Goal: Task Accomplishment & Management: Manage account settings

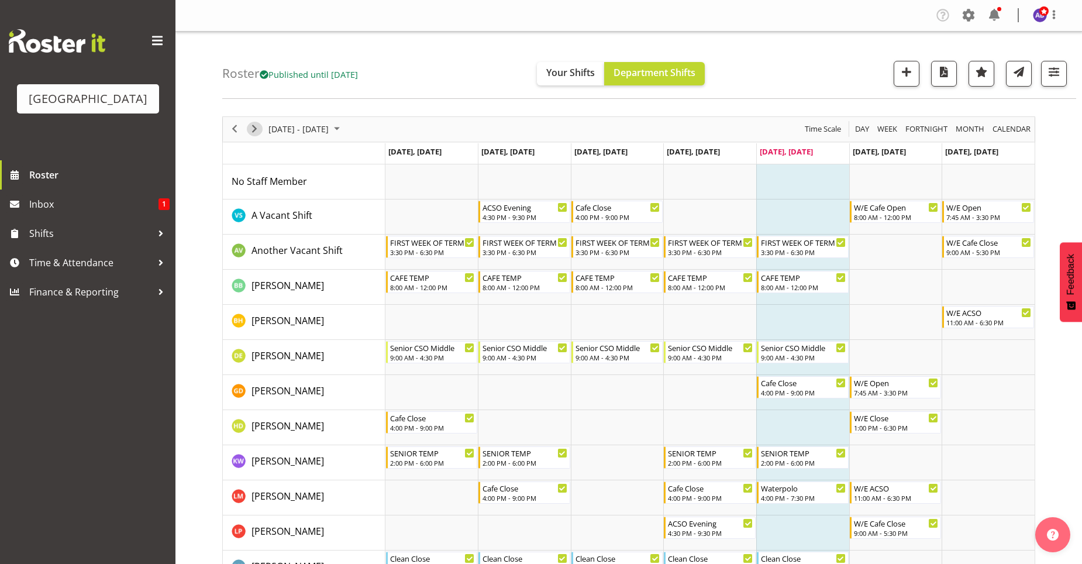
click at [257, 130] on span "Next" at bounding box center [254, 129] width 14 height 15
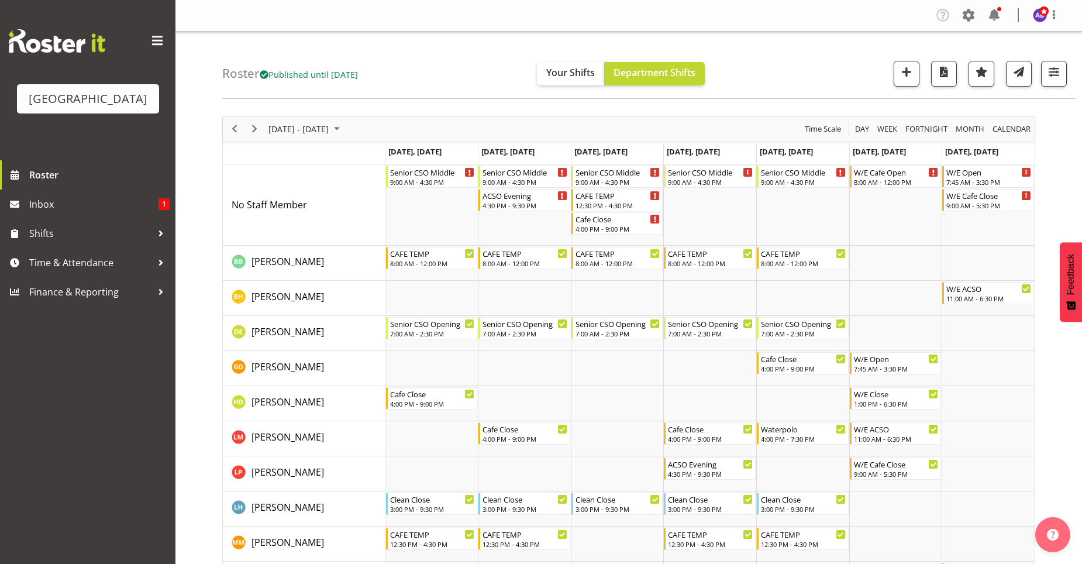
click at [161, 41] on span at bounding box center [157, 41] width 19 height 19
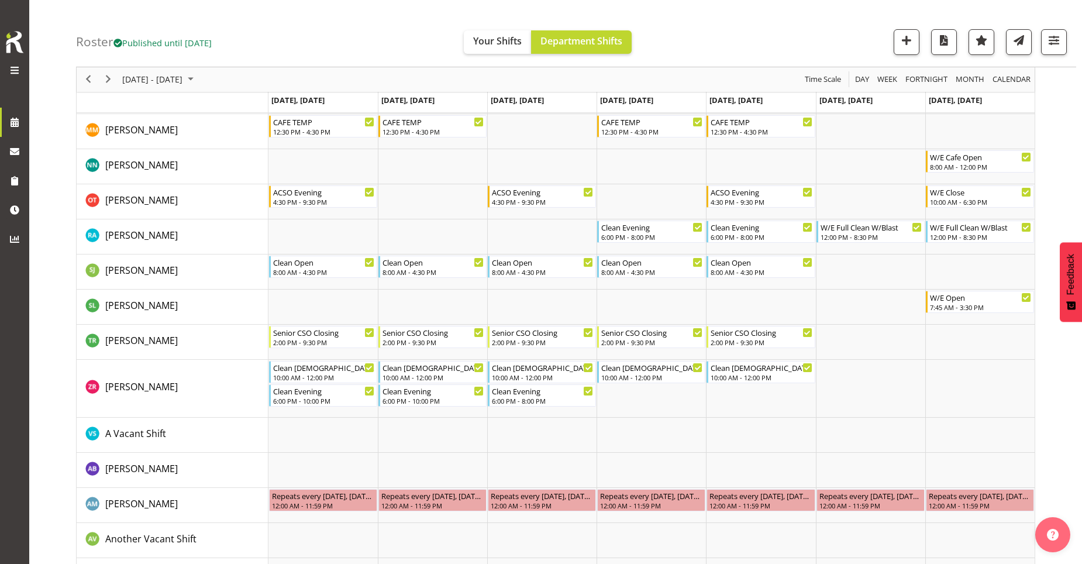
scroll to position [409, 0]
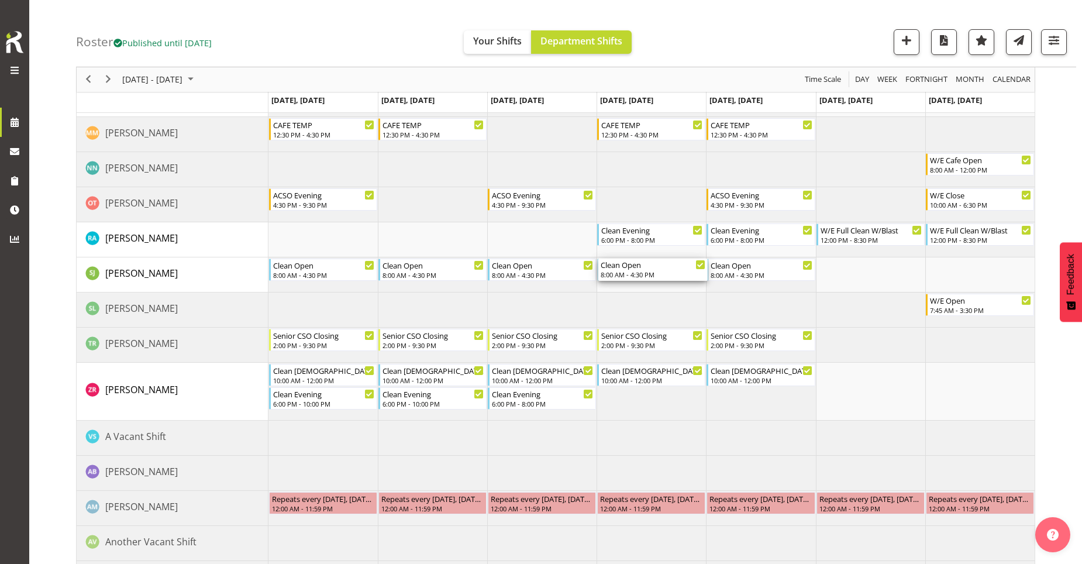
drag, startPoint x: 645, startPoint y: 270, endPoint x: 650, endPoint y: 232, distance: 38.9
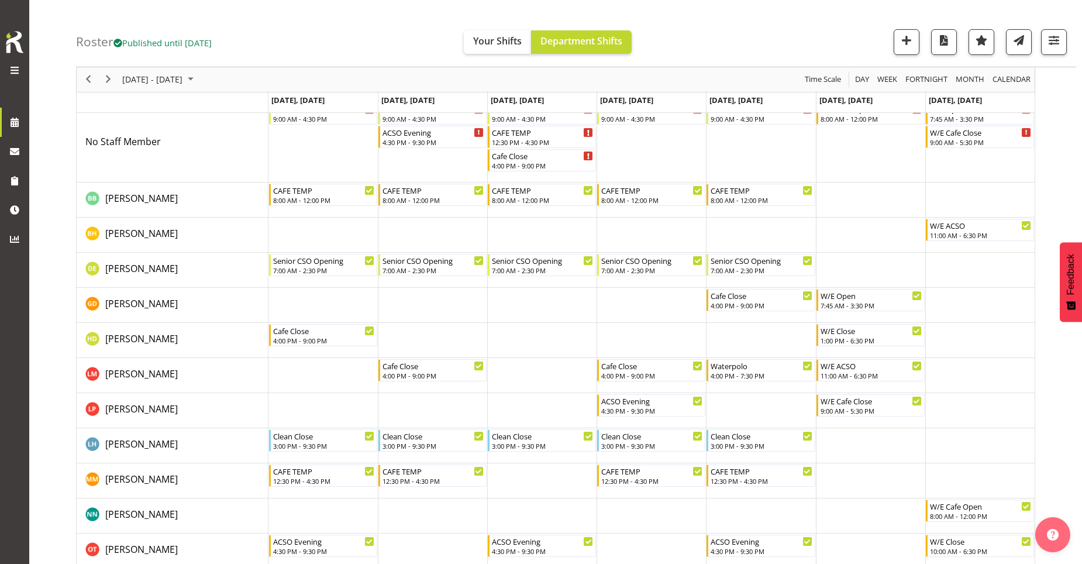
scroll to position [0, 0]
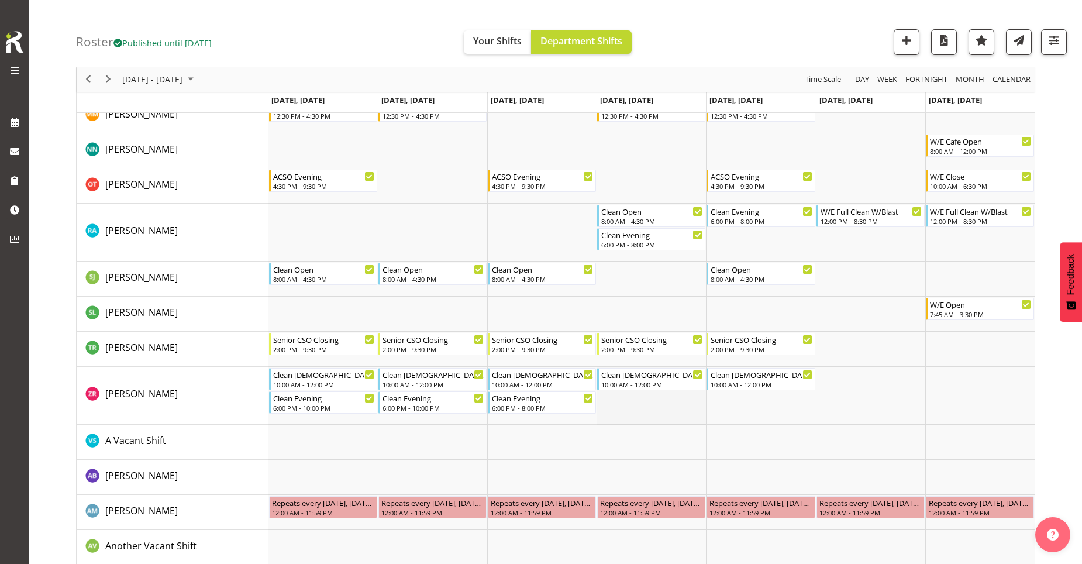
scroll to position [409, 0]
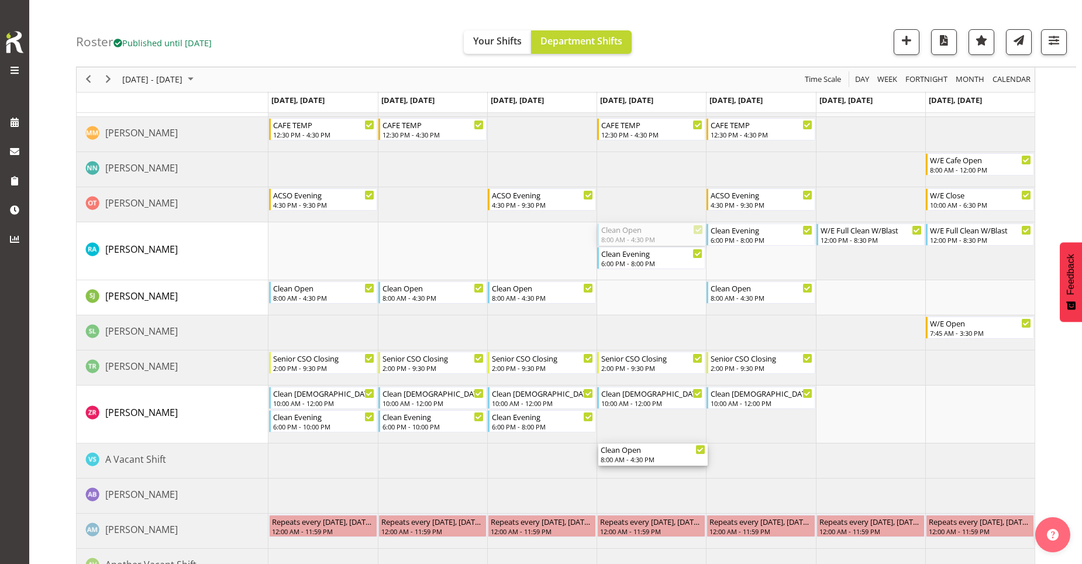
drag, startPoint x: 629, startPoint y: 234, endPoint x: 619, endPoint y: 451, distance: 216.5
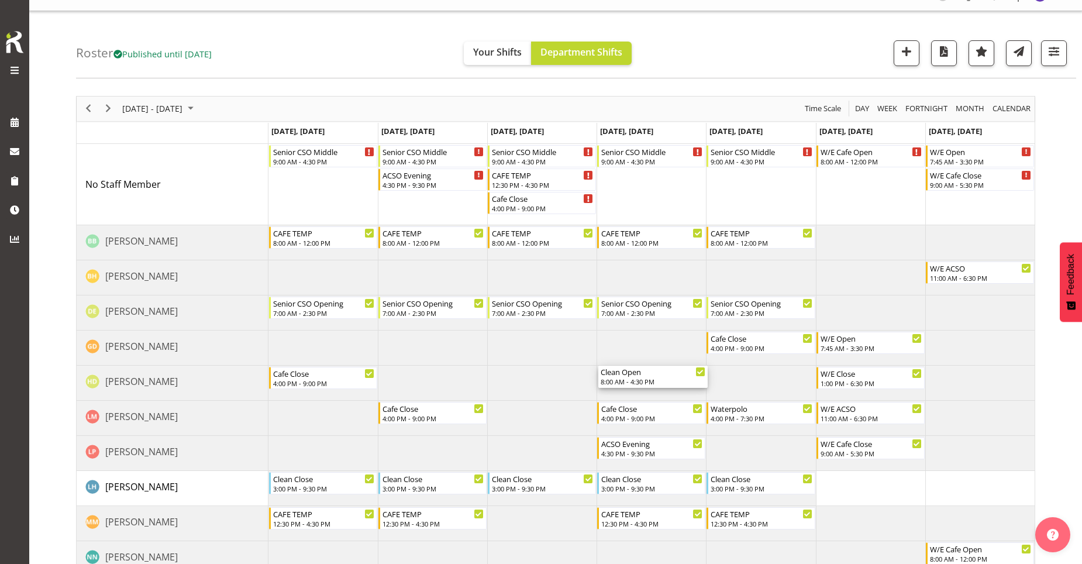
scroll to position [0, 0]
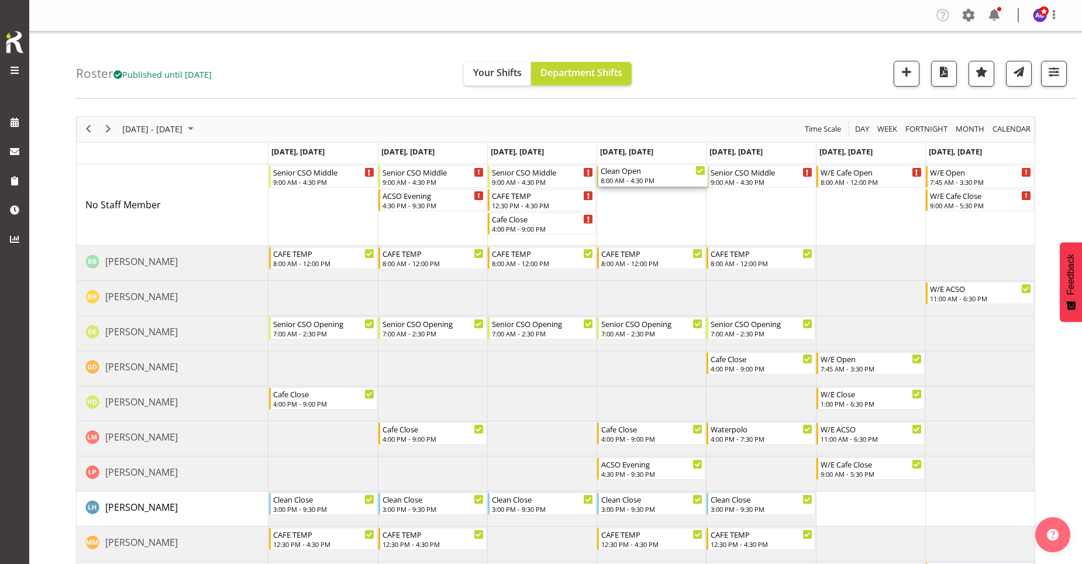
drag, startPoint x: 657, startPoint y: 236, endPoint x: 655, endPoint y: 212, distance: 24.6
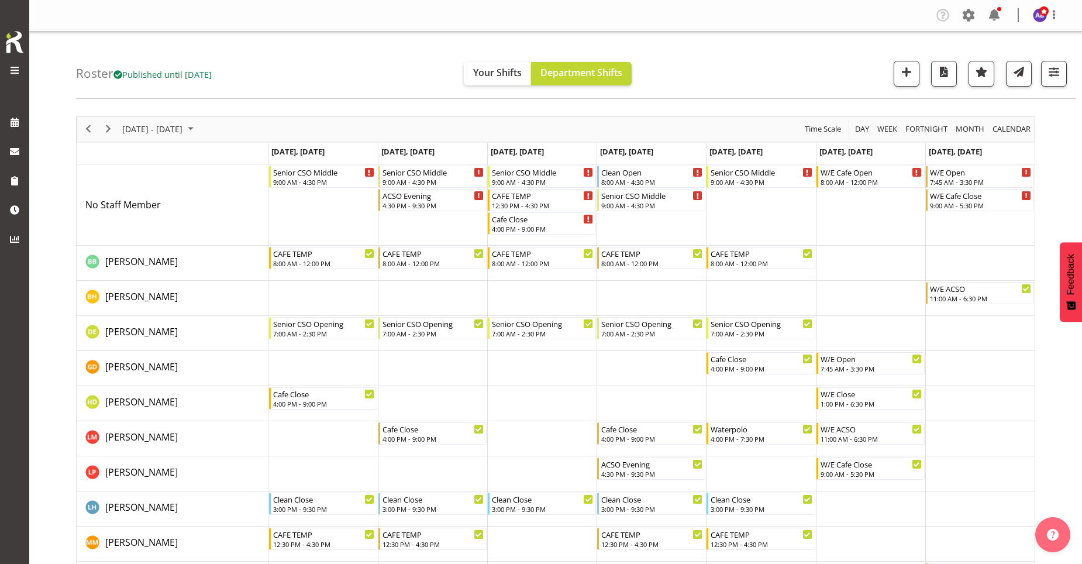
click at [825, 66] on div "Roster Published until Nov 9, 2025 Your Shifts Department Shifts All Locations …" at bounding box center [576, 65] width 1000 height 67
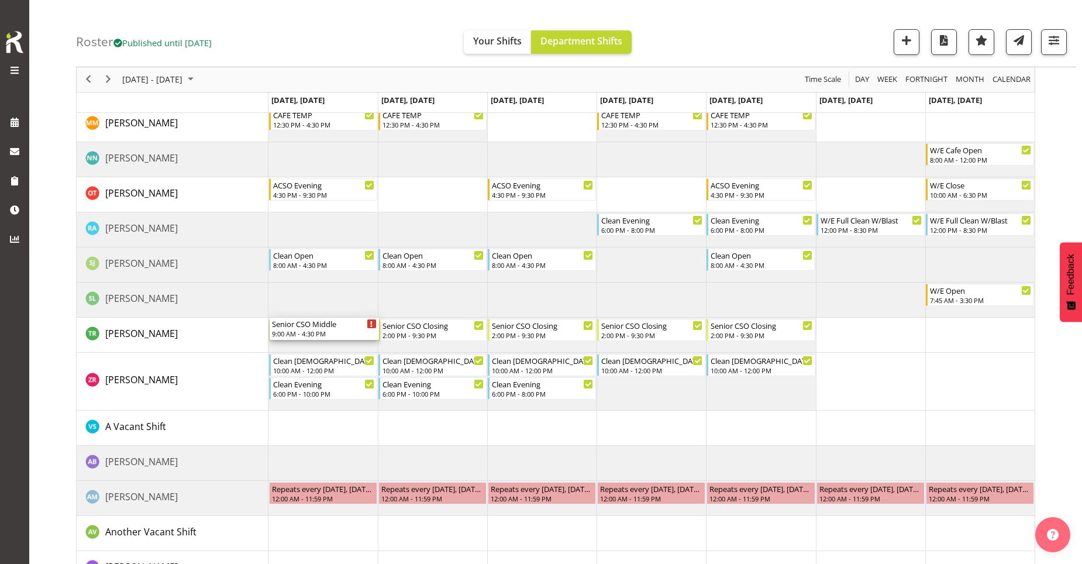
scroll to position [526, 0]
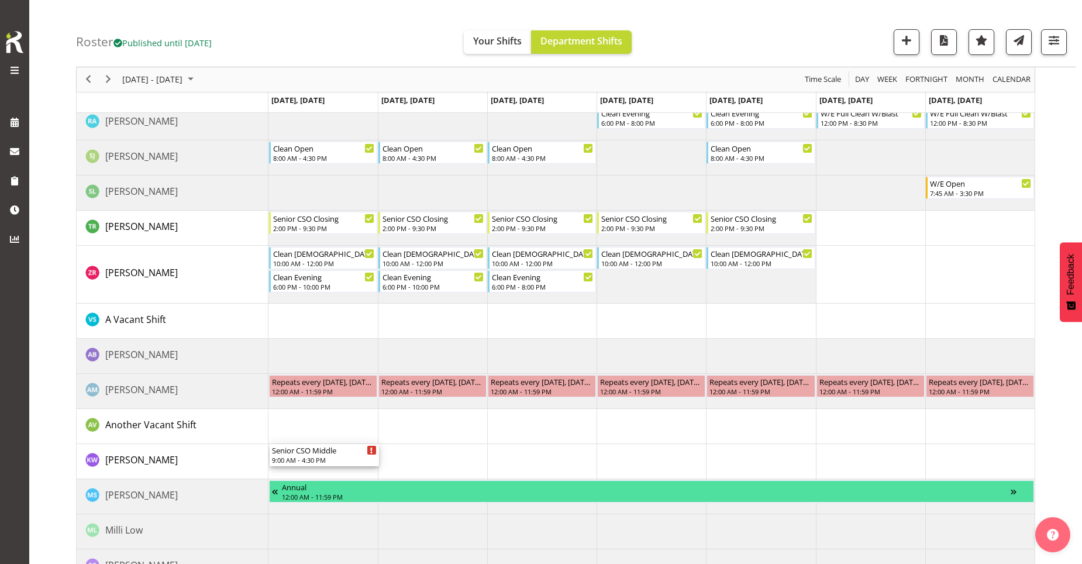
drag, startPoint x: 312, startPoint y: 181, endPoint x: 302, endPoint y: 452, distance: 270.9
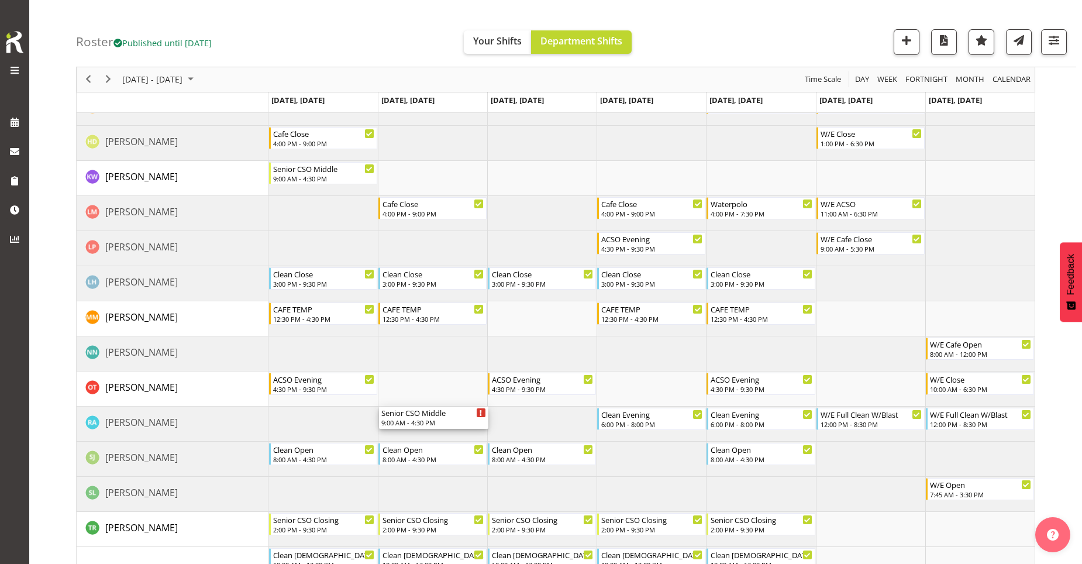
scroll to position [205, 0]
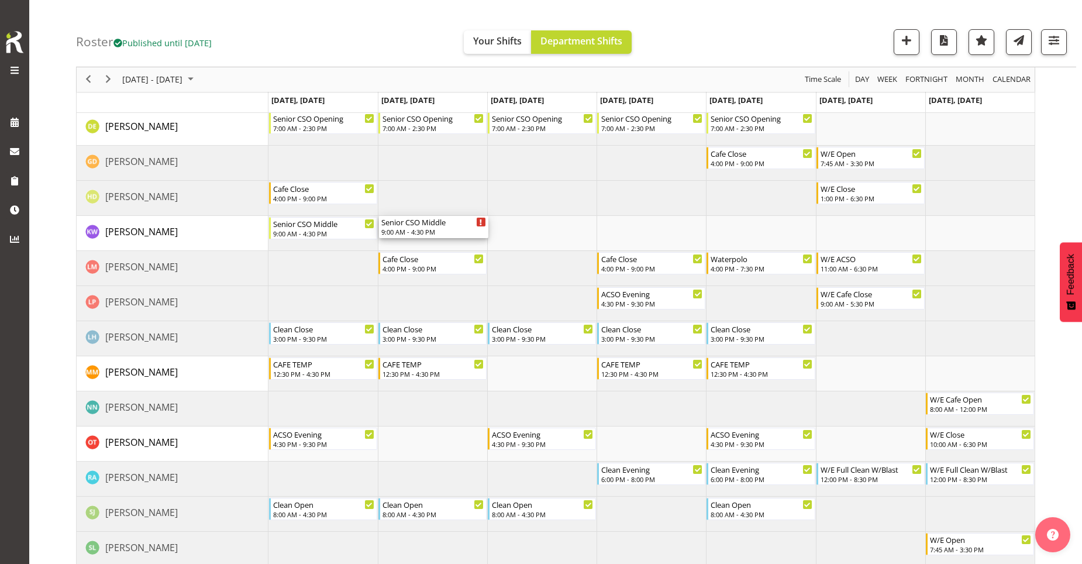
drag, startPoint x: 440, startPoint y: 176, endPoint x: 464, endPoint y: 230, distance: 59.4
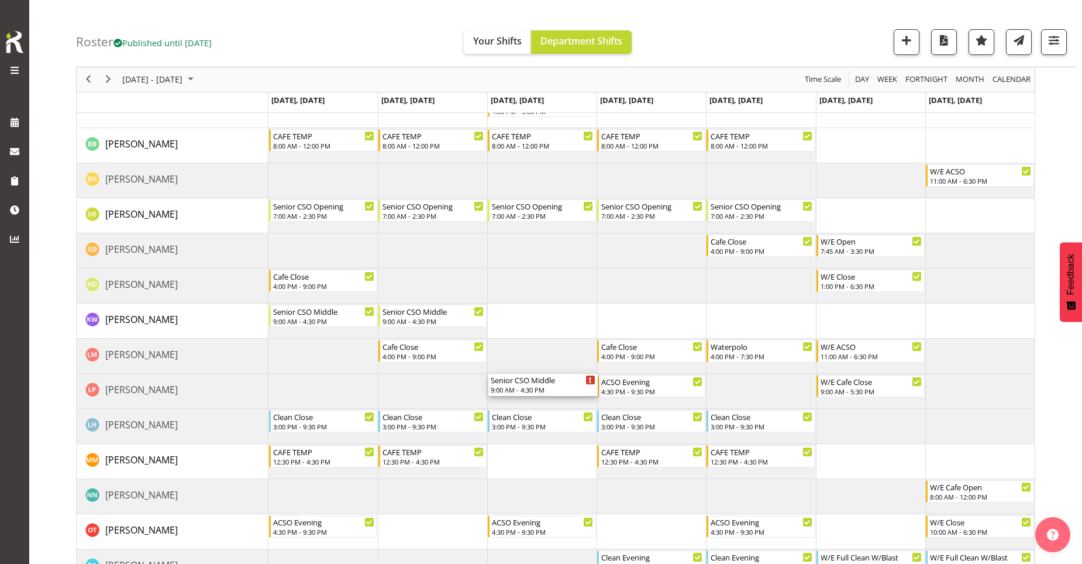
scroll to position [175, 0]
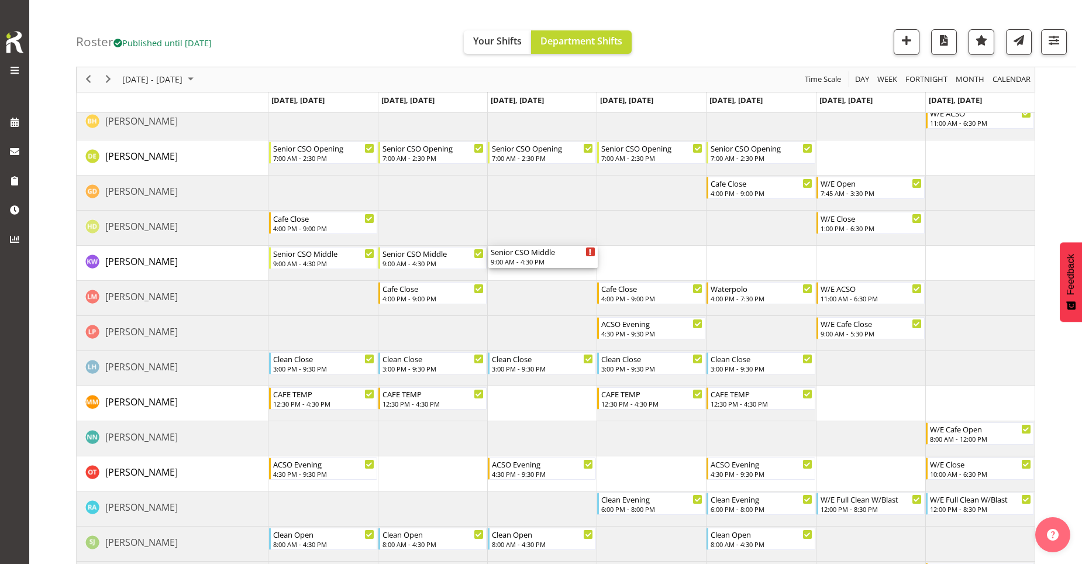
drag, startPoint x: 554, startPoint y: 178, endPoint x: 543, endPoint y: 264, distance: 86.7
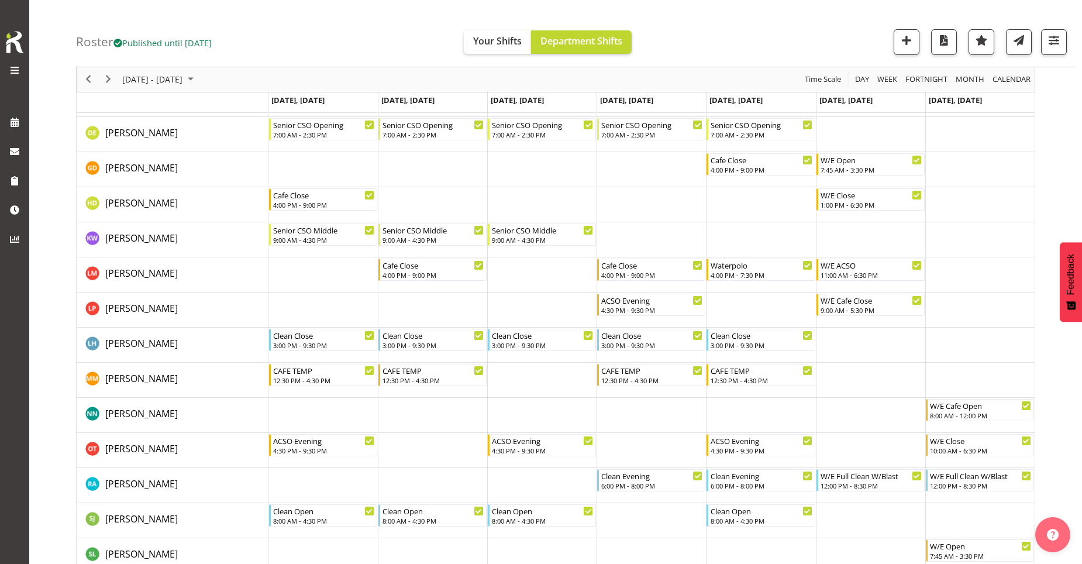
scroll to position [0, 0]
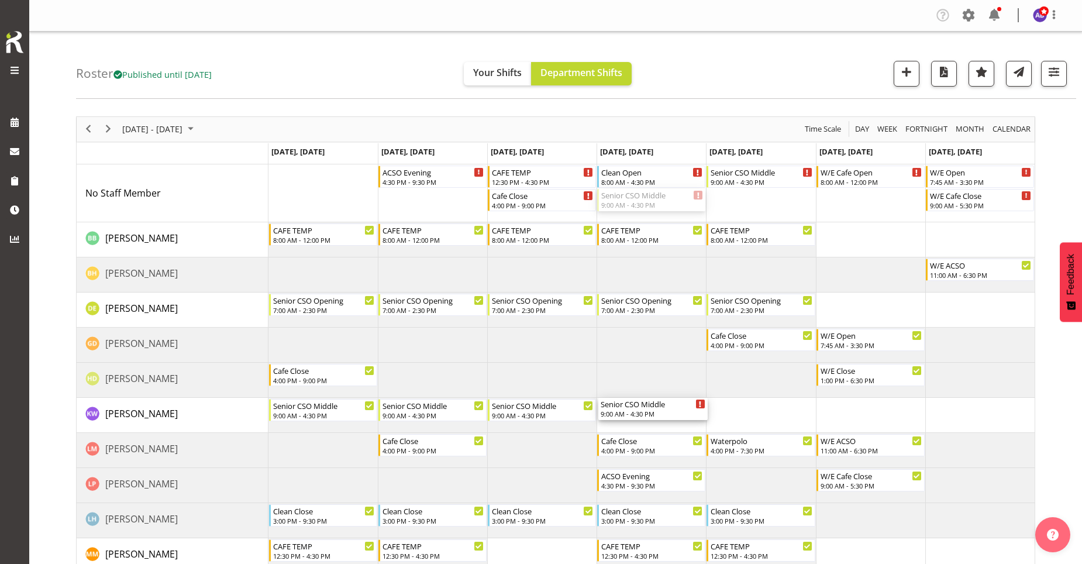
drag, startPoint x: 658, startPoint y: 203, endPoint x: 644, endPoint y: 409, distance: 206.8
drag, startPoint x: 737, startPoint y: 175, endPoint x: 743, endPoint y: 406, distance: 231.6
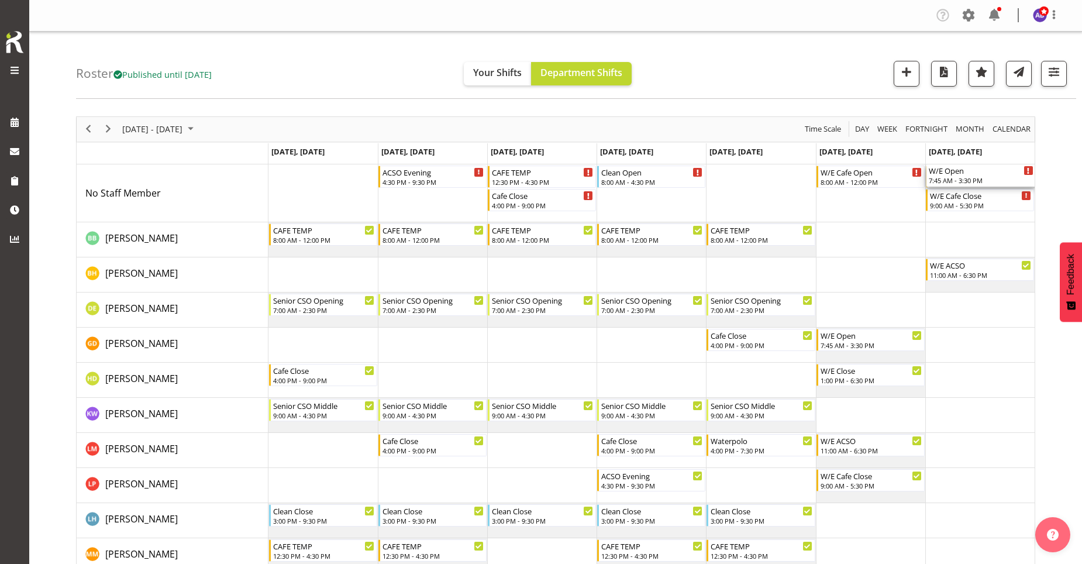
drag, startPoint x: 949, startPoint y: 196, endPoint x: 995, endPoint y: 185, distance: 47.6
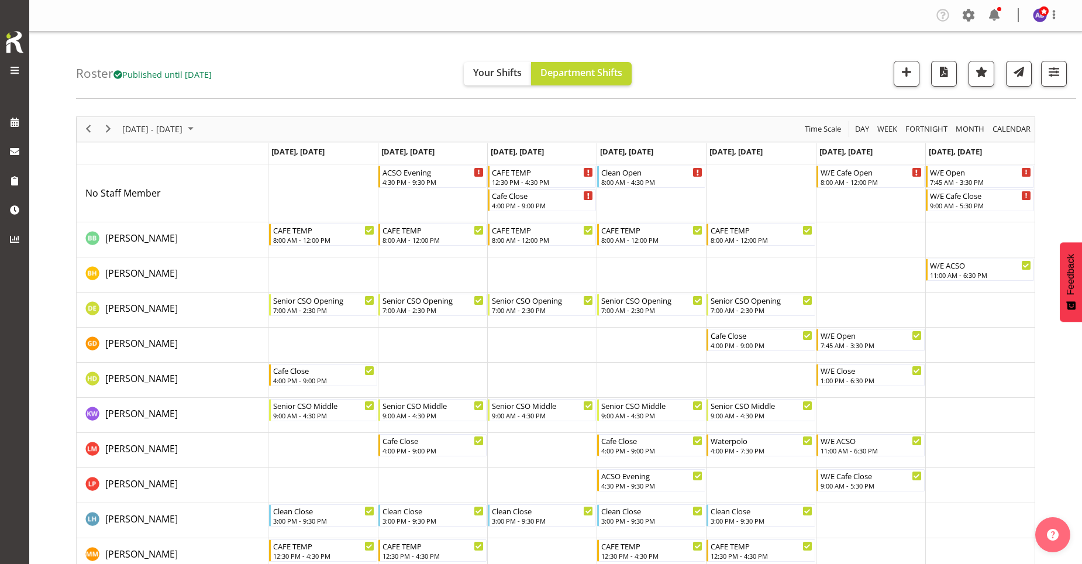
click at [994, 181] on div "7:45 AM - 3:30 PM" at bounding box center [981, 181] width 102 height 9
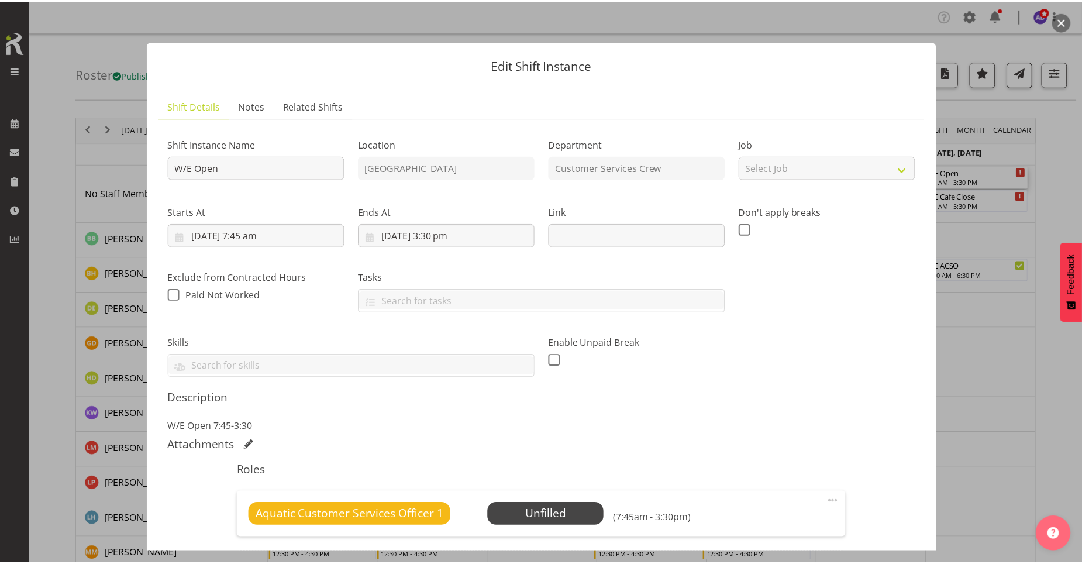
scroll to position [144, 0]
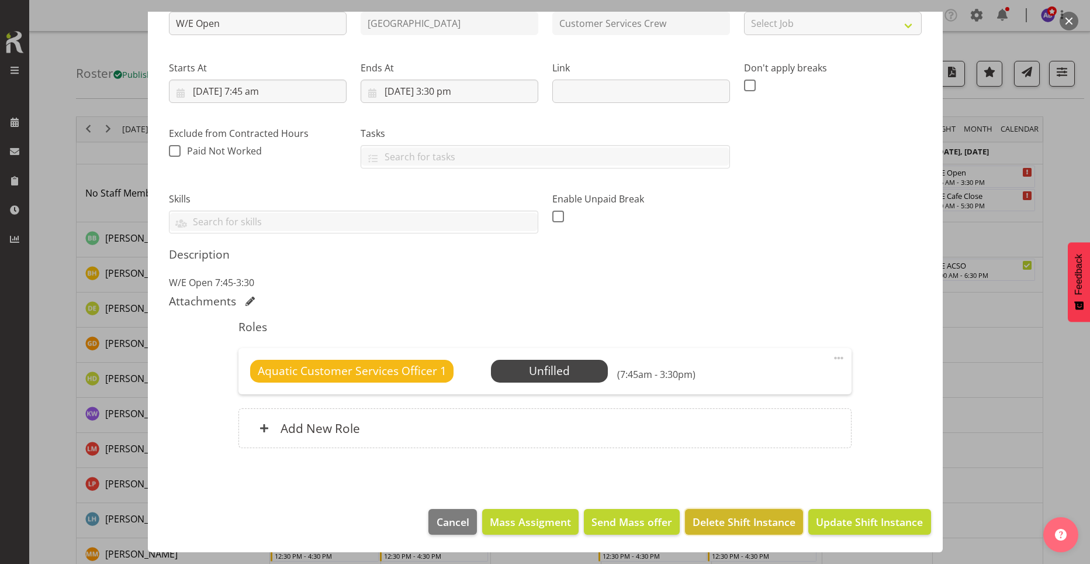
click at [748, 522] on span "Delete Shift Instance" at bounding box center [744, 521] width 103 height 15
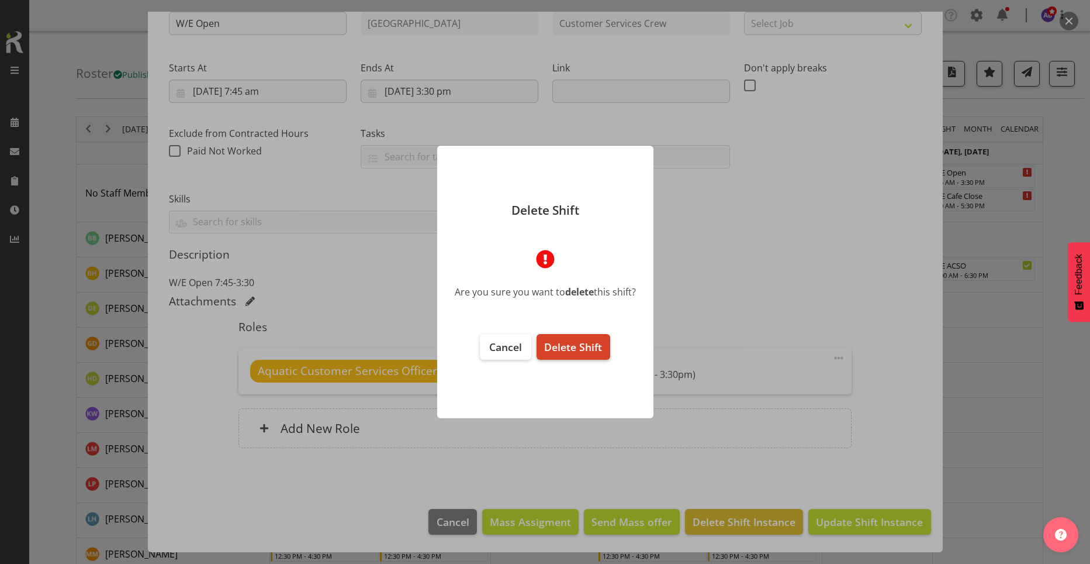
click at [597, 351] on span "Delete Shift" at bounding box center [573, 347] width 58 height 14
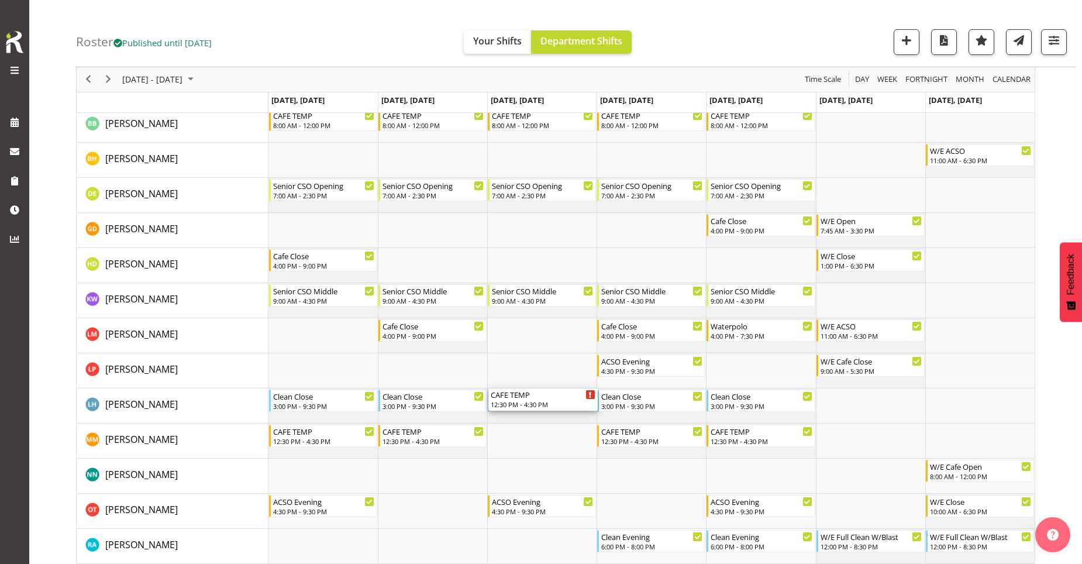
scroll to position [117, 0]
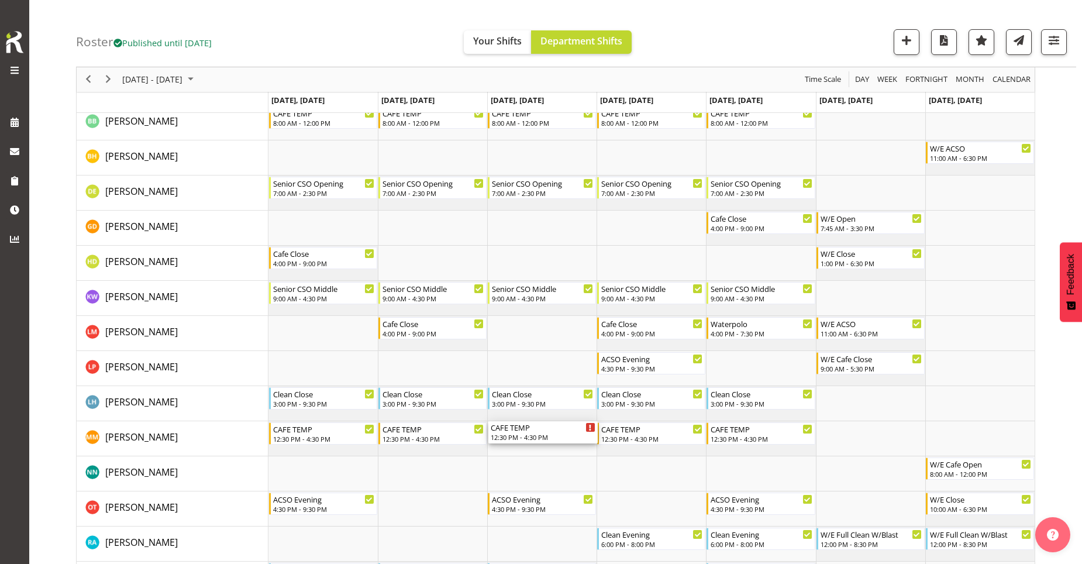
drag, startPoint x: 563, startPoint y: 175, endPoint x: 569, endPoint y: 436, distance: 260.8
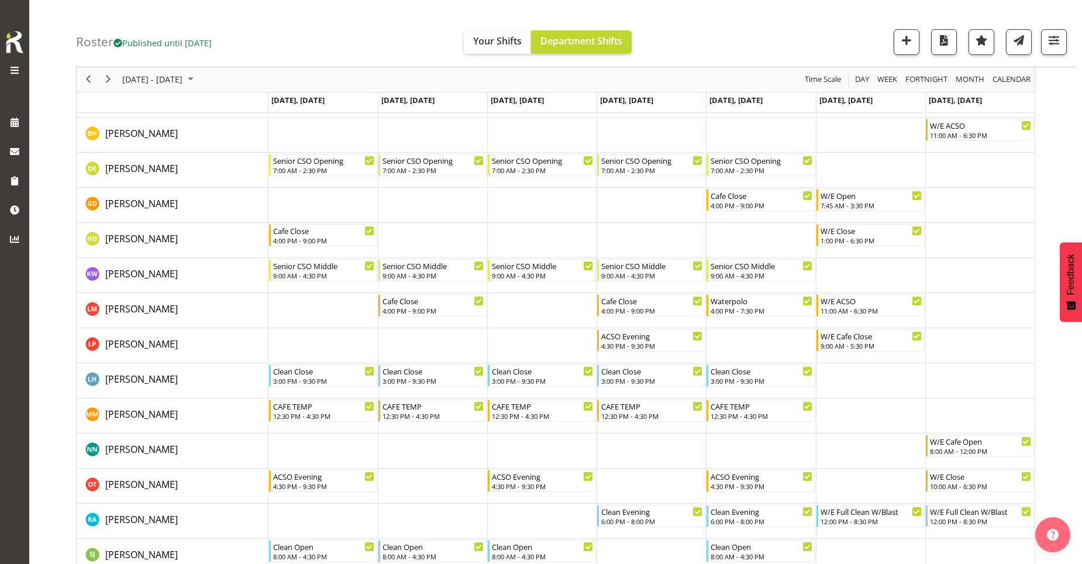
click at [1047, 210] on div "October 13 - 19, 2025 Today Day Week Fortnight Month calendar Month Agenda Time…" at bounding box center [579, 474] width 1006 height 966
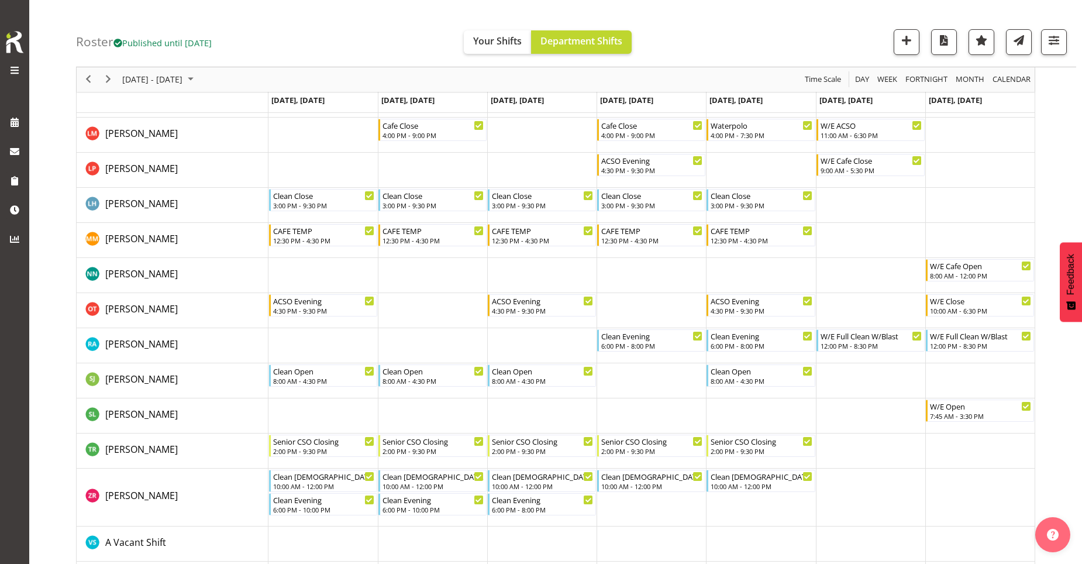
scroll to position [468, 0]
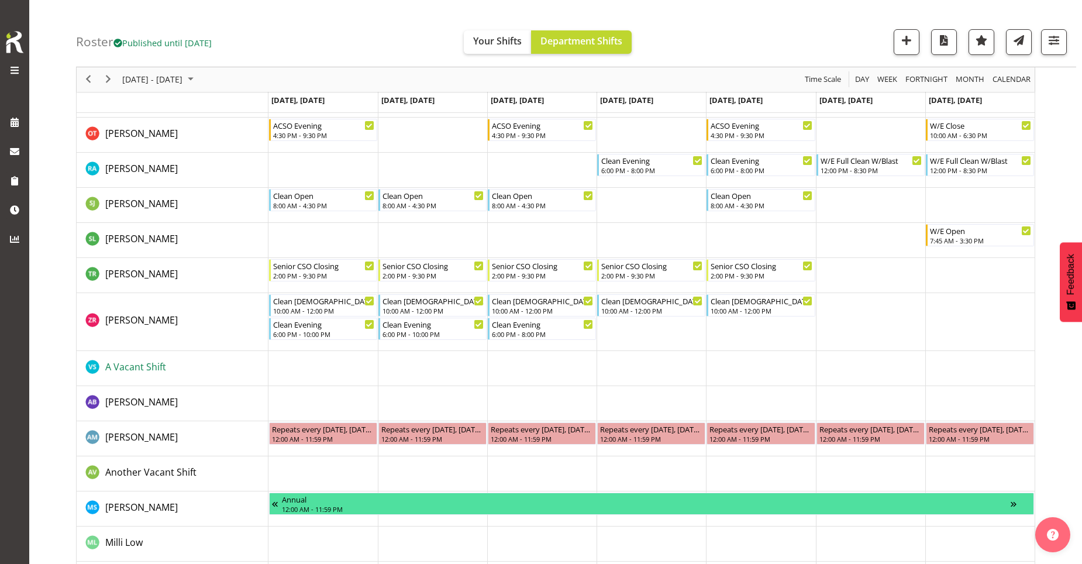
click at [141, 369] on span "A Vacant Shift" at bounding box center [135, 366] width 61 height 13
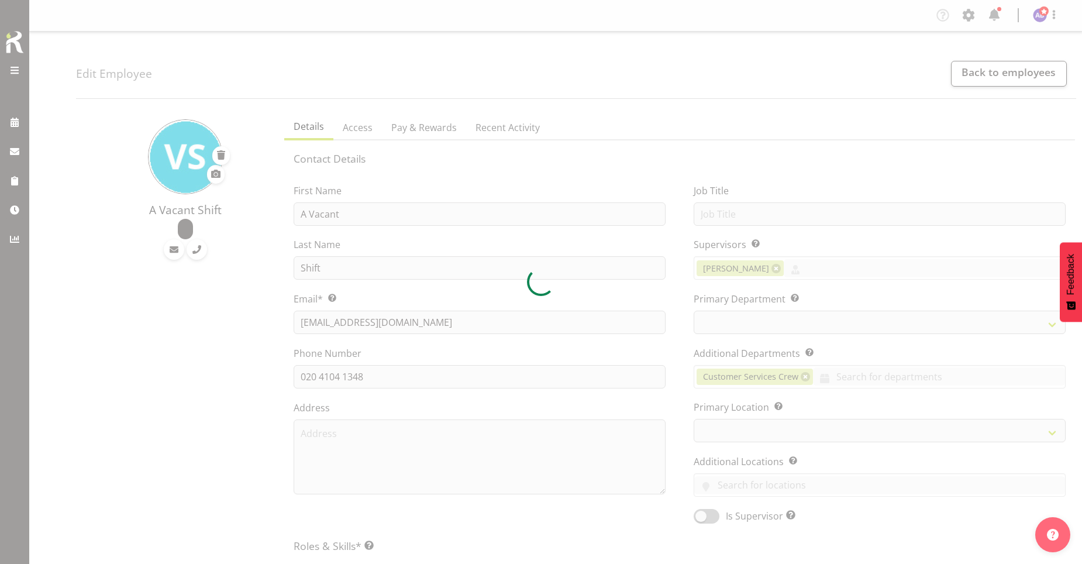
select select "TimelineWeek"
select select
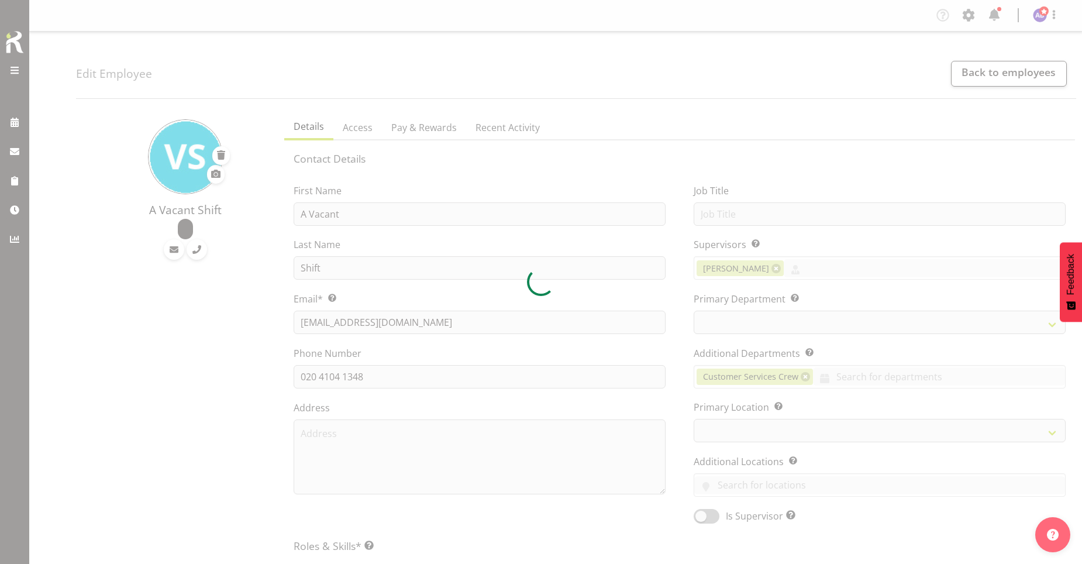
select select "116"
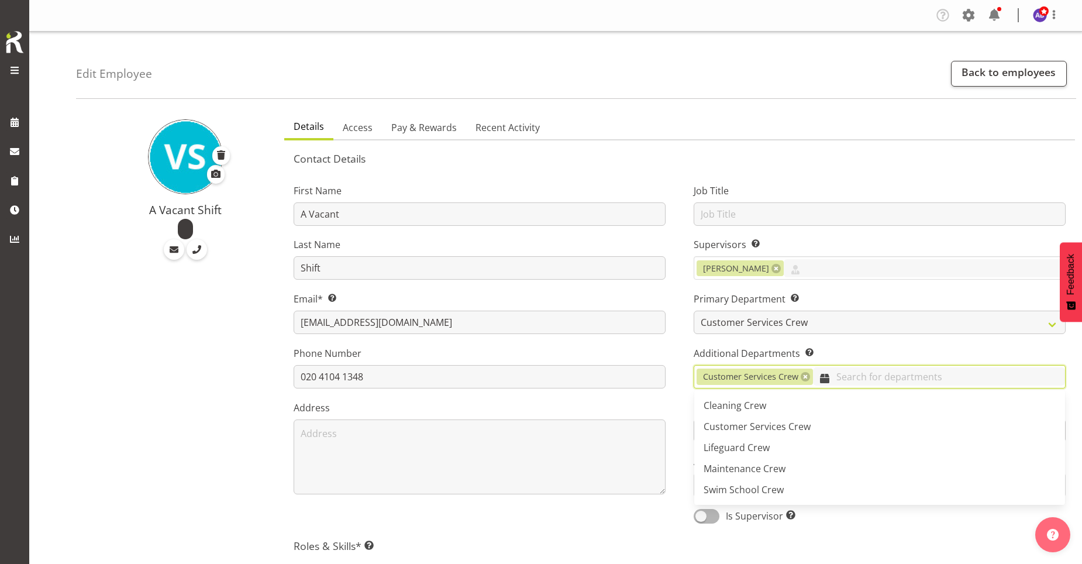
click at [1014, 382] on input "text" at bounding box center [939, 376] width 252 height 18
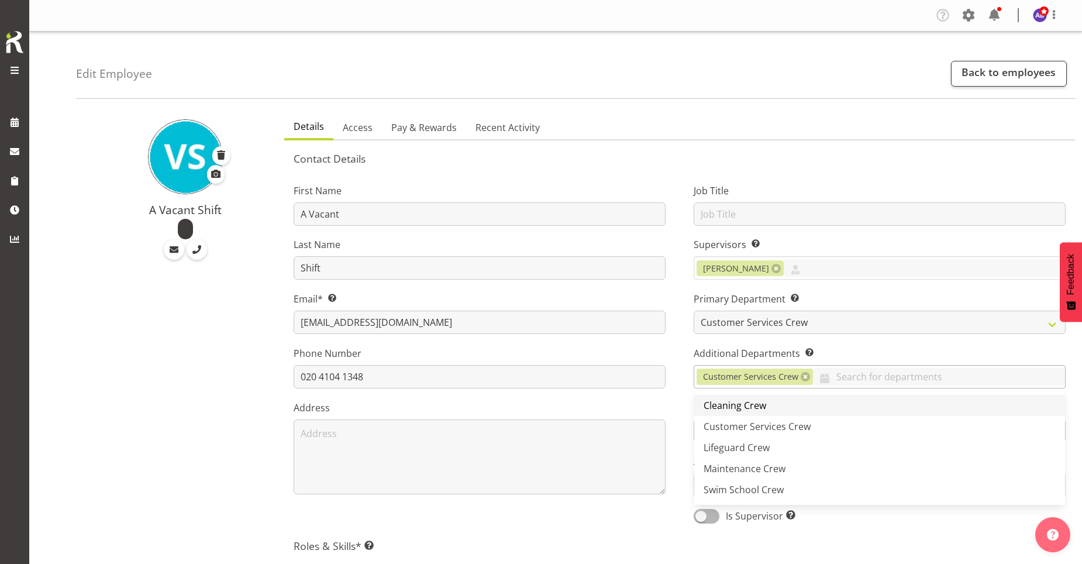
click at [752, 401] on span "Cleaning Crew" at bounding box center [734, 405] width 63 height 13
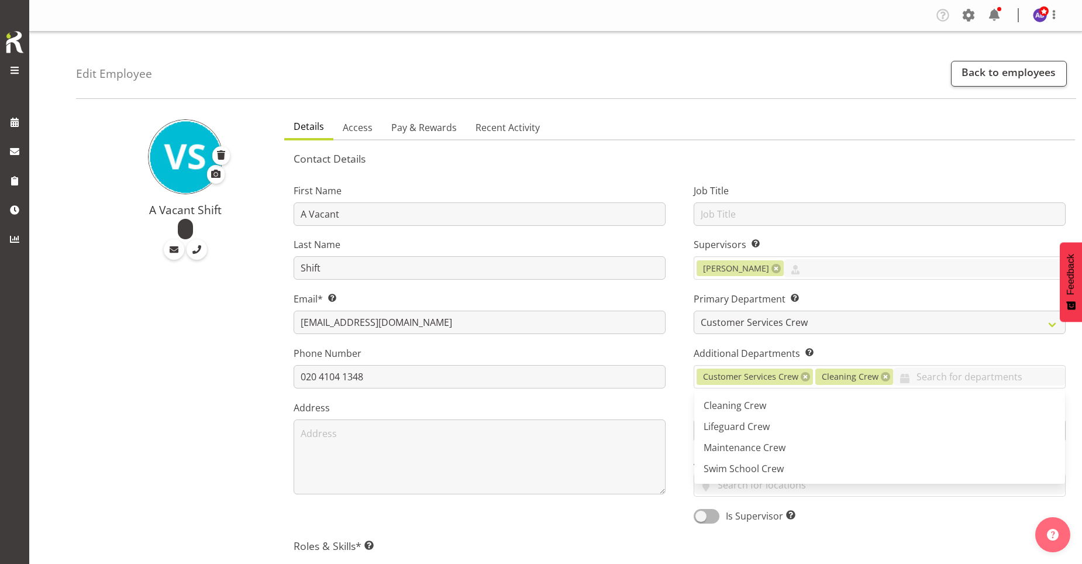
click at [888, 543] on h5 "Roles & Skills* This is a required field. Add as many roles and skills as requi…" at bounding box center [679, 545] width 772 height 13
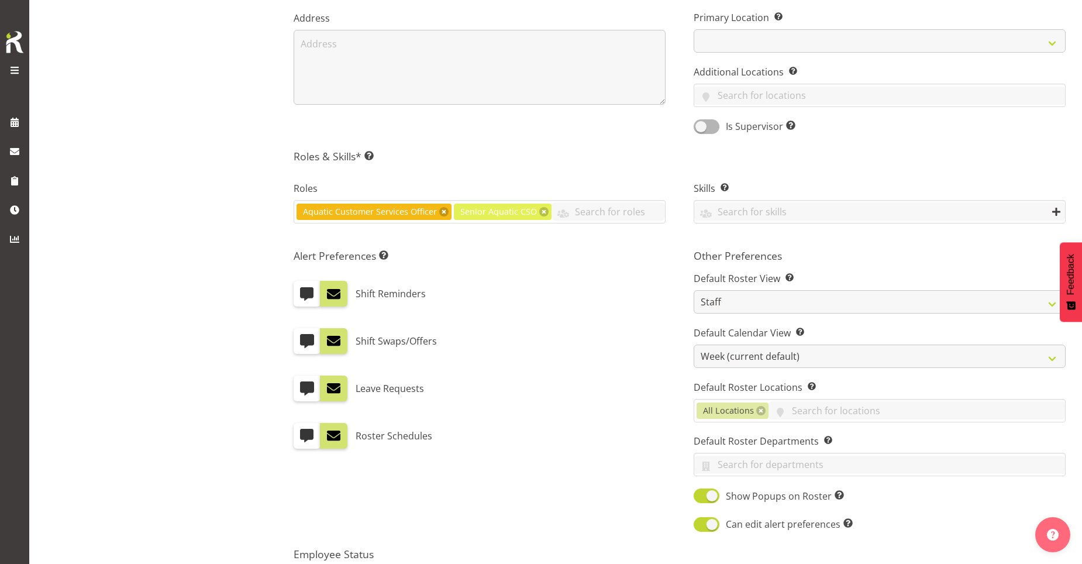
scroll to position [516, 0]
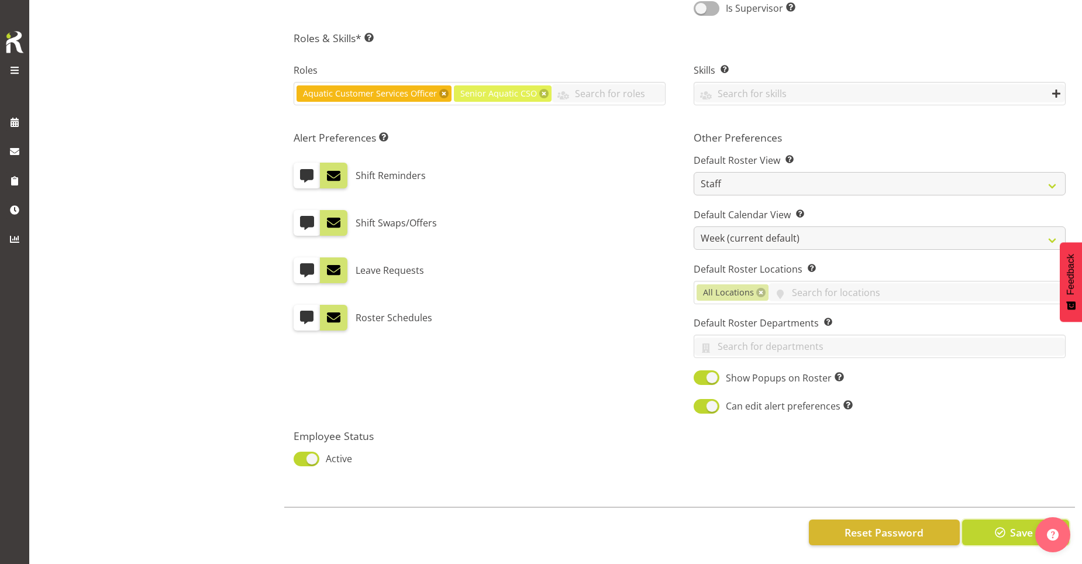
click at [1011, 524] on span "Save" at bounding box center [1021, 531] width 23 height 15
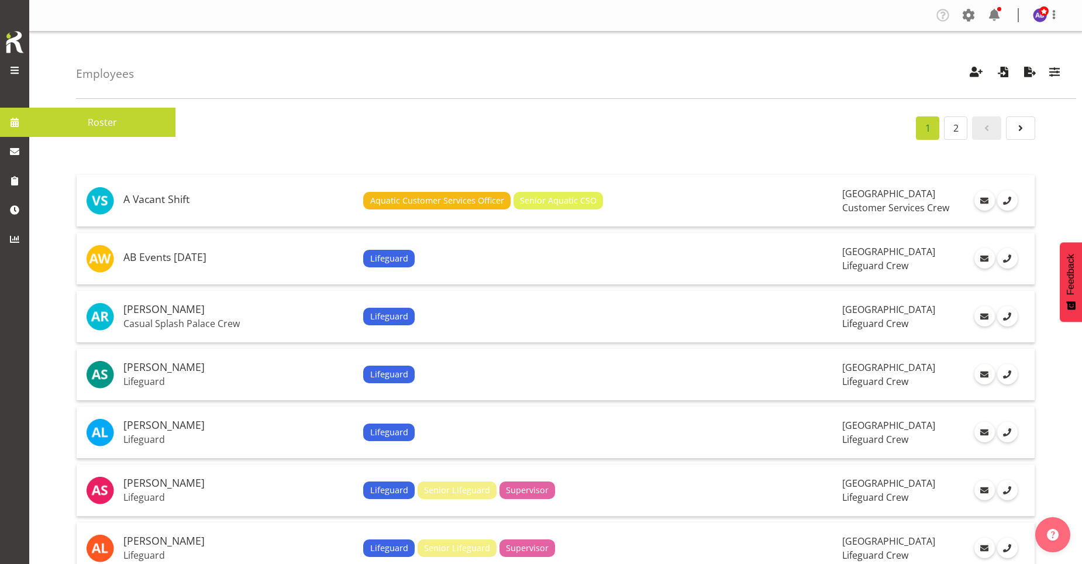
click at [7, 122] on span at bounding box center [15, 122] width 18 height 18
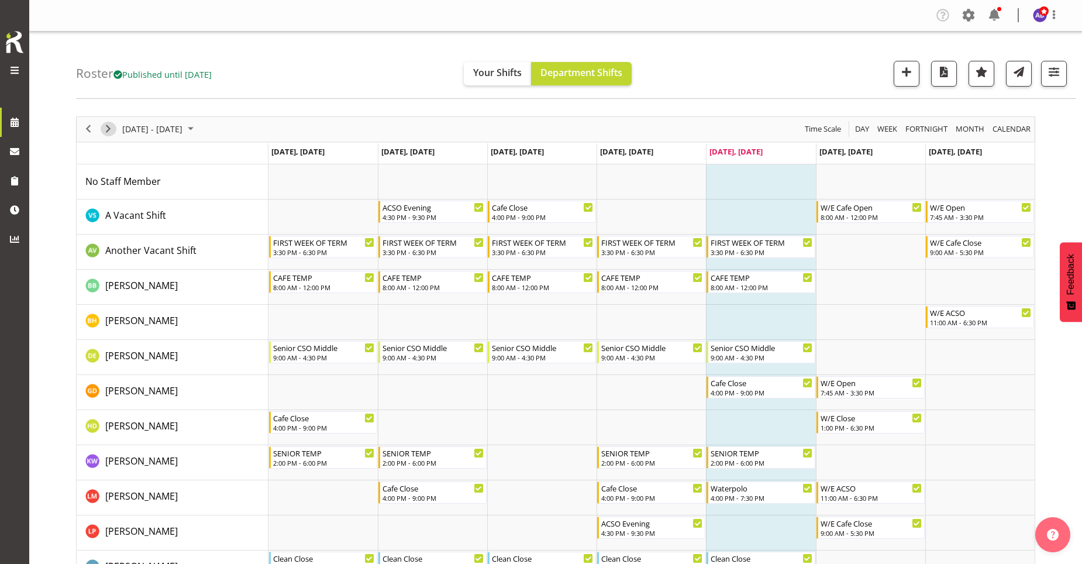
click at [110, 125] on span "Next" at bounding box center [108, 129] width 14 height 15
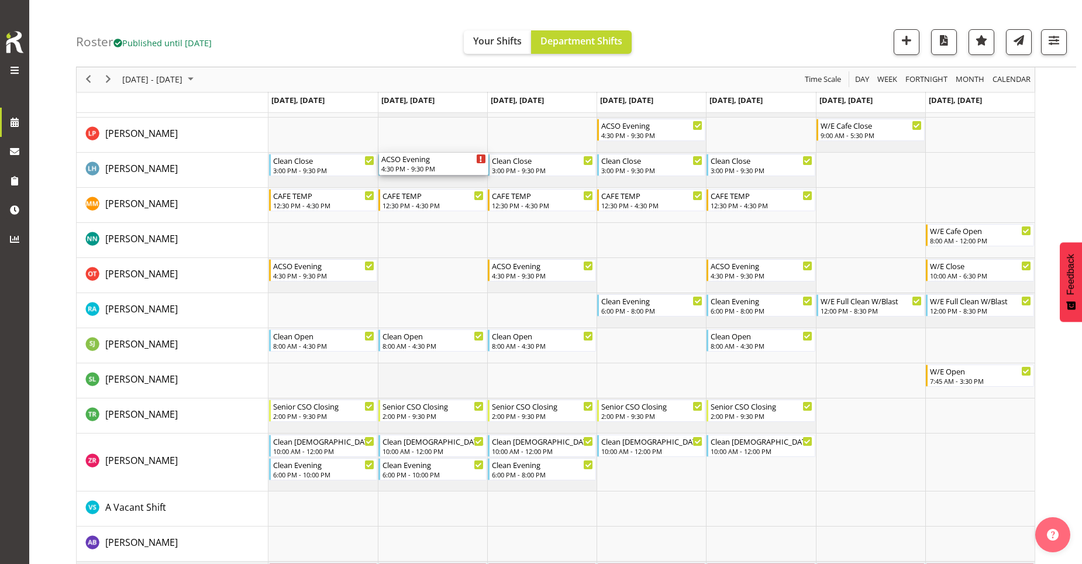
scroll to position [351, 0]
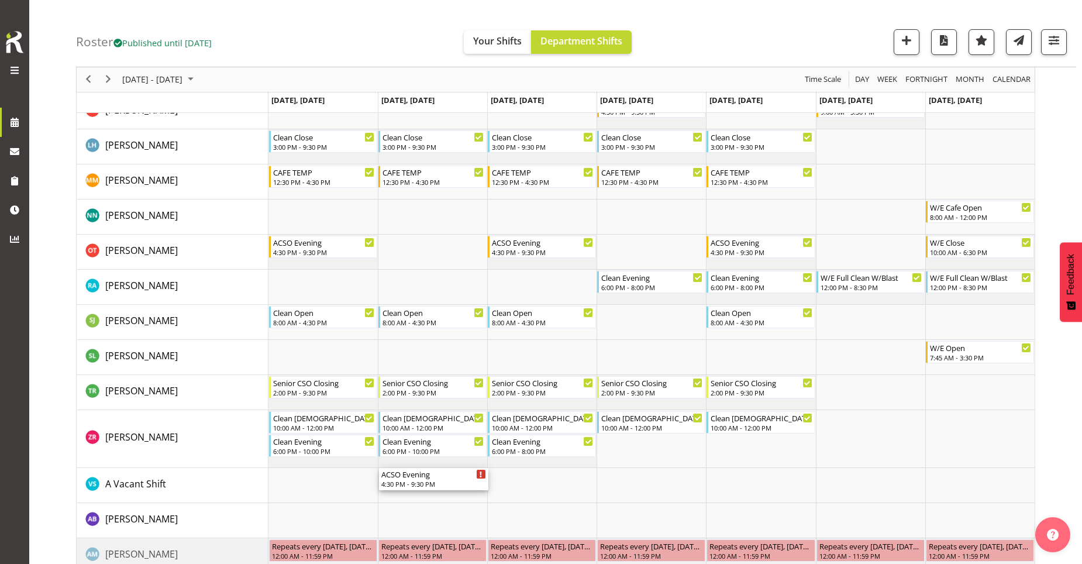
drag, startPoint x: 426, startPoint y: 183, endPoint x: 419, endPoint y: 476, distance: 293.0
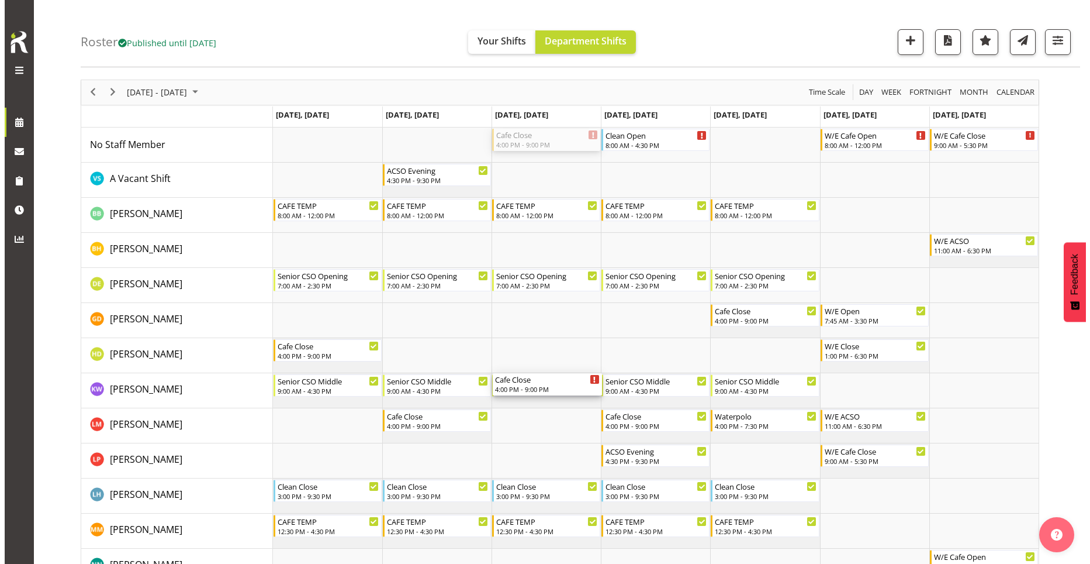
scroll to position [0, 0]
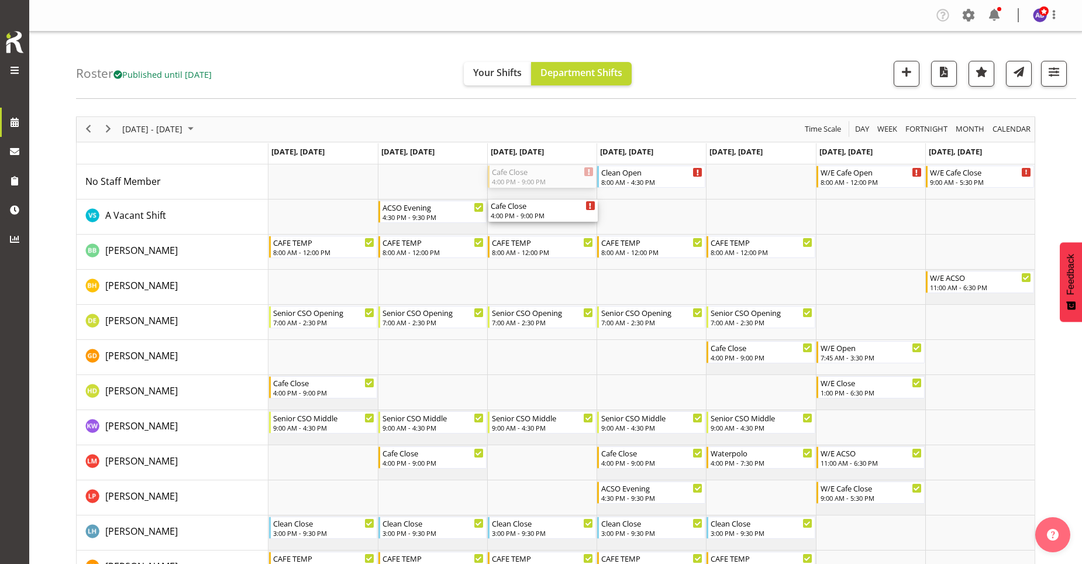
drag, startPoint x: 555, startPoint y: 259, endPoint x: 526, endPoint y: 220, distance: 48.4
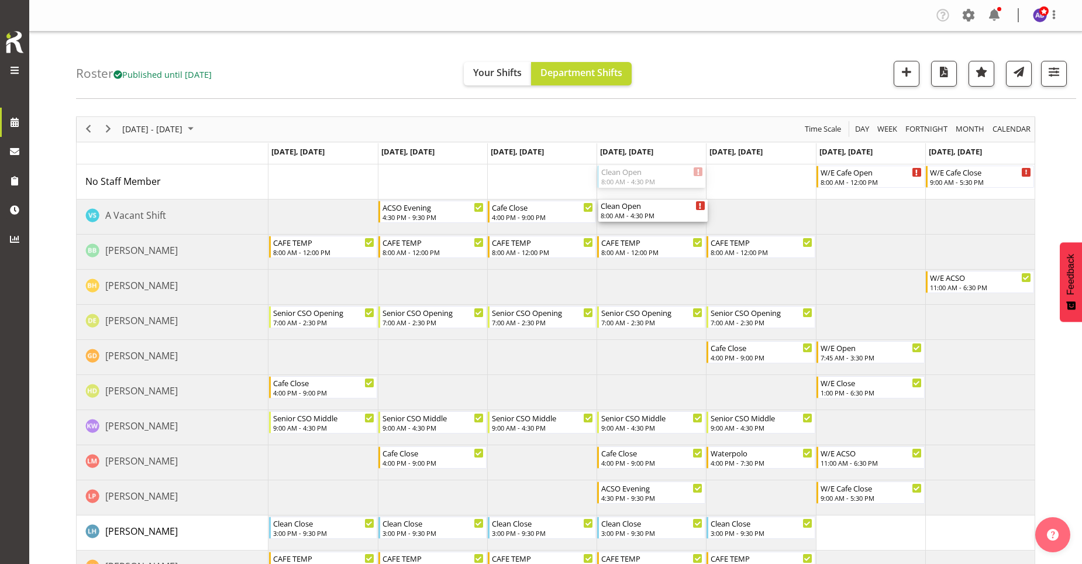
drag, startPoint x: 631, startPoint y: 181, endPoint x: 633, endPoint y: 220, distance: 38.6
drag, startPoint x: 653, startPoint y: 177, endPoint x: 653, endPoint y: 225, distance: 47.9
drag, startPoint x: 676, startPoint y: 199, endPoint x: 674, endPoint y: 219, distance: 20.0
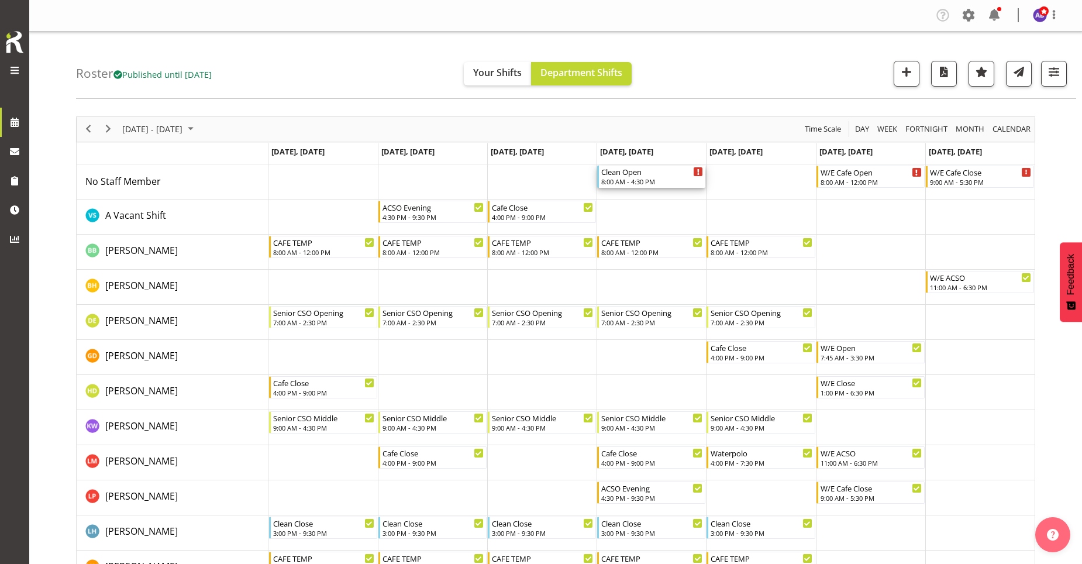
click at [695, 172] on div "Timeline Week of October 17, 2025" at bounding box center [697, 171] width 9 height 9
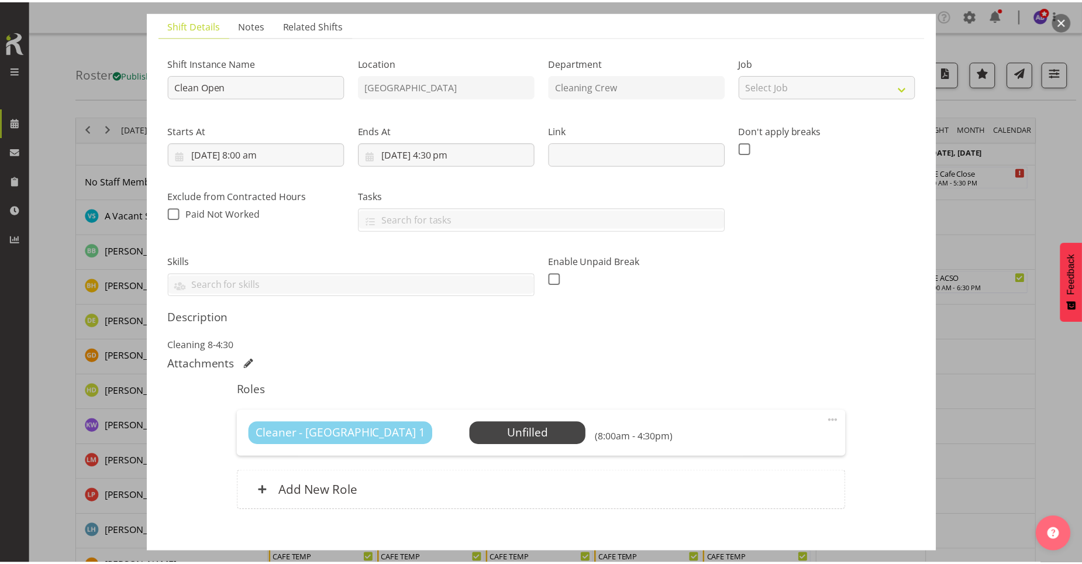
scroll to position [144, 0]
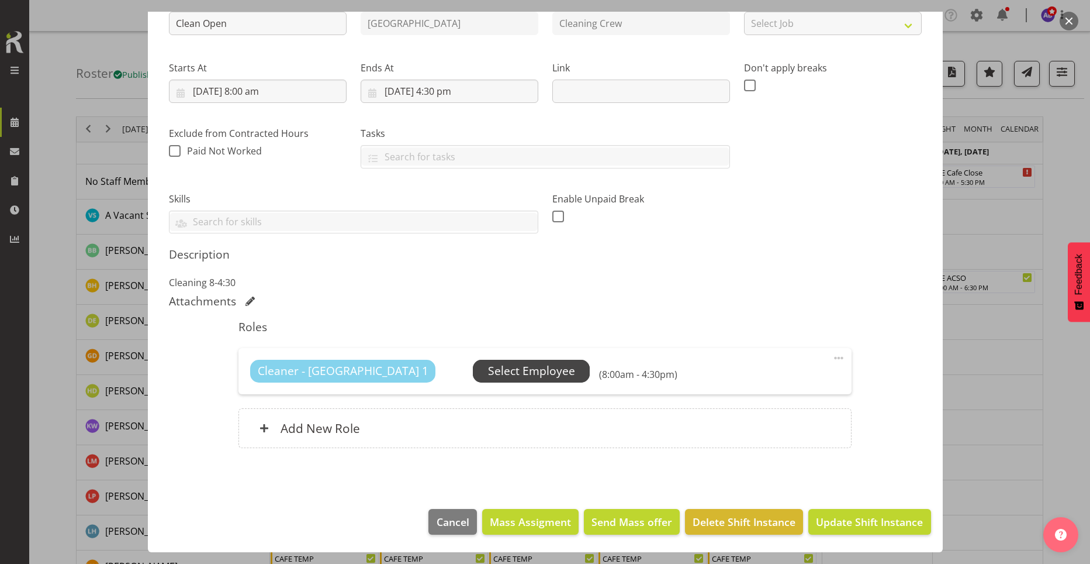
click at [506, 368] on span "Select Employee" at bounding box center [531, 370] width 87 height 17
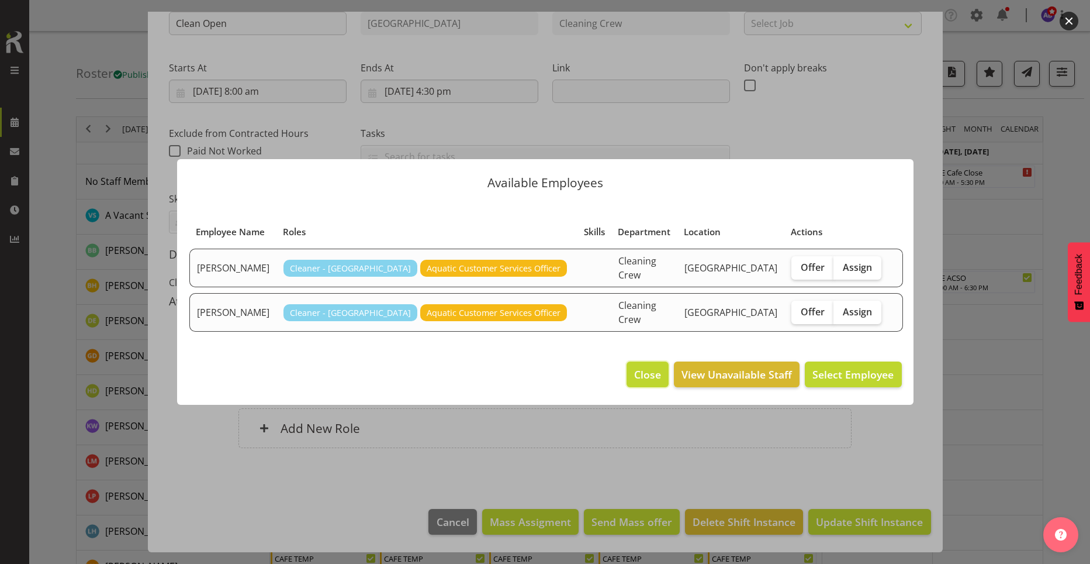
click at [644, 370] on span "Close" at bounding box center [647, 374] width 27 height 15
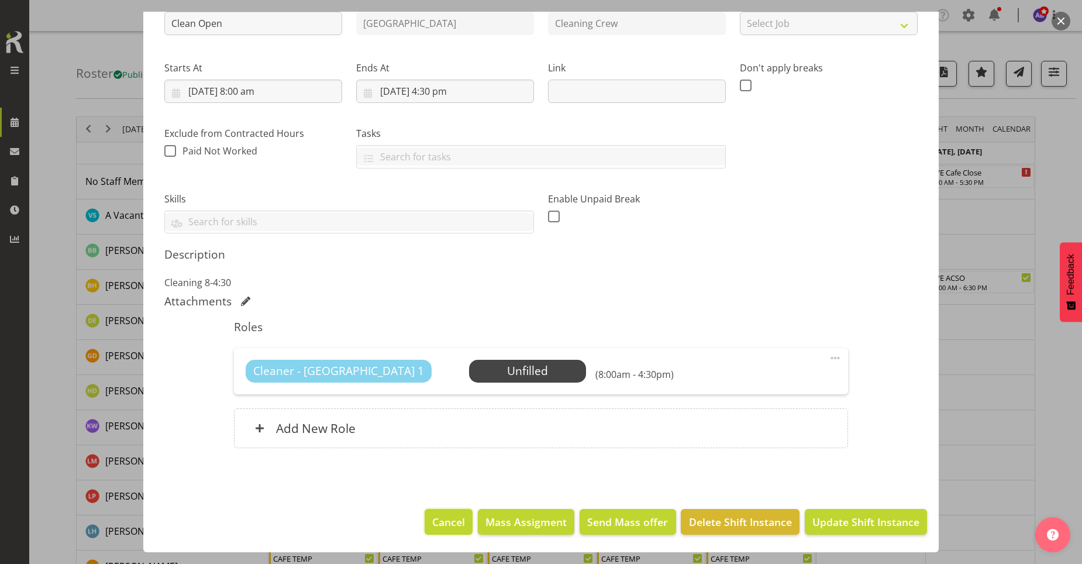
click at [447, 519] on span "Cancel" at bounding box center [448, 521] width 33 height 15
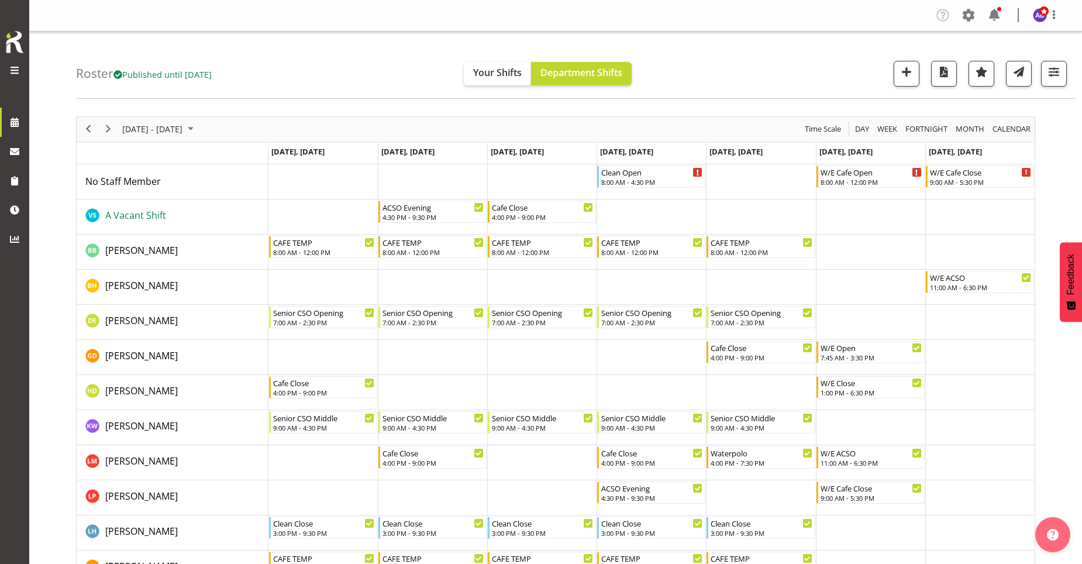
click at [145, 217] on span "A Vacant Shift" at bounding box center [135, 215] width 61 height 13
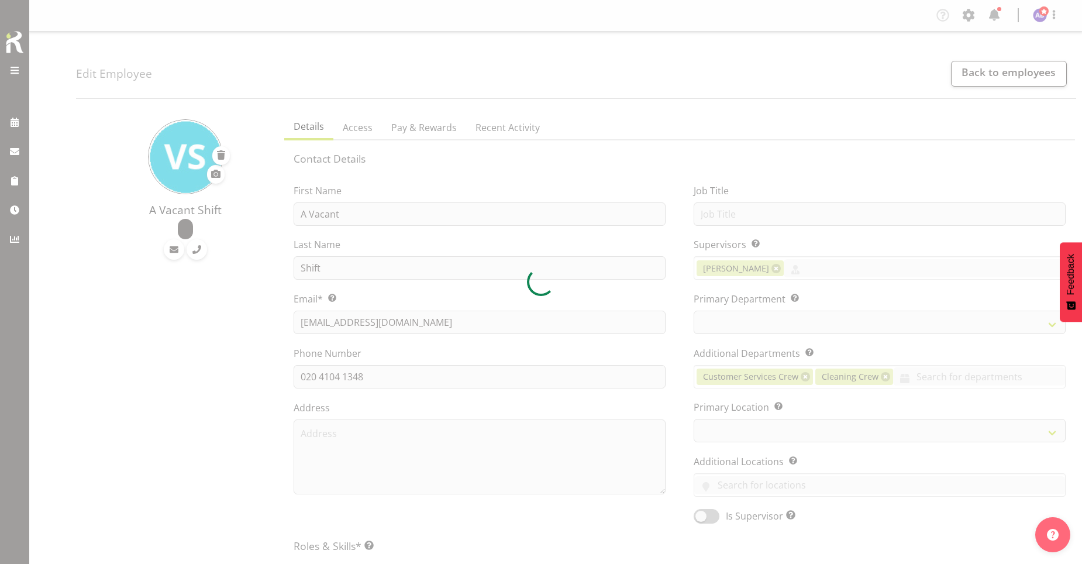
select select "TimelineWeek"
select select
select select "116"
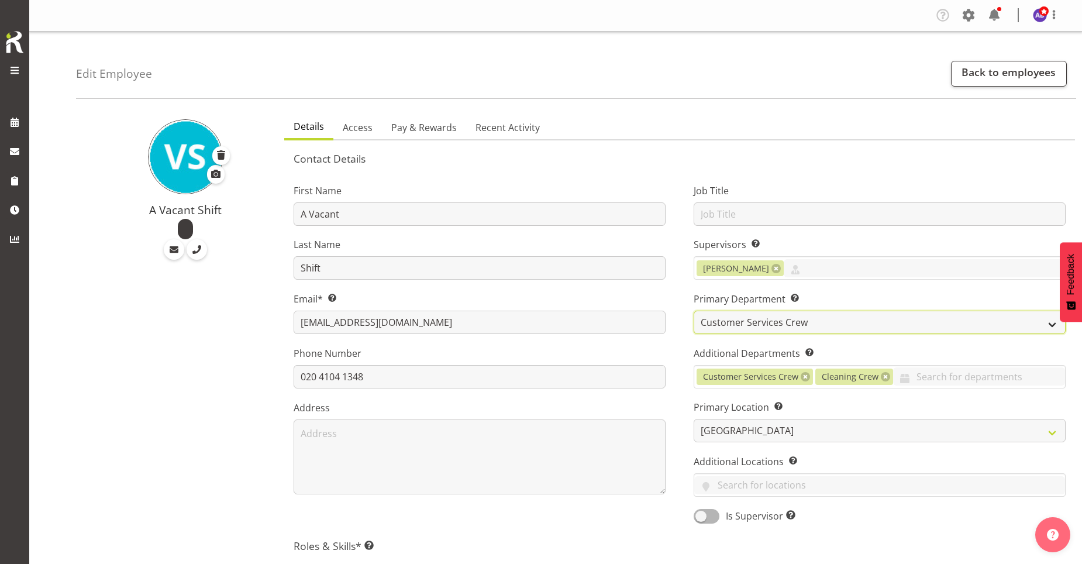
click at [1044, 323] on select "Cleaning Crew Customer Services Crew Lifeguard Crew Maintenance Crew Swim Schoo…" at bounding box center [879, 321] width 372 height 23
click at [1045, 324] on select "Cleaning Crew Customer Services Crew Lifeguard Crew Maintenance Crew Swim Schoo…" at bounding box center [879, 321] width 372 height 23
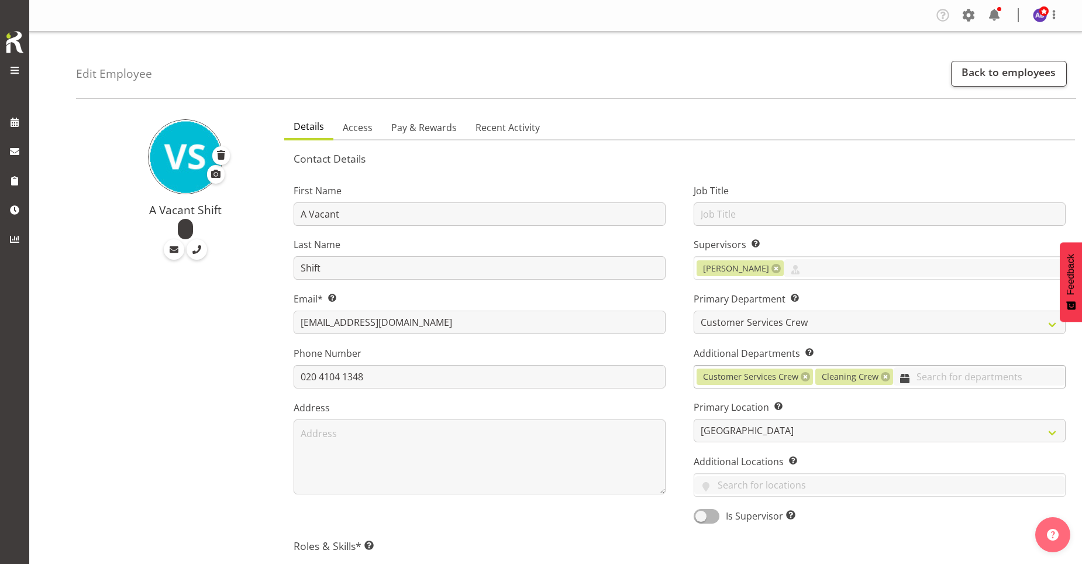
click at [1036, 382] on input "text" at bounding box center [979, 376] width 172 height 18
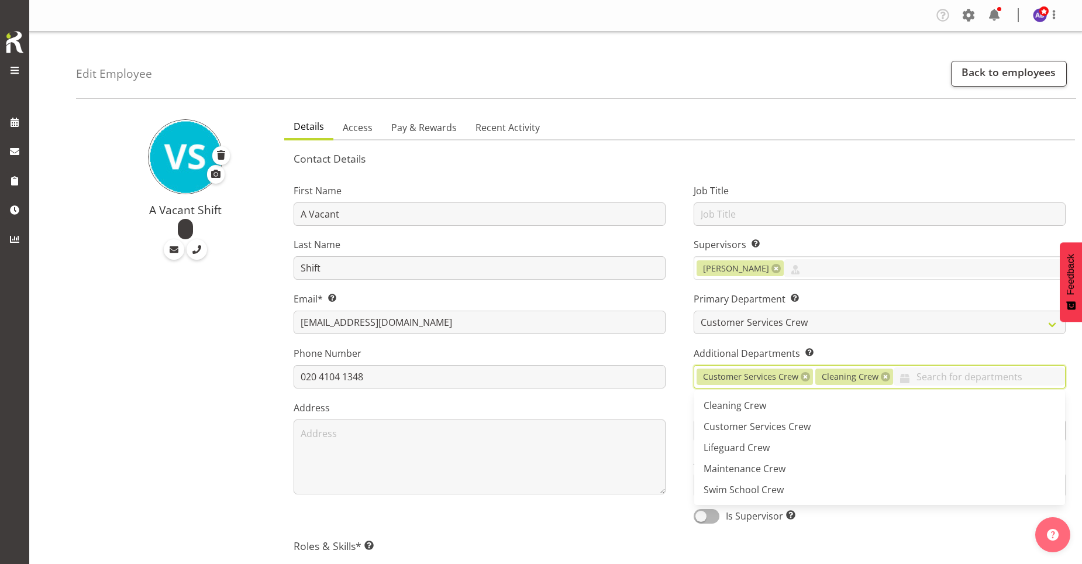
click at [954, 526] on div "Job Title Supervisors Select the employee’s supervisors, or the person who is i…" at bounding box center [879, 349] width 400 height 365
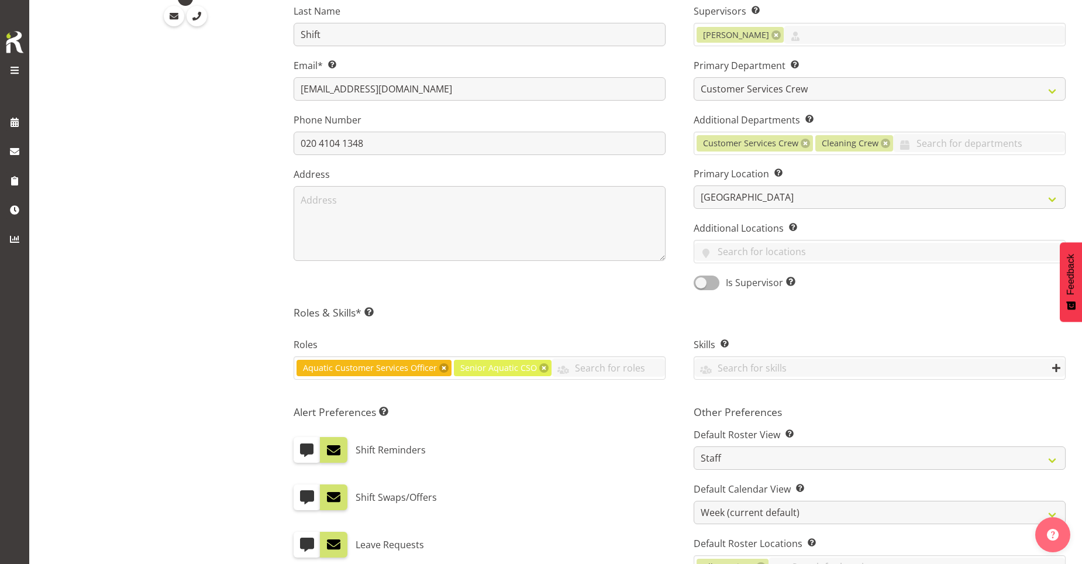
scroll to position [234, 0]
click at [804, 119] on span at bounding box center [808, 117] width 9 height 9
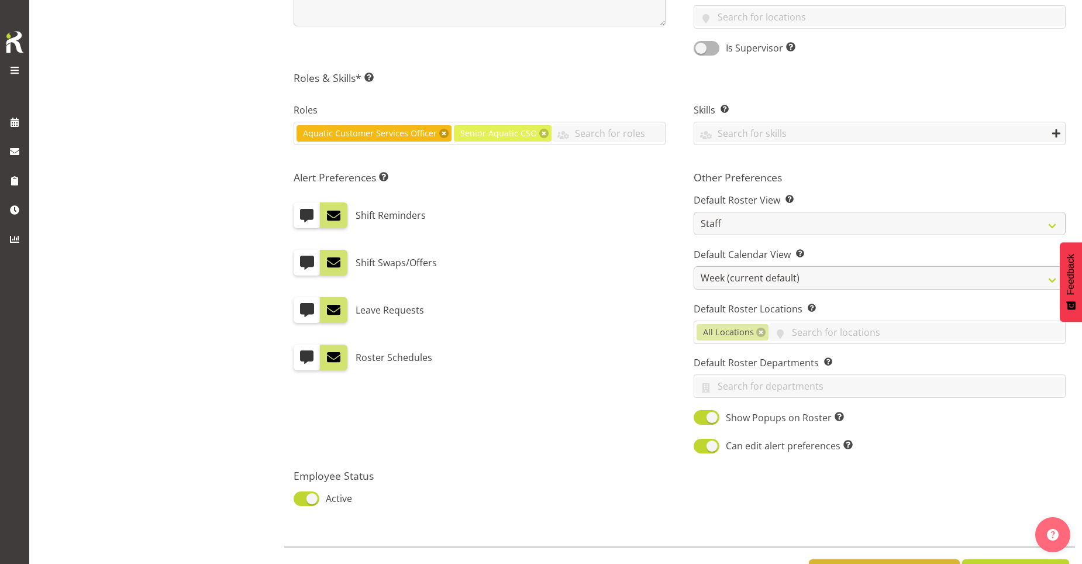
scroll to position [516, 0]
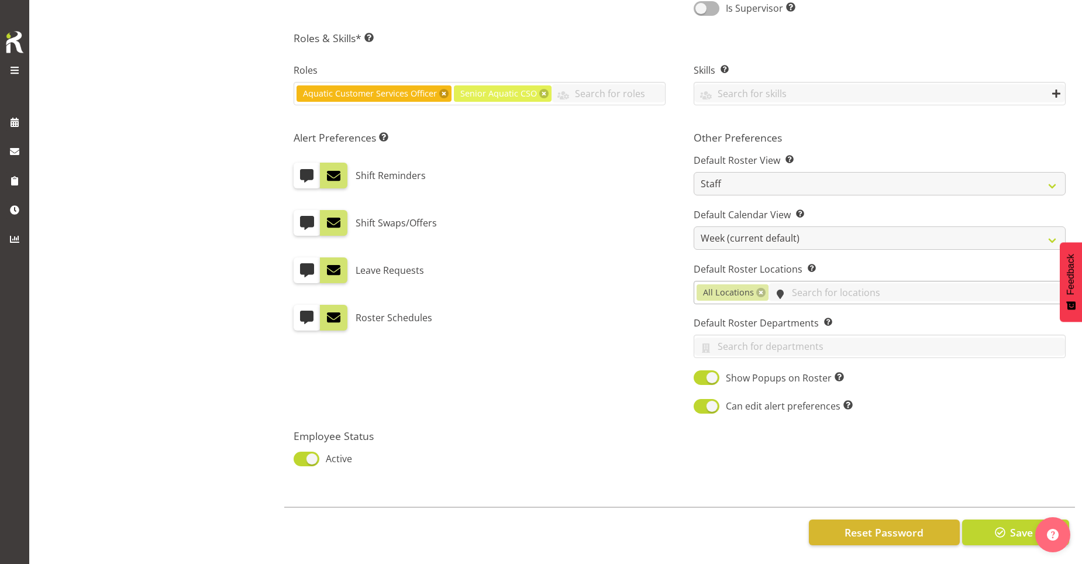
click at [864, 286] on input "text" at bounding box center [916, 292] width 296 height 18
click at [830, 340] on link "[GEOGRAPHIC_DATA]" at bounding box center [879, 341] width 371 height 21
click at [966, 431] on div at bounding box center [875, 448] width 393 height 53
click at [868, 344] on input "text" at bounding box center [879, 346] width 371 height 18
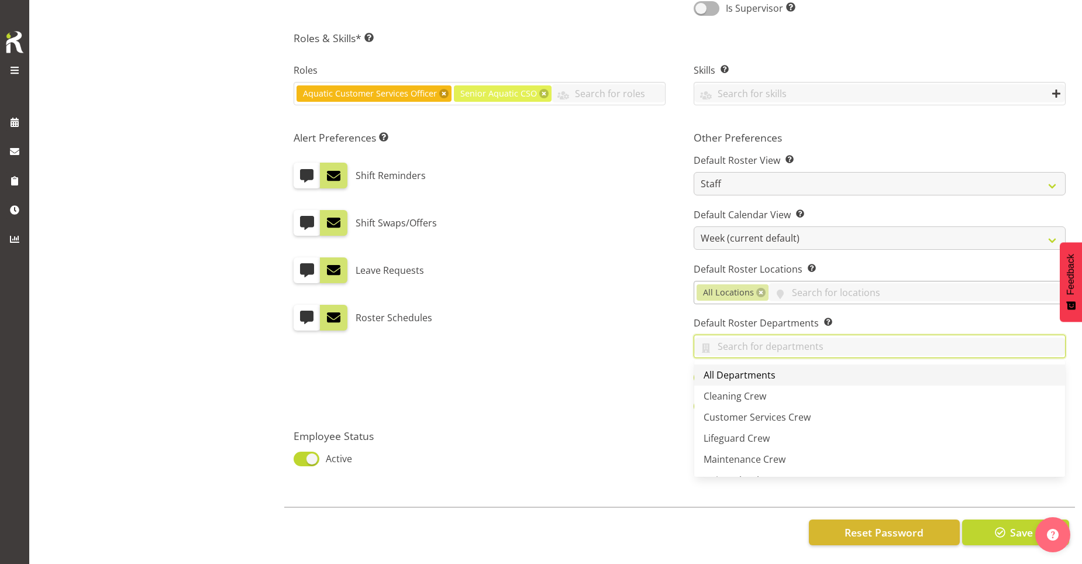
click at [750, 368] on span "All Departments" at bounding box center [739, 374] width 72 height 13
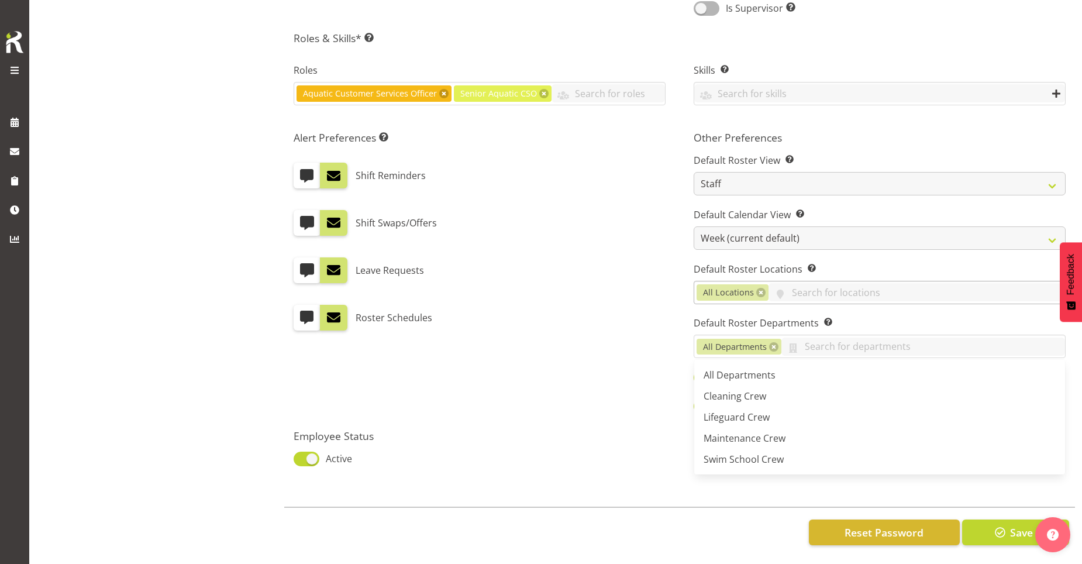
click at [768, 479] on div "Details Access Pay & Rewards Recent Activity Contact Details First Name A Vacan…" at bounding box center [679, 81] width 804 height 963
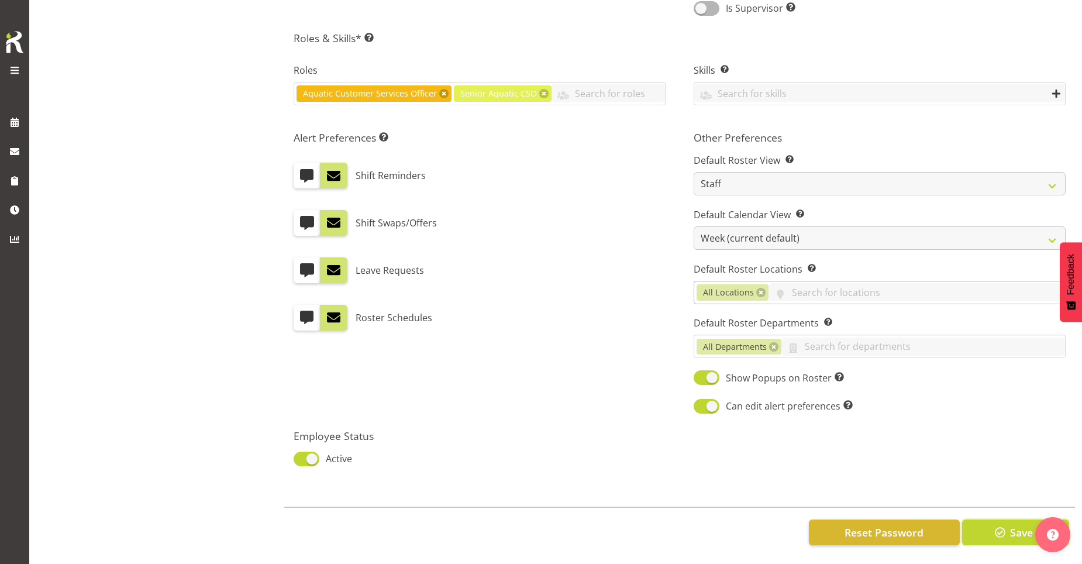
click at [1005, 524] on span "button" at bounding box center [999, 531] width 15 height 15
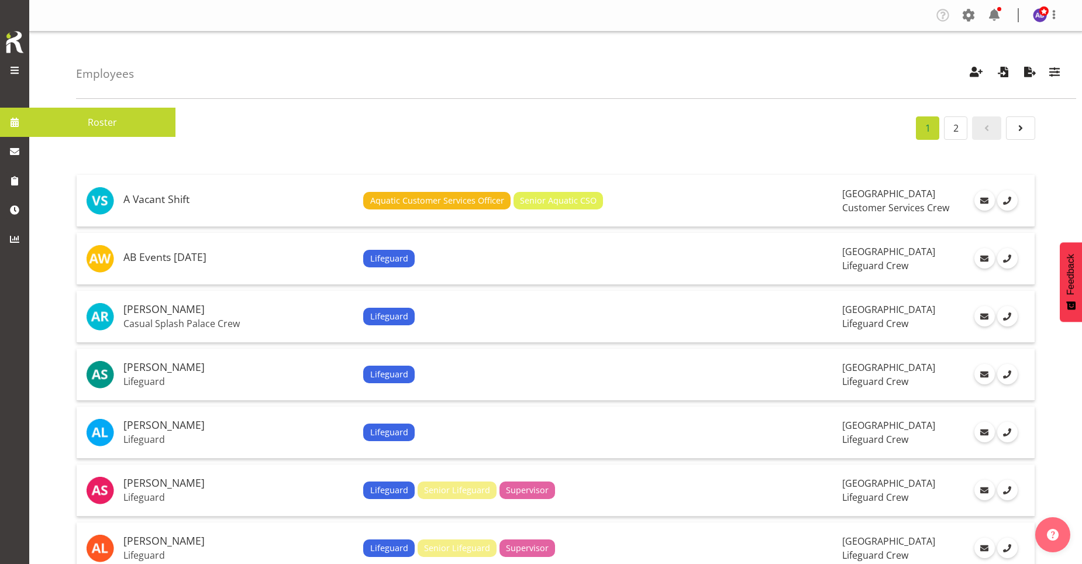
click at [15, 117] on span at bounding box center [15, 122] width 18 height 18
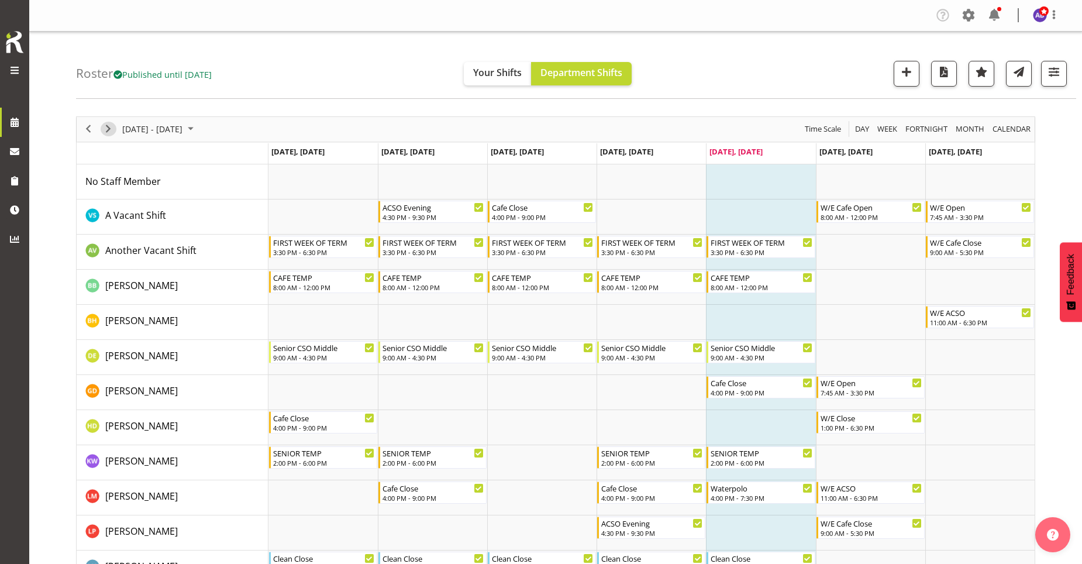
click at [106, 128] on span "Next" at bounding box center [108, 129] width 14 height 15
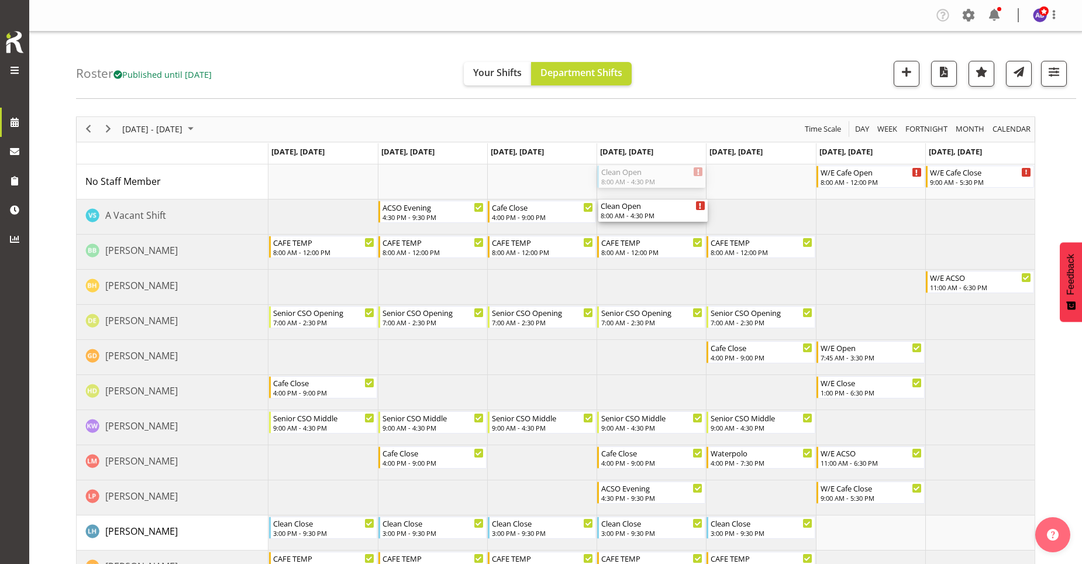
drag, startPoint x: 649, startPoint y: 179, endPoint x: 646, endPoint y: 211, distance: 31.7
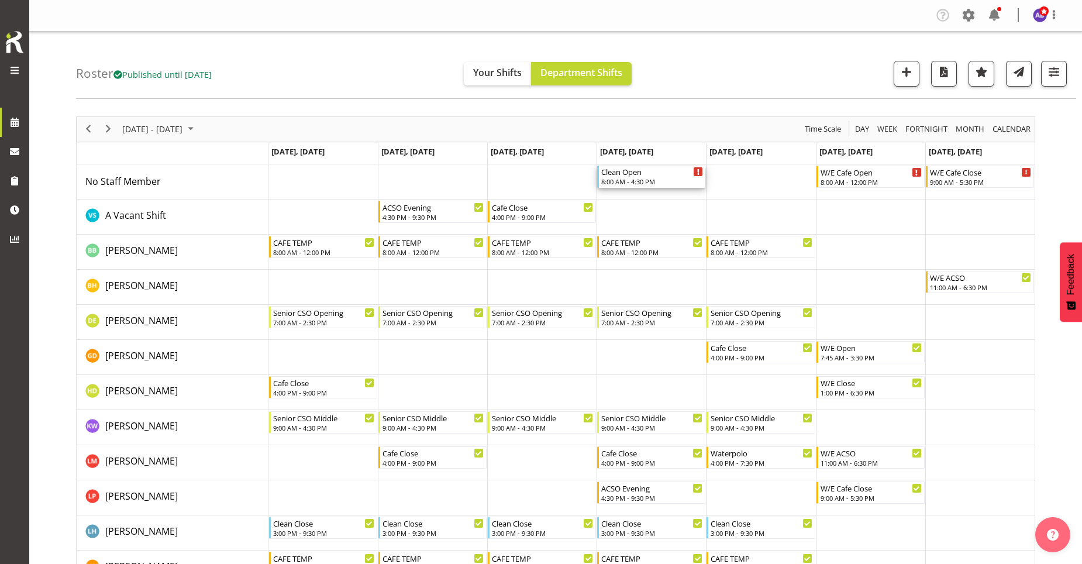
click at [623, 171] on div "Clean Open" at bounding box center [652, 171] width 102 height 12
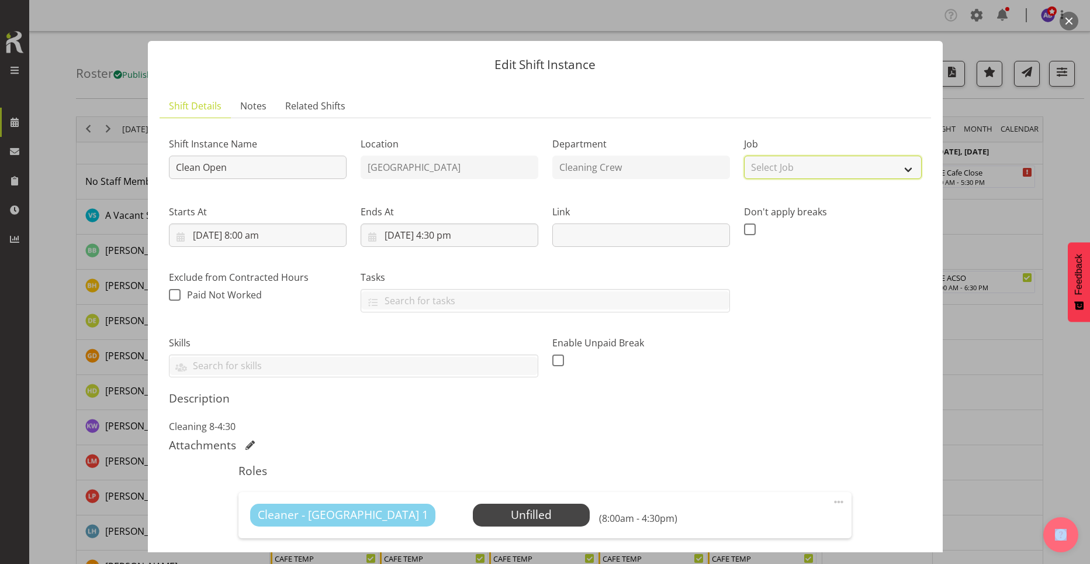
click at [814, 171] on select "Select Job Create new job ACSO" at bounding box center [833, 167] width 178 height 23
select select "10288"
click at [744, 156] on select "Select Job Create new job ACSO" at bounding box center [833, 167] width 178 height 23
click at [787, 347] on div "Shift Instance Name Clean Open Location [GEOGRAPHIC_DATA] Department Cleaning C…" at bounding box center [545, 252] width 767 height 264
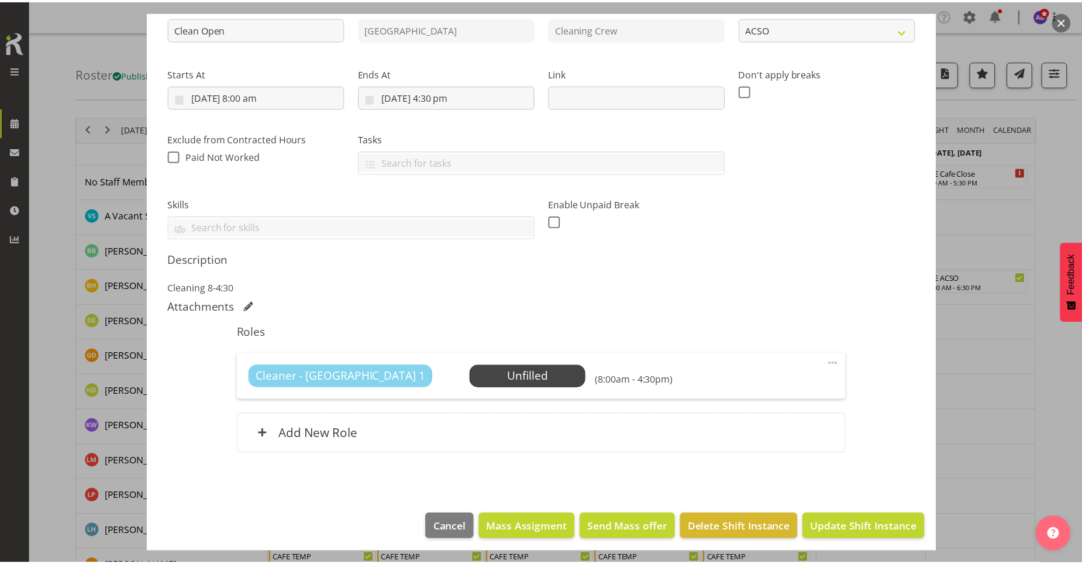
scroll to position [144, 0]
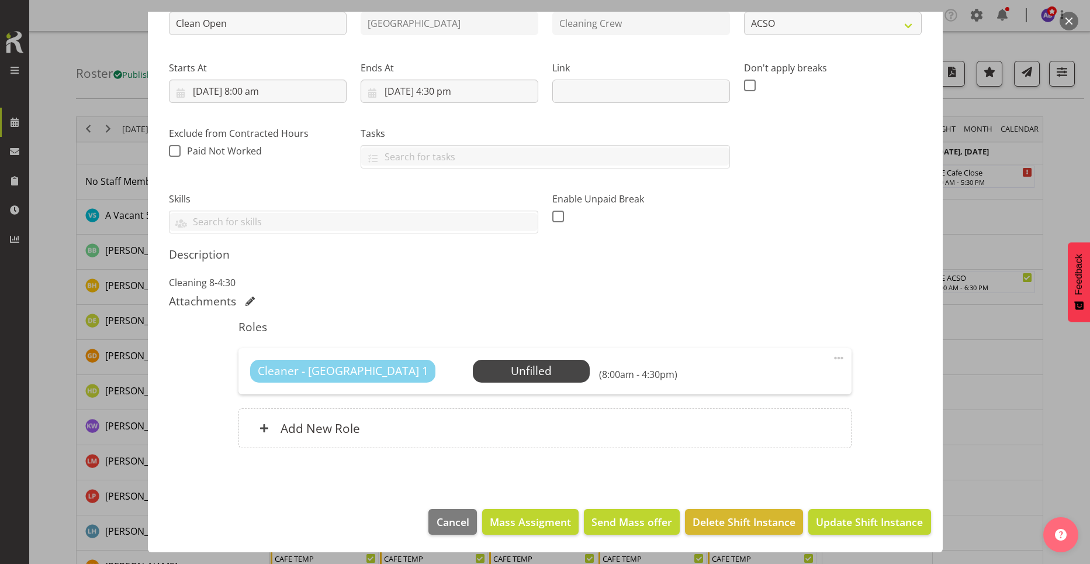
click at [832, 357] on span at bounding box center [839, 358] width 14 height 14
click at [778, 382] on link "Edit" at bounding box center [790, 383] width 112 height 21
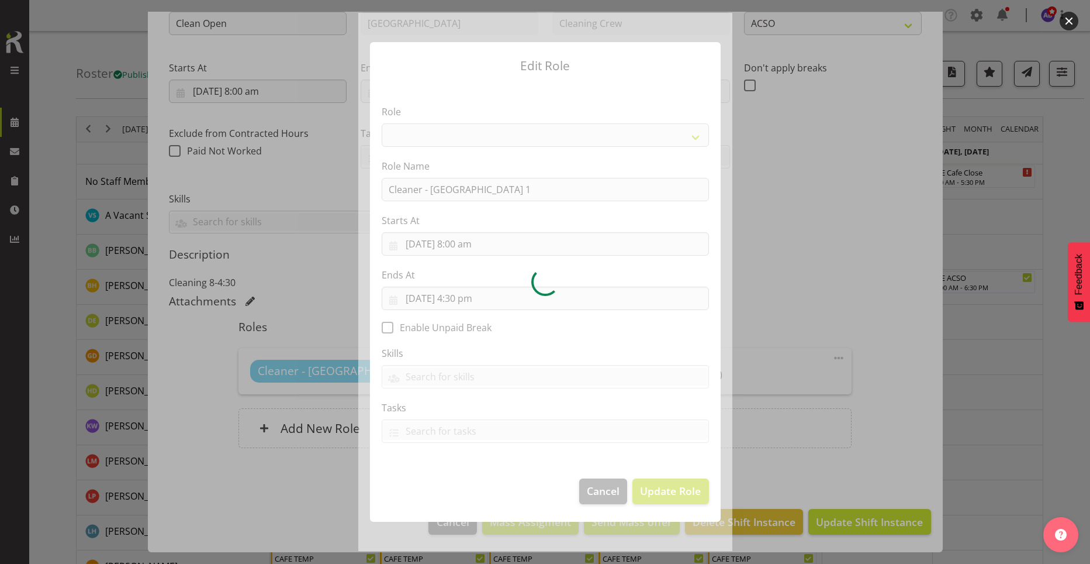
select select "95"
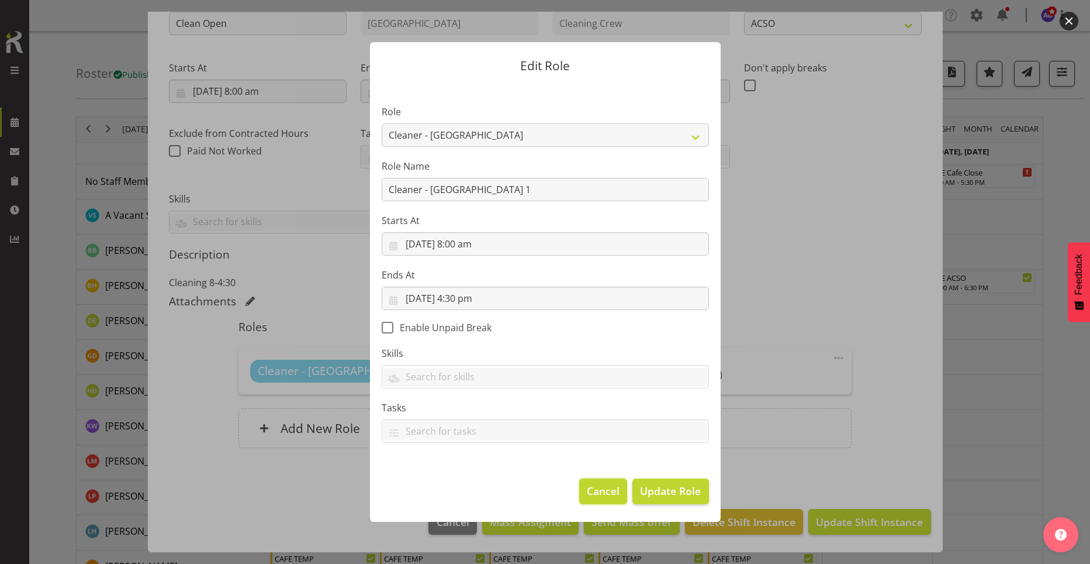
click at [616, 493] on span "Cancel" at bounding box center [603, 490] width 33 height 15
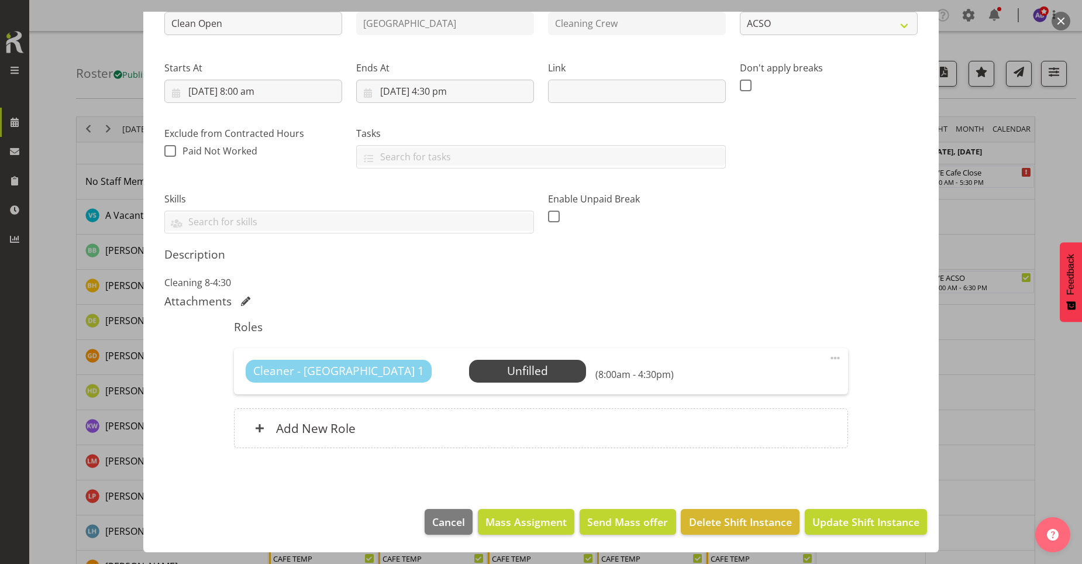
click at [498, 276] on p "Cleaning 8-4:30" at bounding box center [540, 282] width 753 height 14
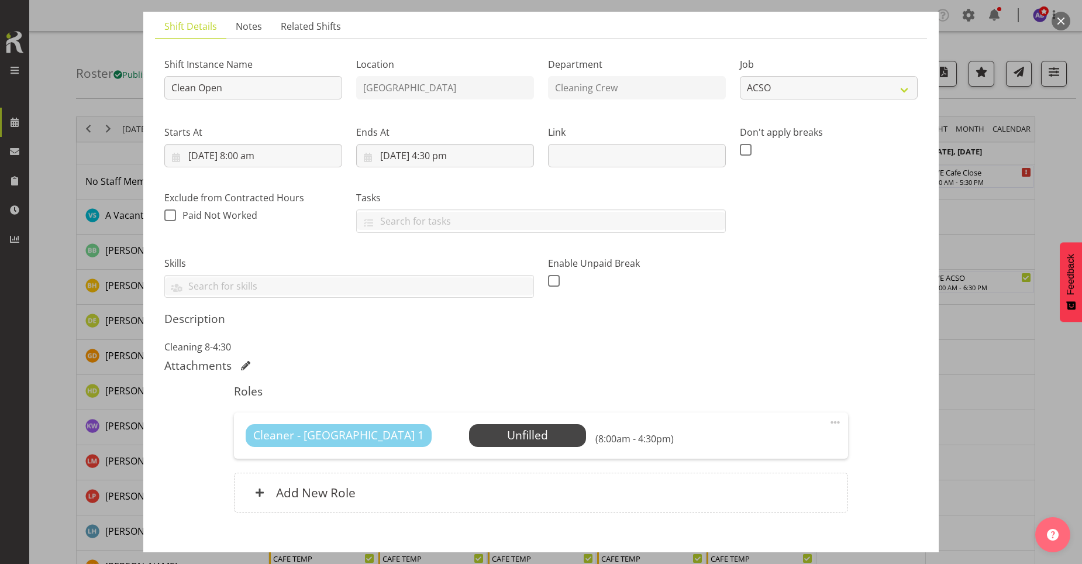
scroll to position [27, 0]
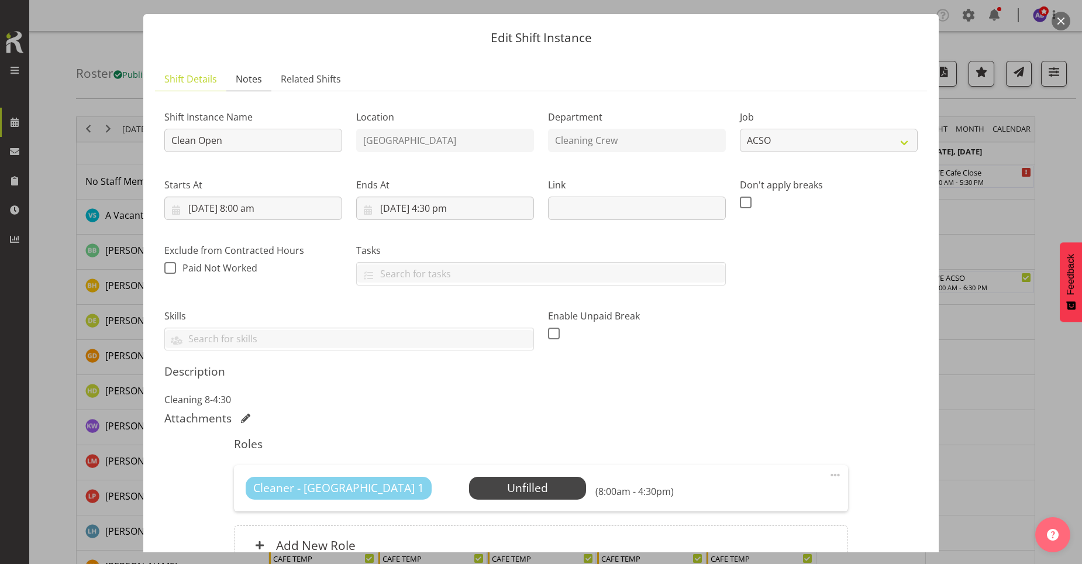
click at [254, 81] on span "Notes" at bounding box center [249, 79] width 26 height 14
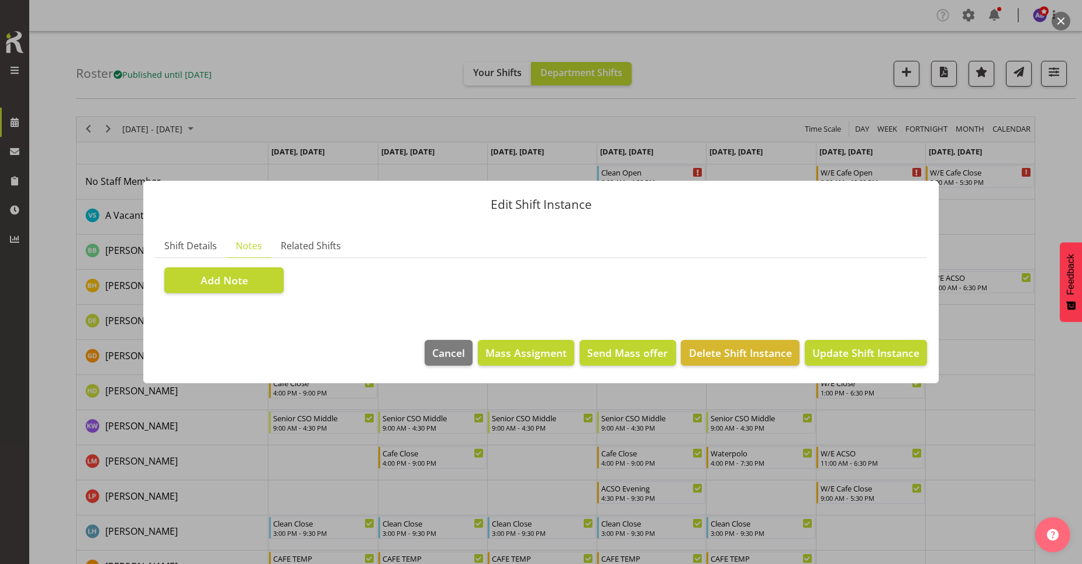
scroll to position [0, 0]
click at [455, 354] on span "Cancel" at bounding box center [448, 352] width 33 height 15
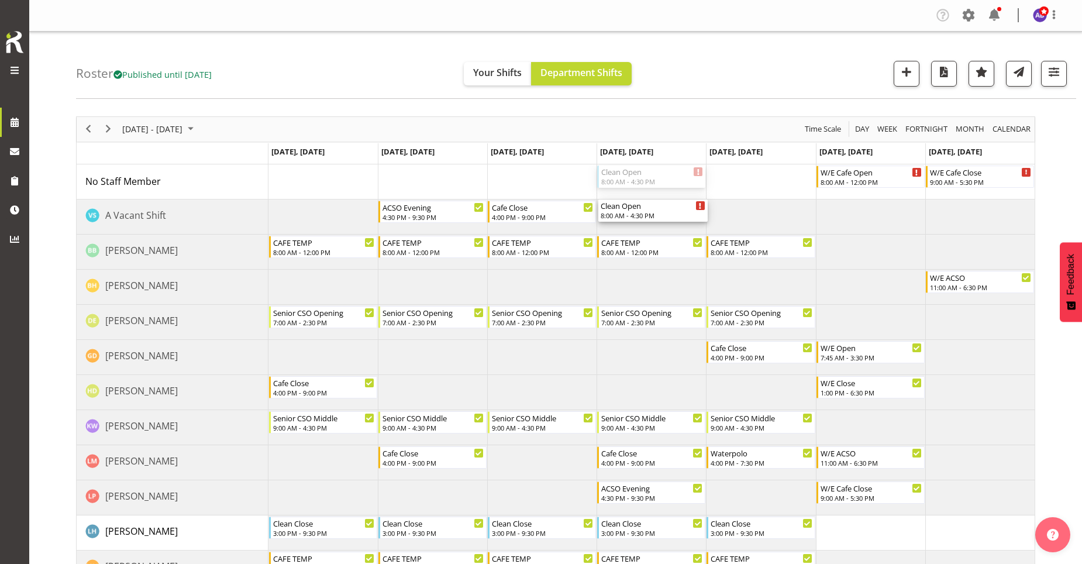
drag, startPoint x: 659, startPoint y: 177, endPoint x: 659, endPoint y: 215, distance: 38.6
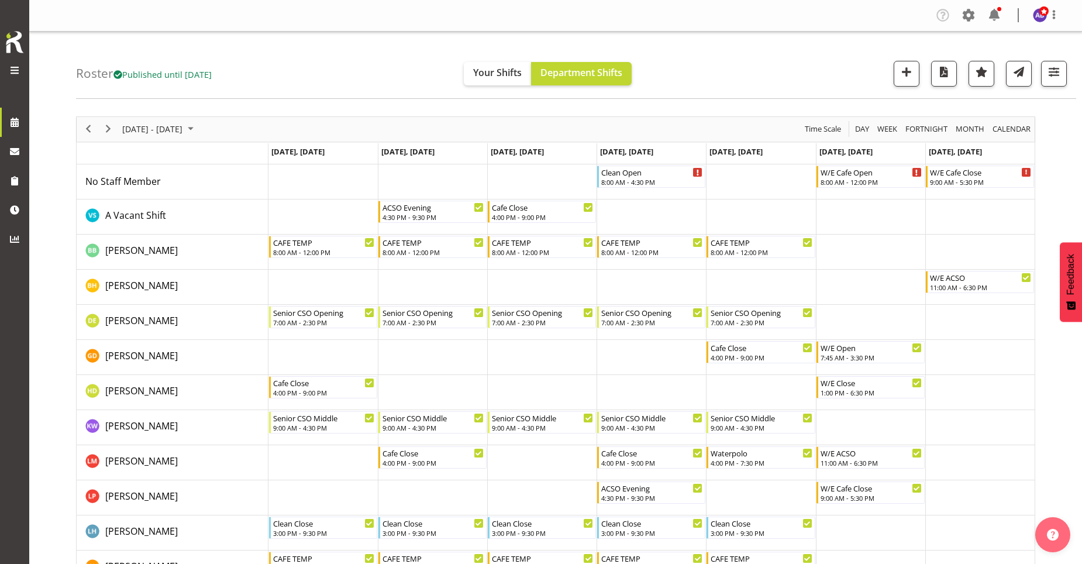
click at [707, 78] on div "Roster Published until [DATE] Your Shifts Department Shifts All Locations [GEOG…" at bounding box center [576, 65] width 1000 height 67
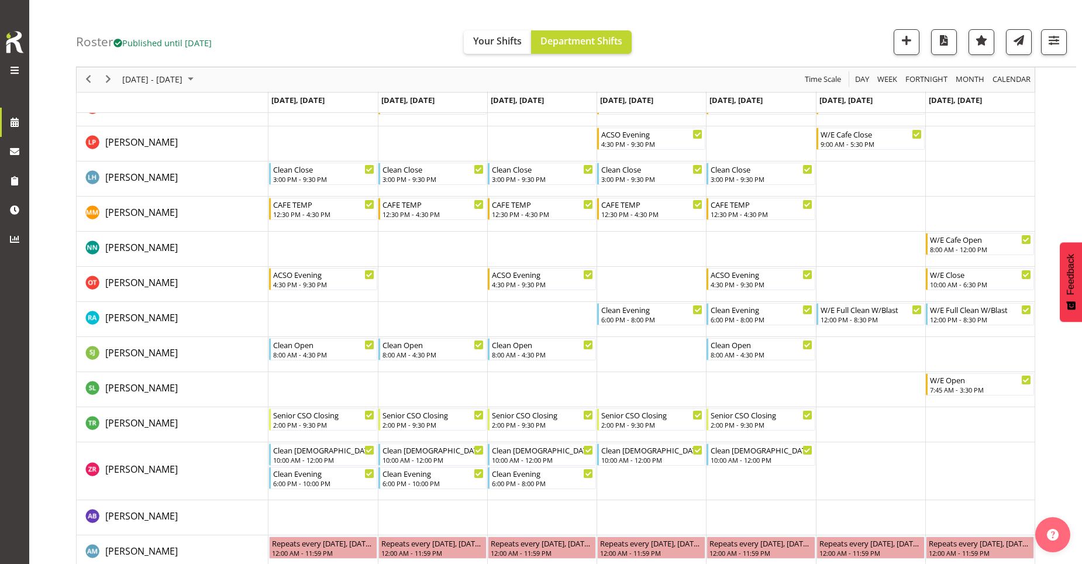
scroll to position [409, 0]
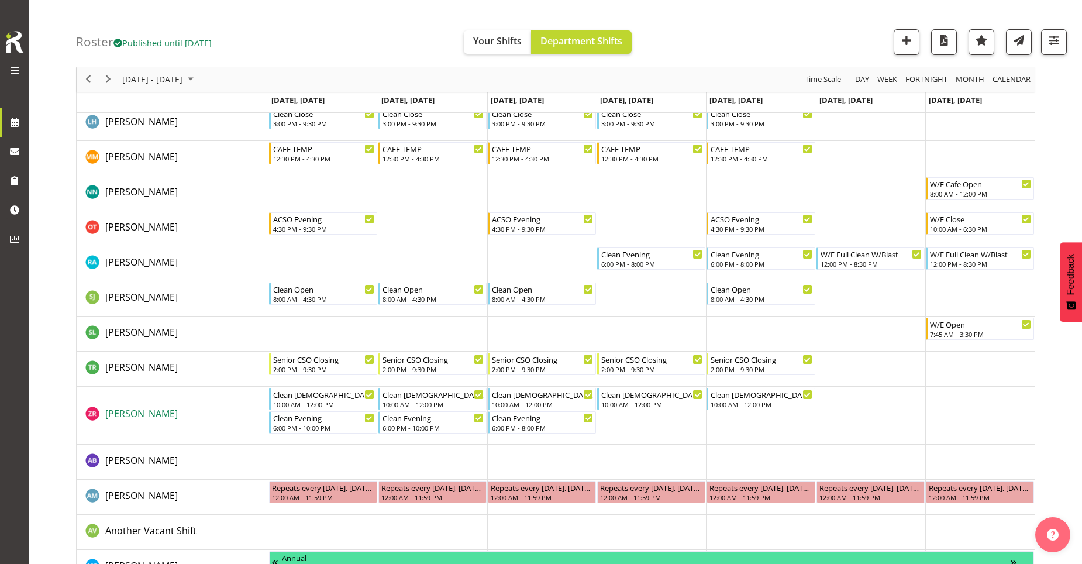
click at [153, 409] on span "[PERSON_NAME]" at bounding box center [141, 413] width 72 height 13
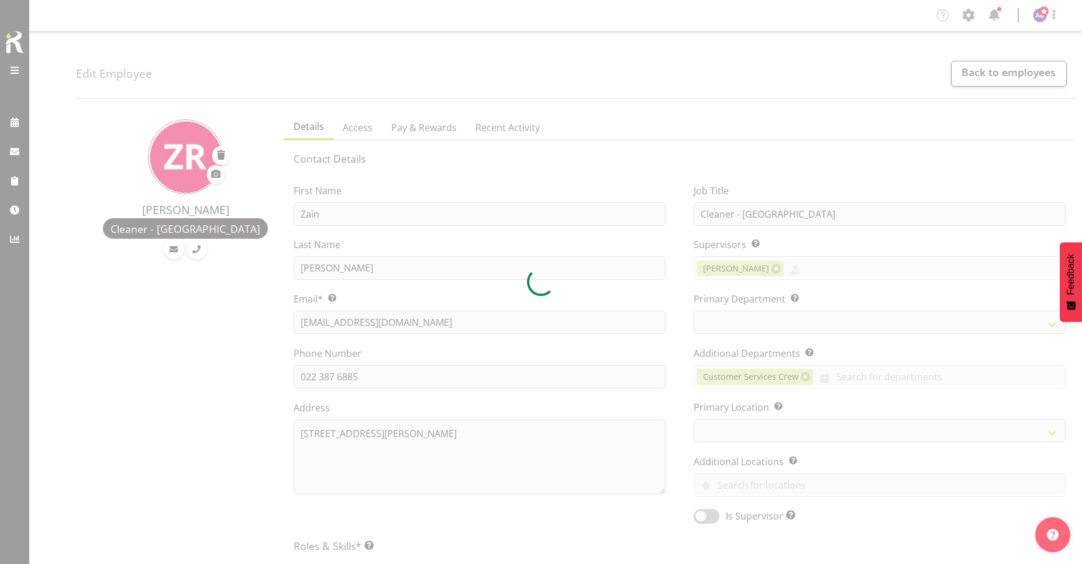
select select "TimelineWeek"
select select
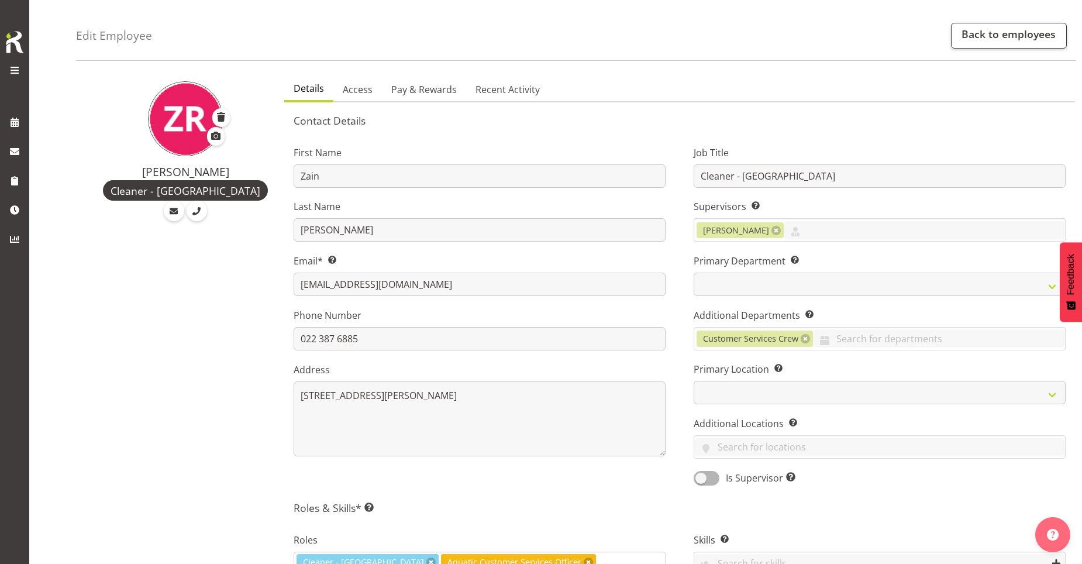
scroll to position [58, 0]
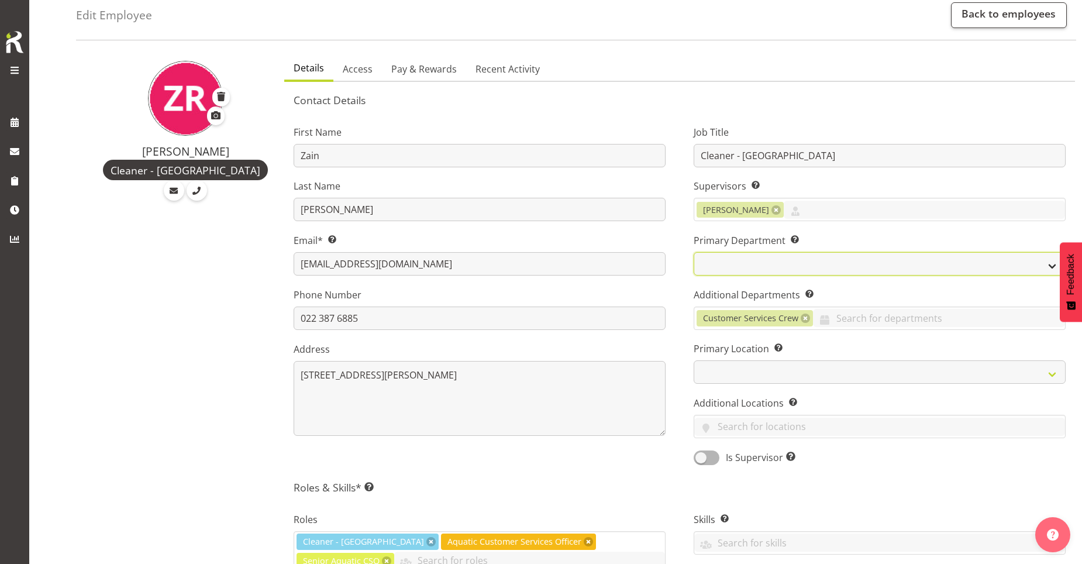
click at [1044, 264] on select "Cleaning Crew Customer Services Crew Lifeguard Crew Maintenance Crew Swim Schoo…" at bounding box center [879, 263] width 372 height 23
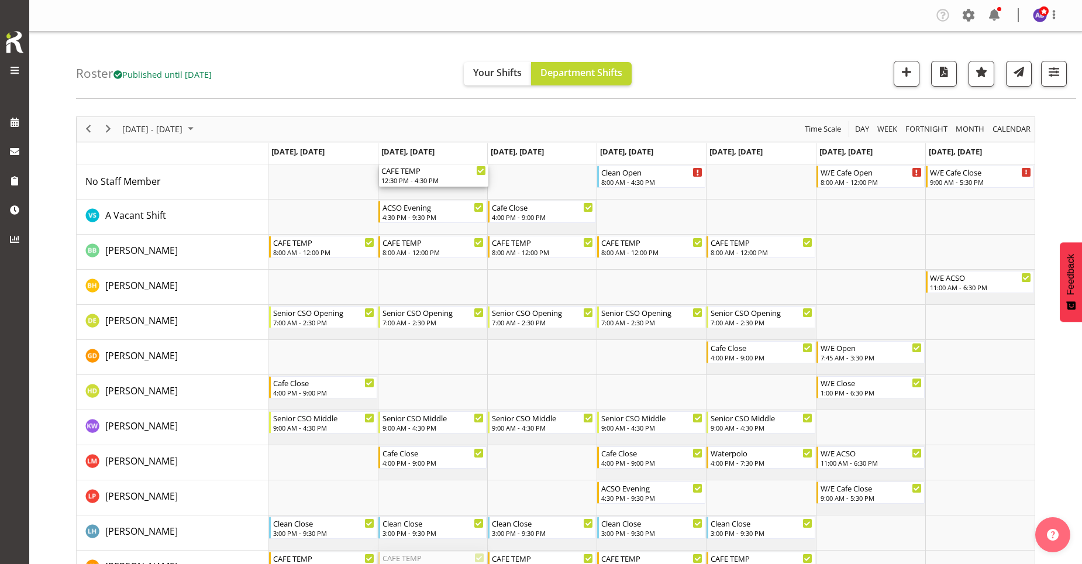
drag, startPoint x: 433, startPoint y: 445, endPoint x: 426, endPoint y: 192, distance: 253.2
drag, startPoint x: 338, startPoint y: 212, endPoint x: 332, endPoint y: 167, distance: 45.4
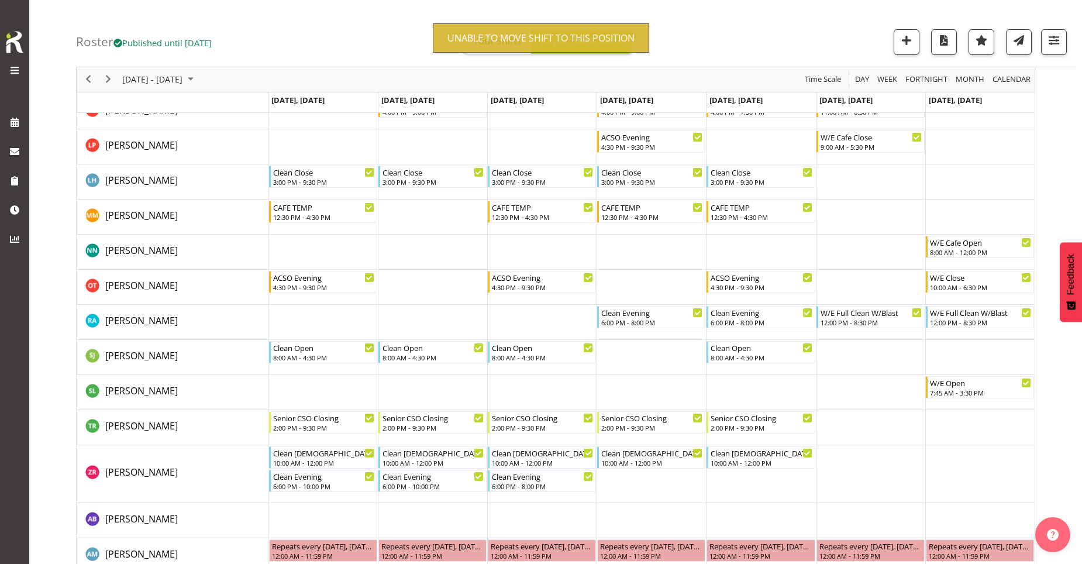
scroll to position [409, 0]
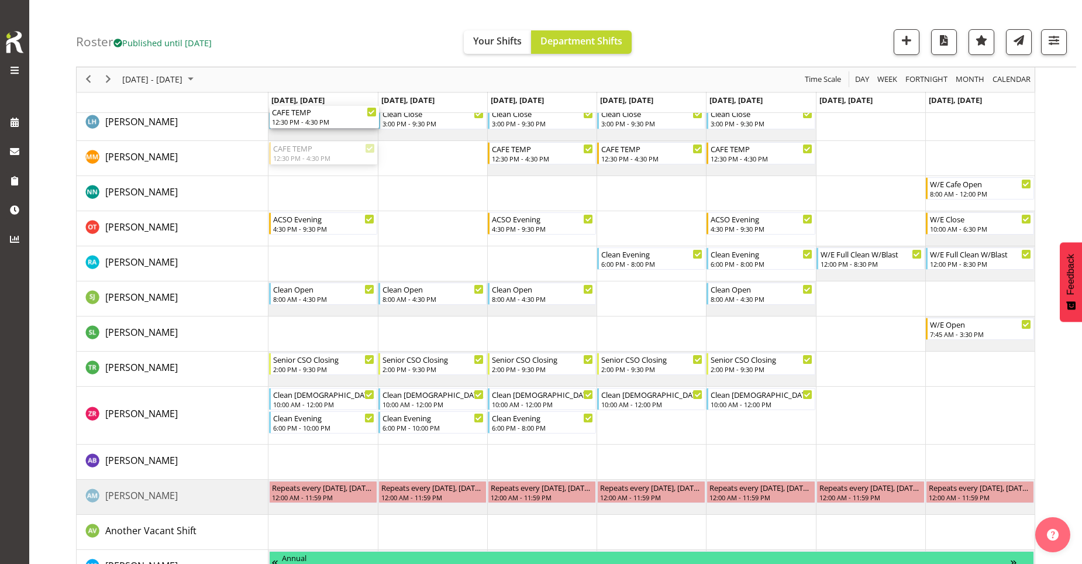
drag, startPoint x: 347, startPoint y: 155, endPoint x: 348, endPoint y: 131, distance: 24.0
click at [348, 128] on div "CAFE TEMP 12:30 PM - 4:30 PM Clean Open 8:00 AM - 4:30 PM W/E Cafe Open 8:00 AM…" at bounding box center [651, 205] width 766 height 900
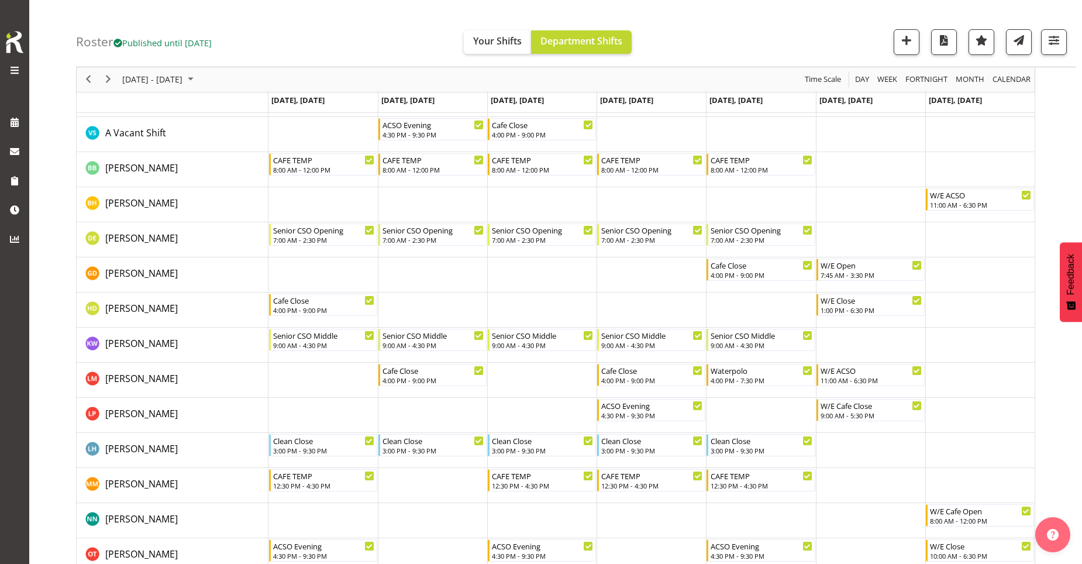
scroll to position [58, 0]
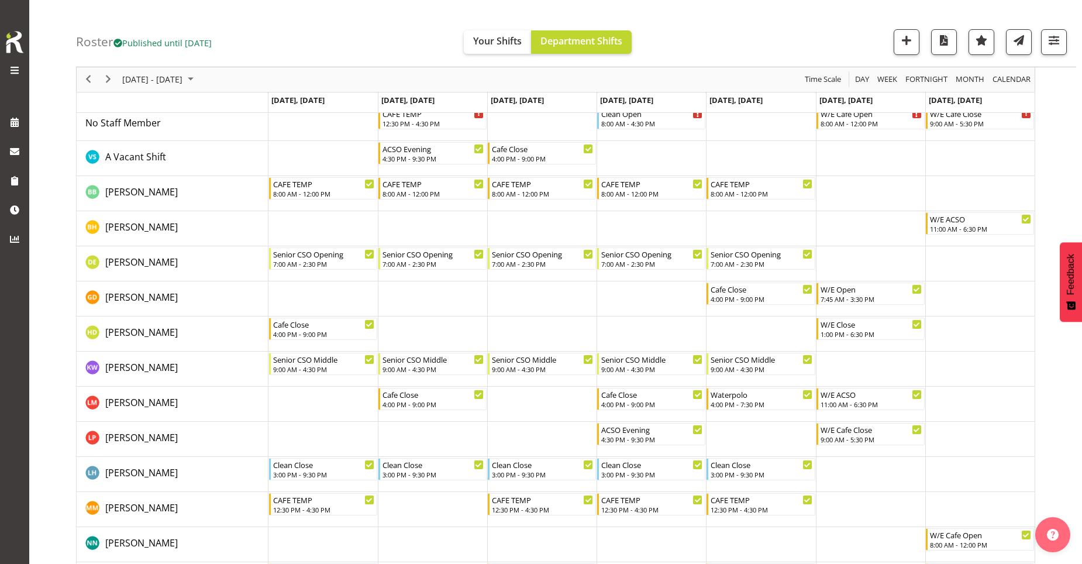
drag, startPoint x: 347, startPoint y: 139, endPoint x: 319, endPoint y: 512, distance: 374.6
click at [319, 512] on tbody "Timeline Week of October 13, 2025" at bounding box center [651, 556] width 766 height 900
click at [319, 512] on div "12:30 PM - 4:30 PM" at bounding box center [324, 508] width 102 height 9
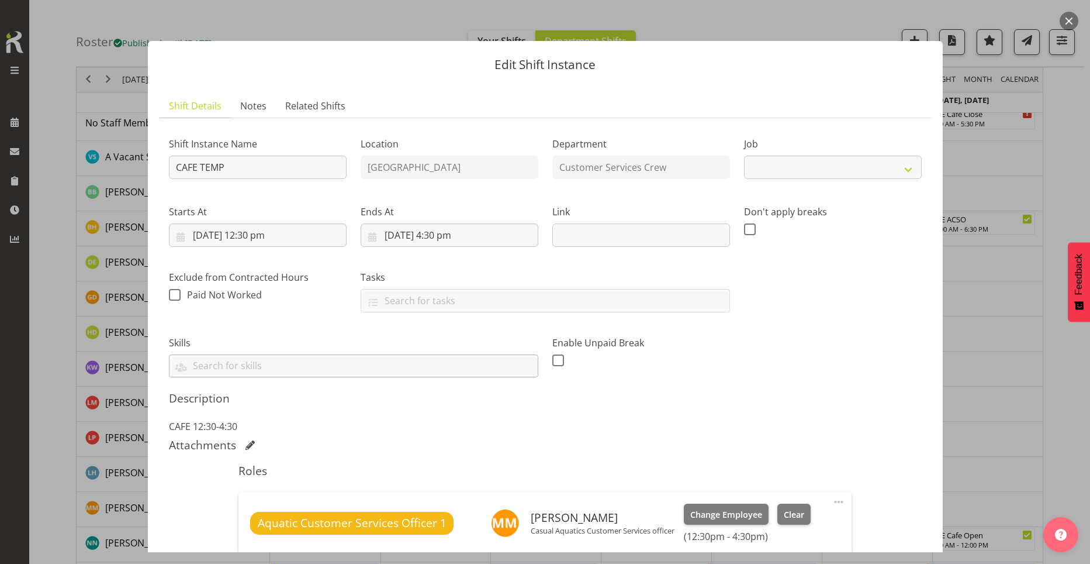
drag, startPoint x: 329, startPoint y: 502, endPoint x: 389, endPoint y: 361, distance: 152.7
click at [332, 412] on body "Splash Palace Company Settings Roles & Skills Tasks Jobs Employees Locations & …" at bounding box center [545, 224] width 1090 height 564
select select "10288"
drag, startPoint x: 1018, startPoint y: 110, endPoint x: 923, endPoint y: 240, distance: 161.0
click at [1018, 111] on div at bounding box center [545, 282] width 1090 height 564
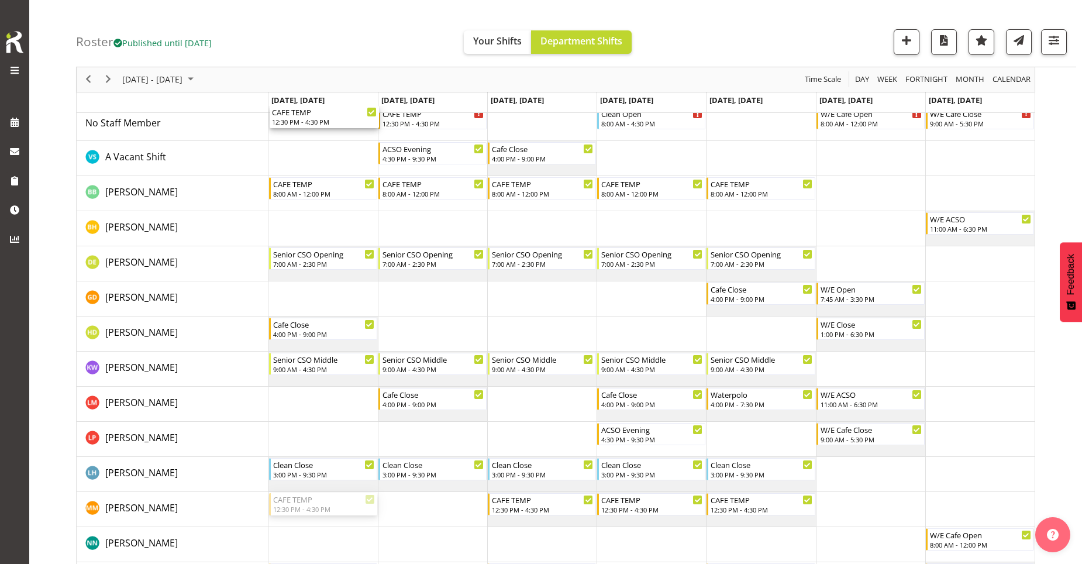
drag, startPoint x: 322, startPoint y: 512, endPoint x: 340, endPoint y: 139, distance: 373.4
click at [340, 139] on div "CAFE TEMP 12:30 PM - 4:30 PM Clean Open 8:00 AM - 4:30 PM W/E Cafe Open 8:00 AM…" at bounding box center [651, 556] width 766 height 900
drag, startPoint x: 541, startPoint y: 502, endPoint x: 509, endPoint y: 114, distance: 388.9
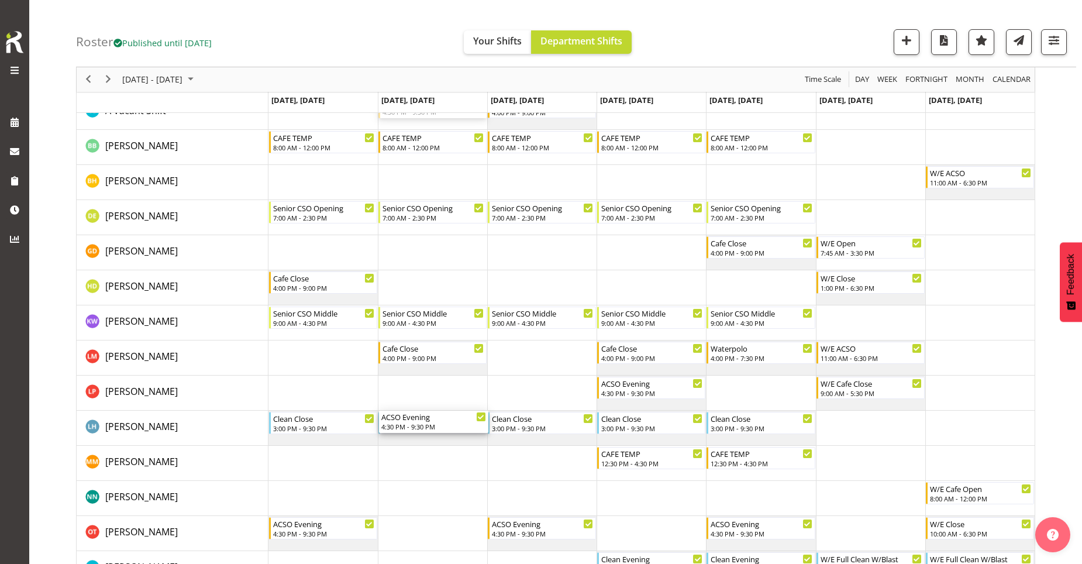
scroll to position [117, 0]
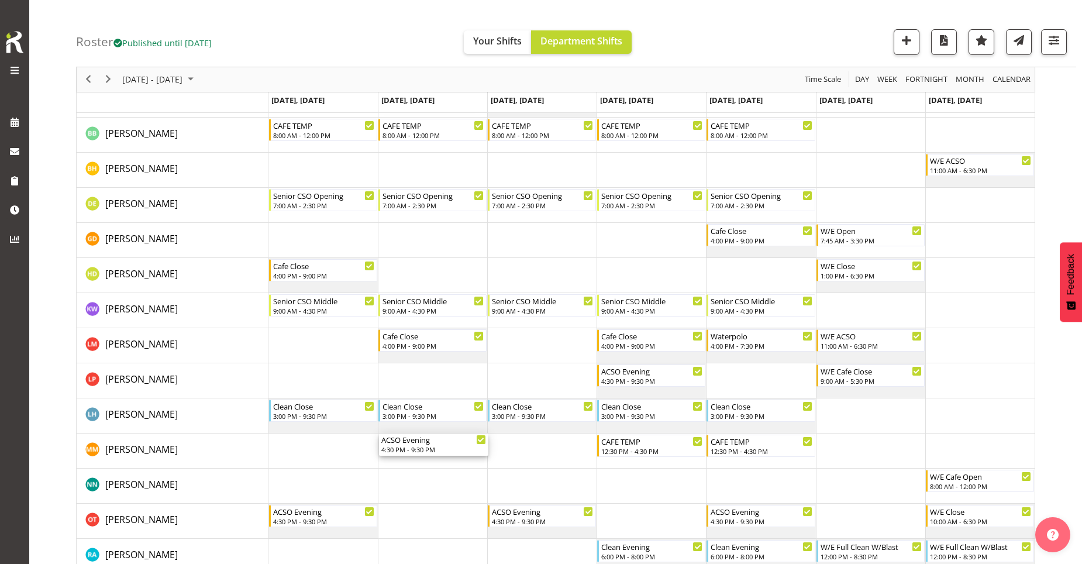
drag, startPoint x: 402, startPoint y: 207, endPoint x: 413, endPoint y: 453, distance: 246.4
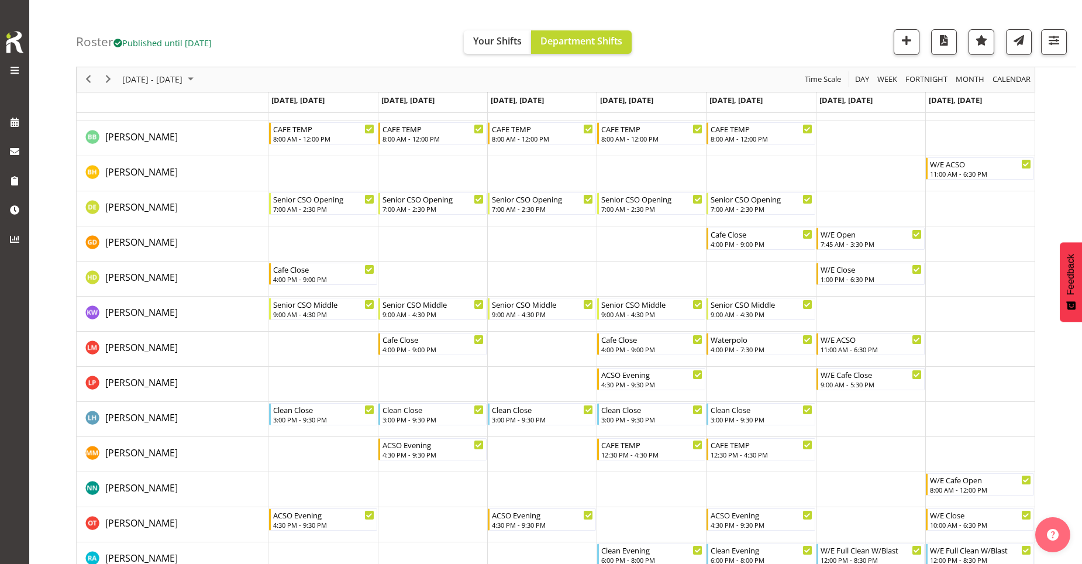
scroll to position [58, 0]
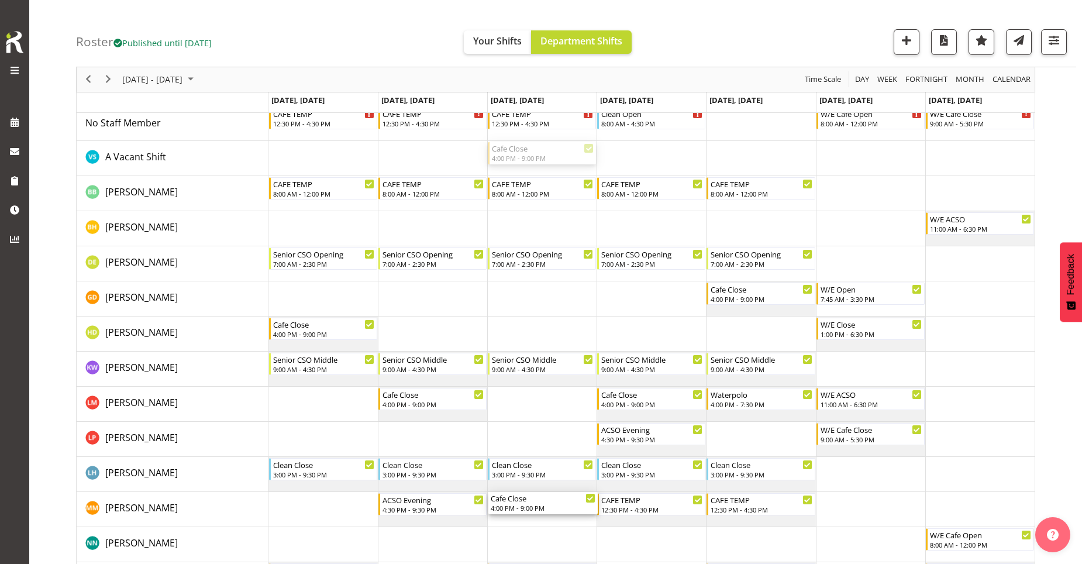
drag, startPoint x: 531, startPoint y: 150, endPoint x: 533, endPoint y: 501, distance: 351.4
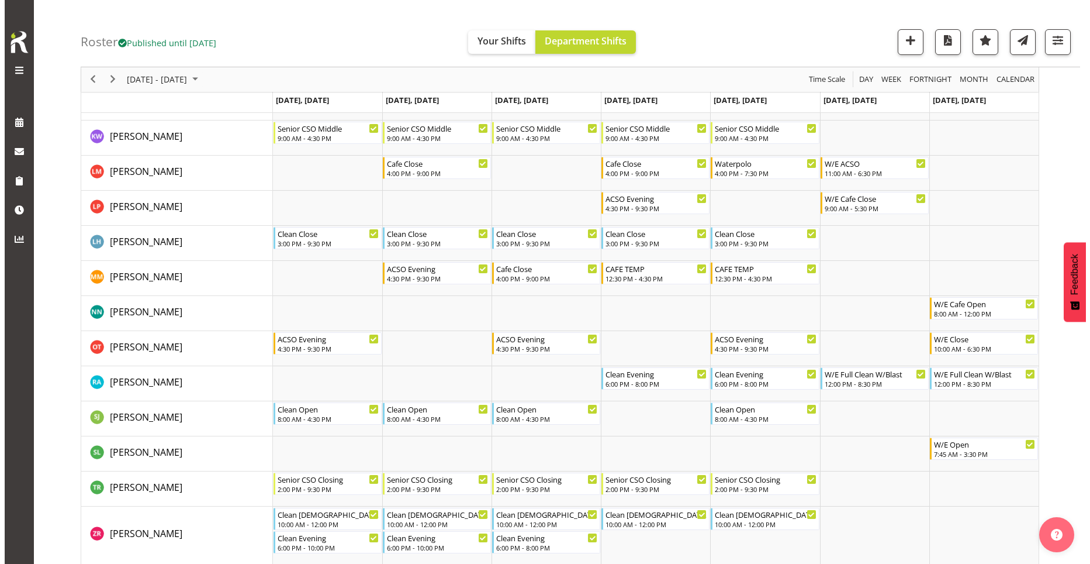
scroll to position [234, 0]
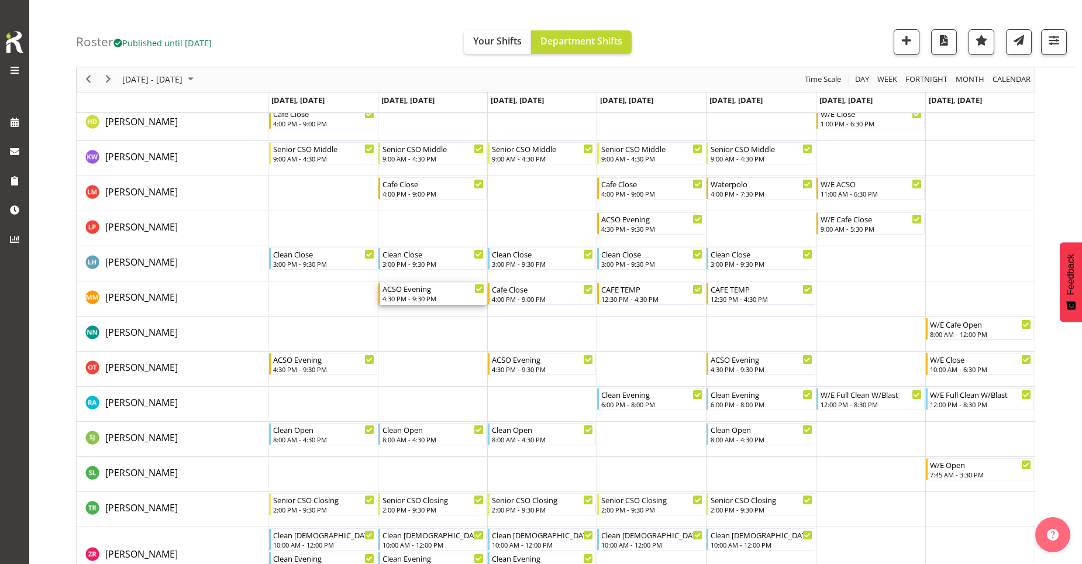
click at [450, 299] on div "4:30 PM - 9:30 PM" at bounding box center [433, 297] width 102 height 9
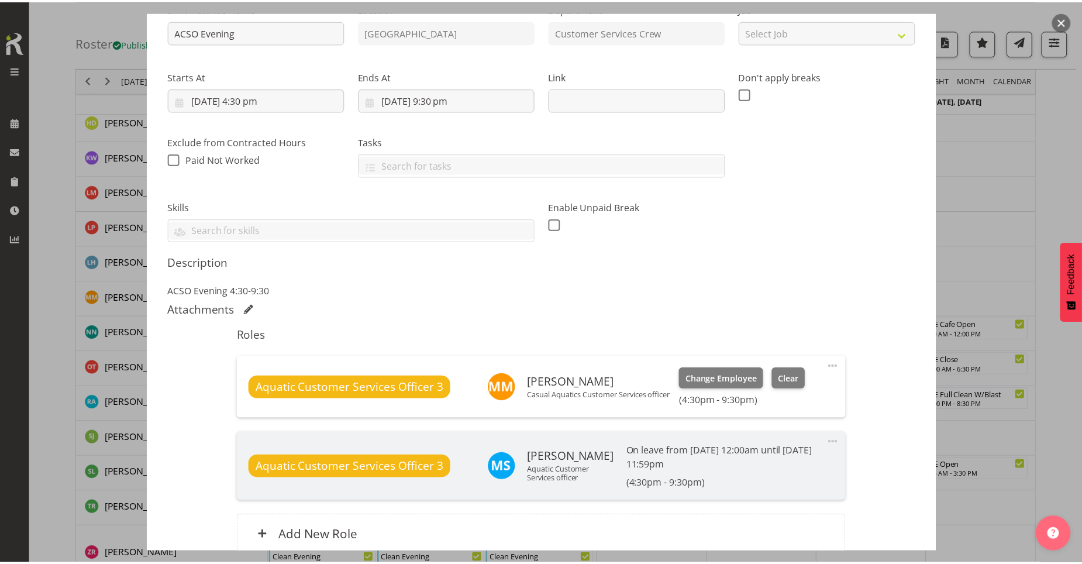
scroll to position [117, 0]
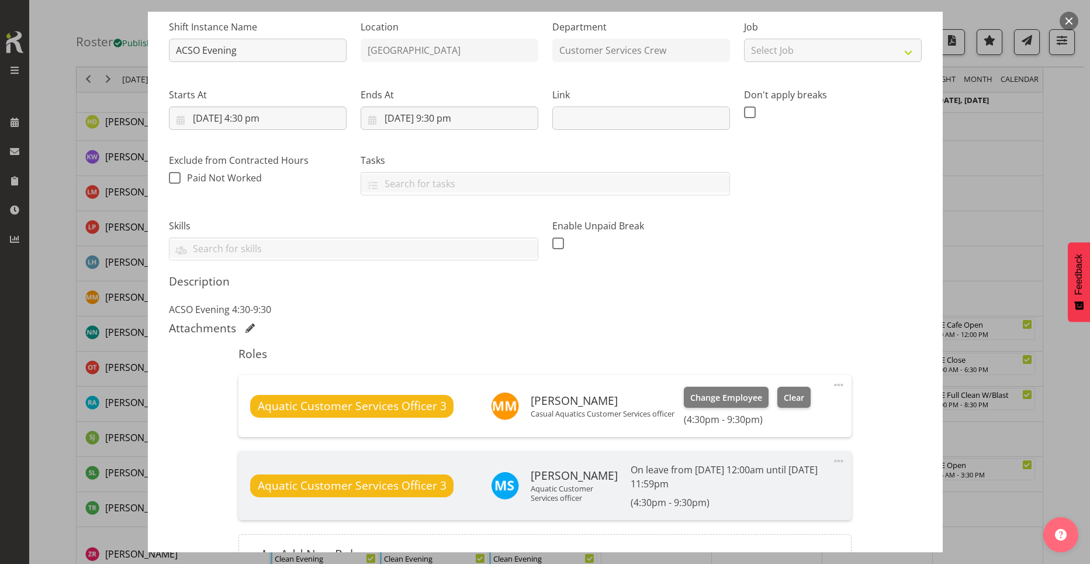
click at [832, 387] on span at bounding box center [839, 385] width 14 height 14
click at [778, 412] on link "Edit" at bounding box center [790, 410] width 112 height 21
select select "9"
select select "2025"
select select "16"
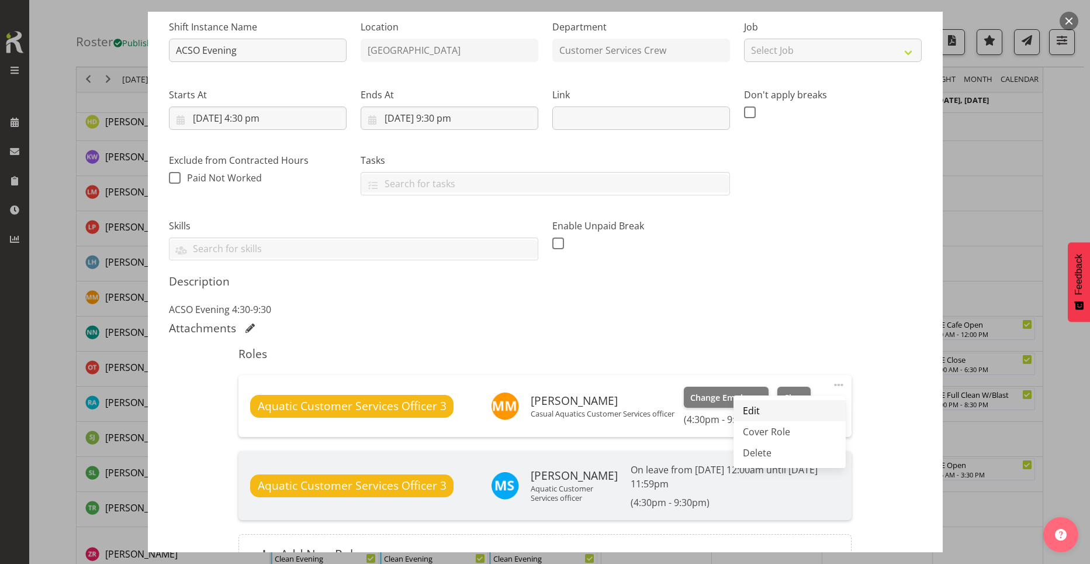
select select "30"
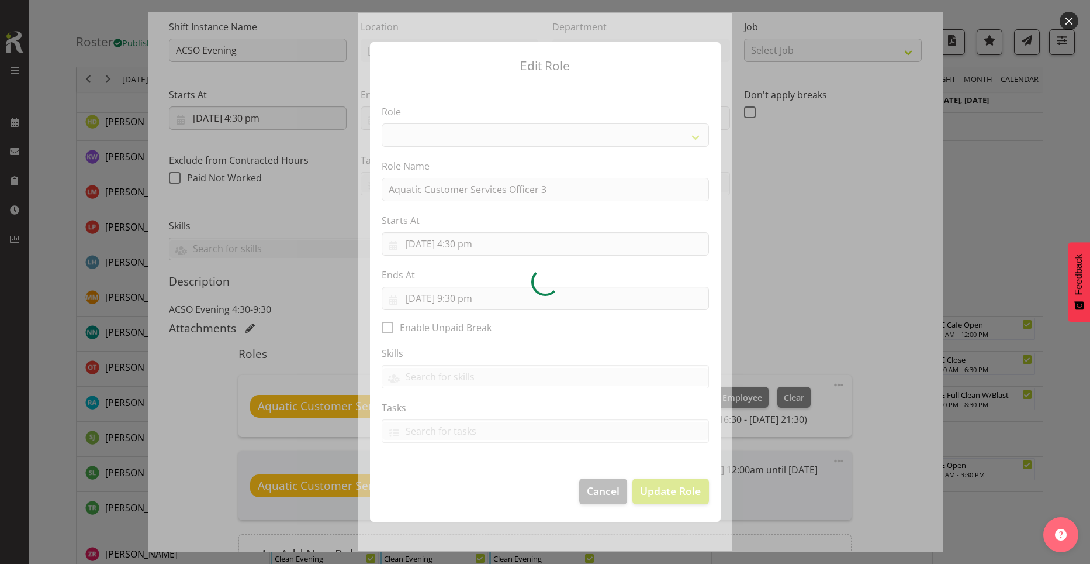
select select
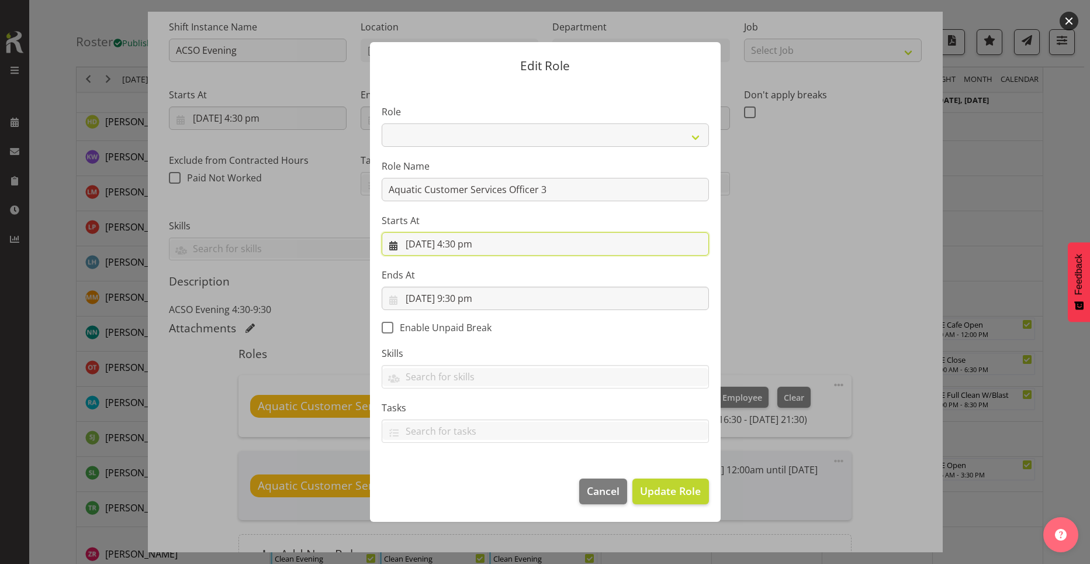
click at [467, 247] on input "14/10/2025, 4:30 pm" at bounding box center [545, 243] width 327 height 23
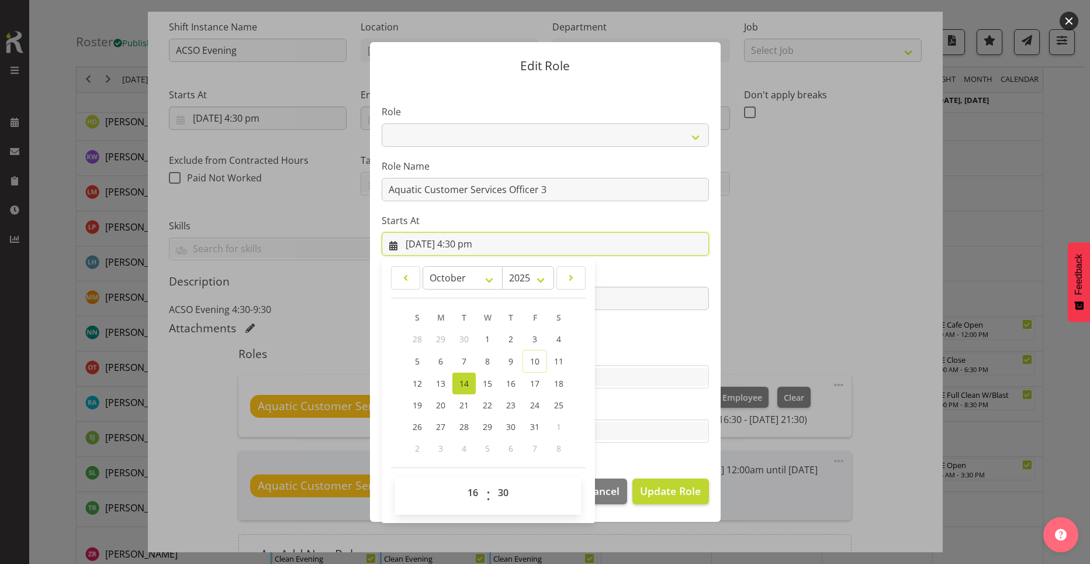
click at [467, 242] on input "14/10/2025, 4:30 pm" at bounding box center [545, 243] width 327 height 23
click at [471, 481] on select "00 01 02 03 04 05 06 07 08 09 10 11 12 13 14 15 16 17 18 19 20 21 22 23" at bounding box center [474, 492] width 26 height 23
select select "13"
click at [510, 497] on select "00 01 02 03 04 05 06 07 08 09 10 11 12 13 14 15 16 17 18 19 20 21 22 23 24 25 2…" at bounding box center [505, 492] width 26 height 23
type input "14/10/2025, 1:30 pm"
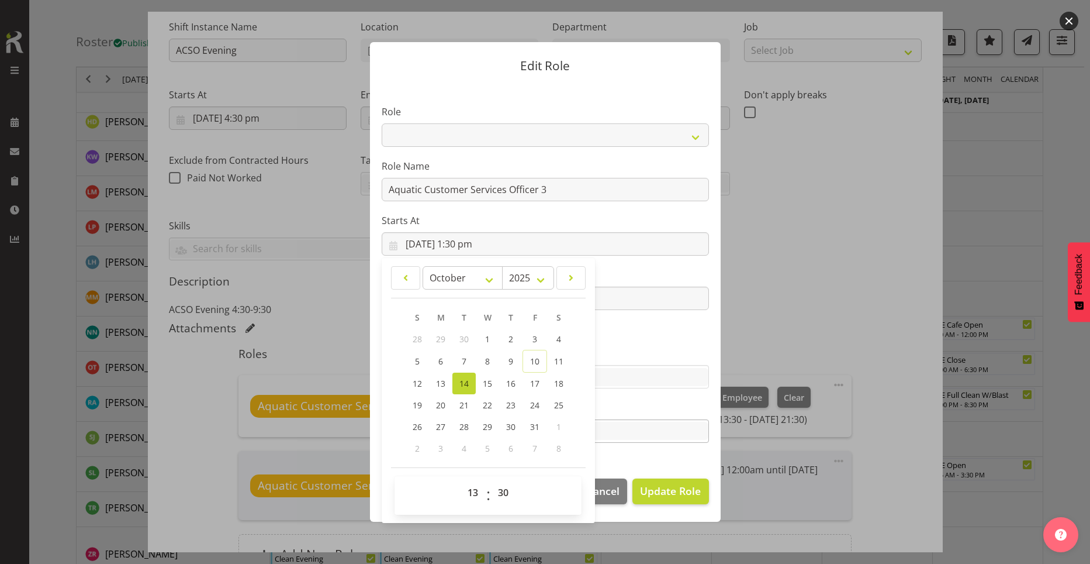
click at [650, 419] on div "TEST123" at bounding box center [545, 430] width 327 height 23
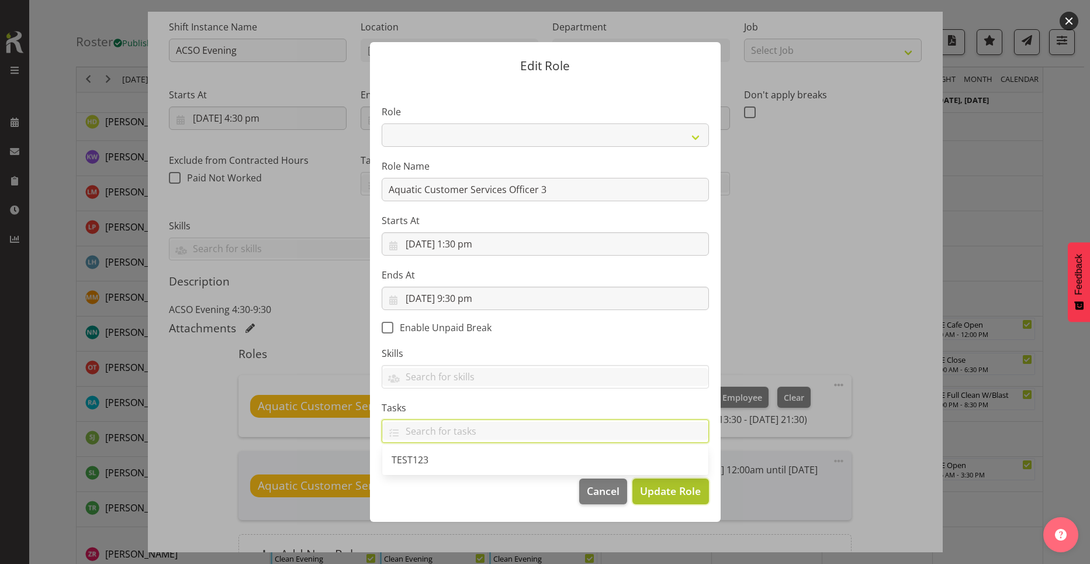
click at [664, 496] on span "Update Role" at bounding box center [670, 490] width 61 height 15
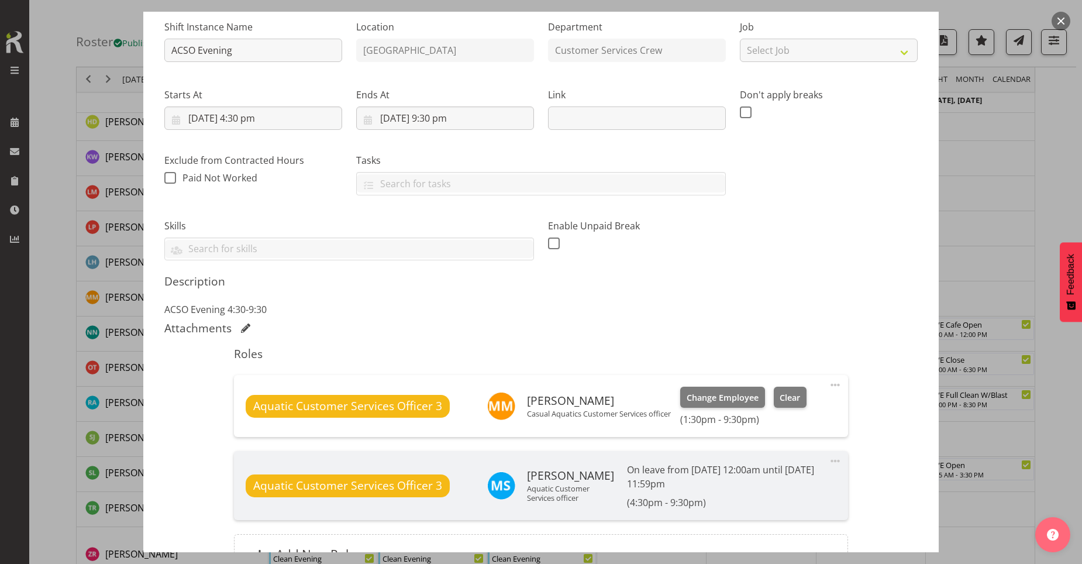
scroll to position [244, 0]
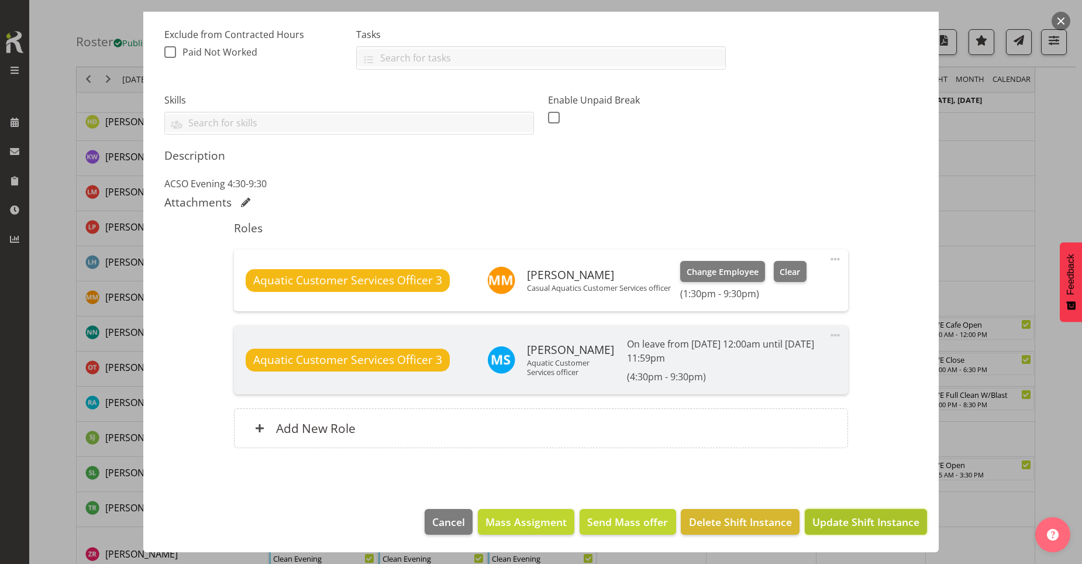
click at [853, 526] on span "Update Shift Instance" at bounding box center [865, 521] width 107 height 15
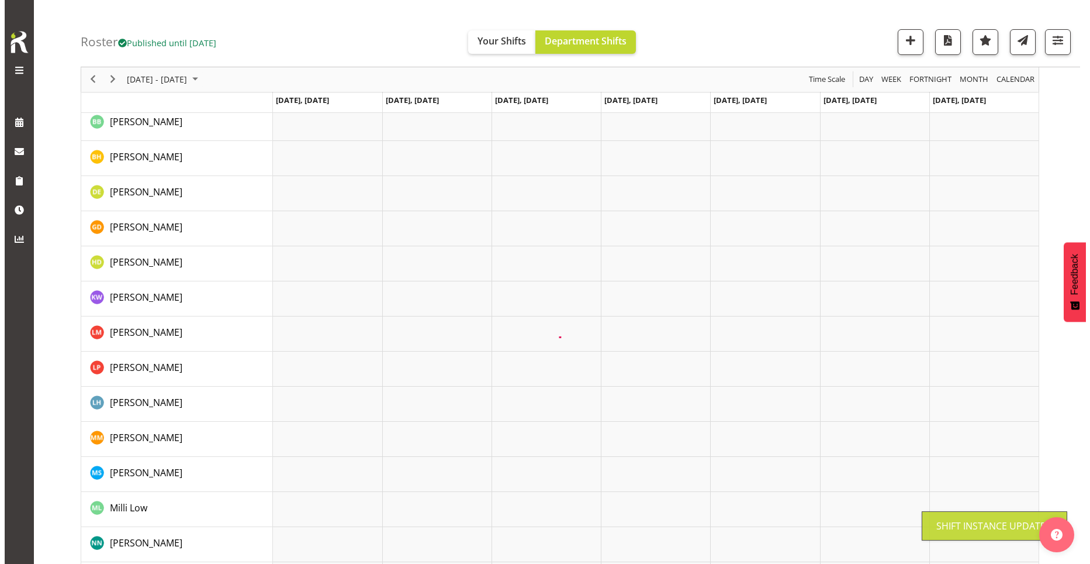
scroll to position [0, 0]
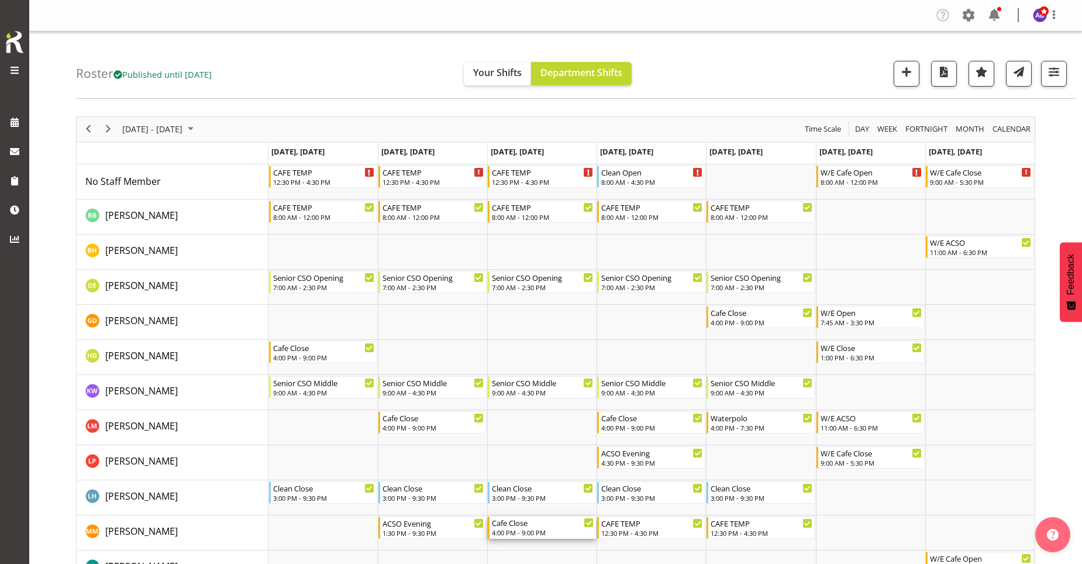
click at [571, 526] on div "Cafe Close" at bounding box center [543, 522] width 102 height 12
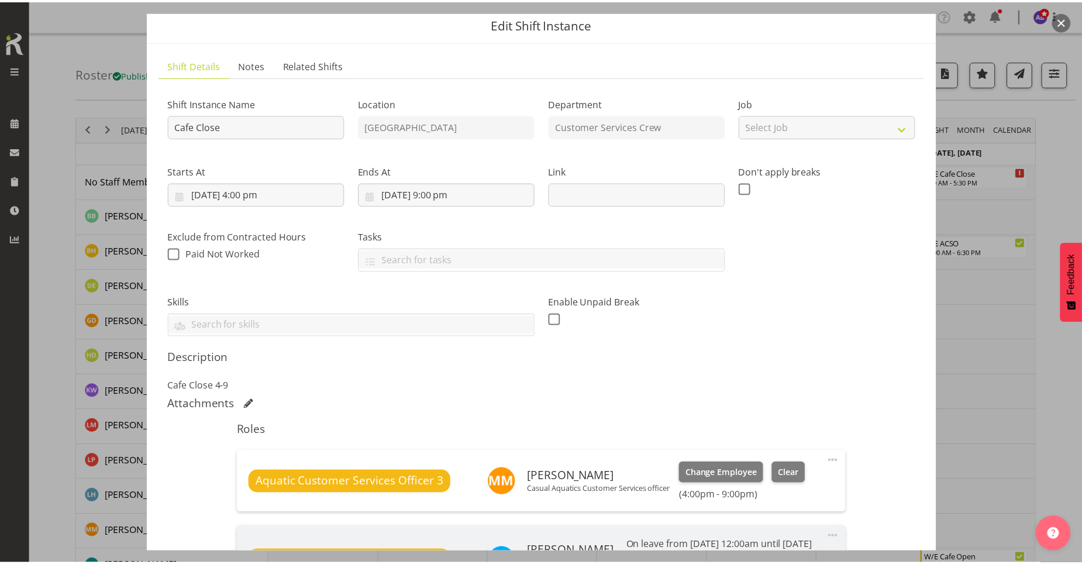
scroll to position [234, 0]
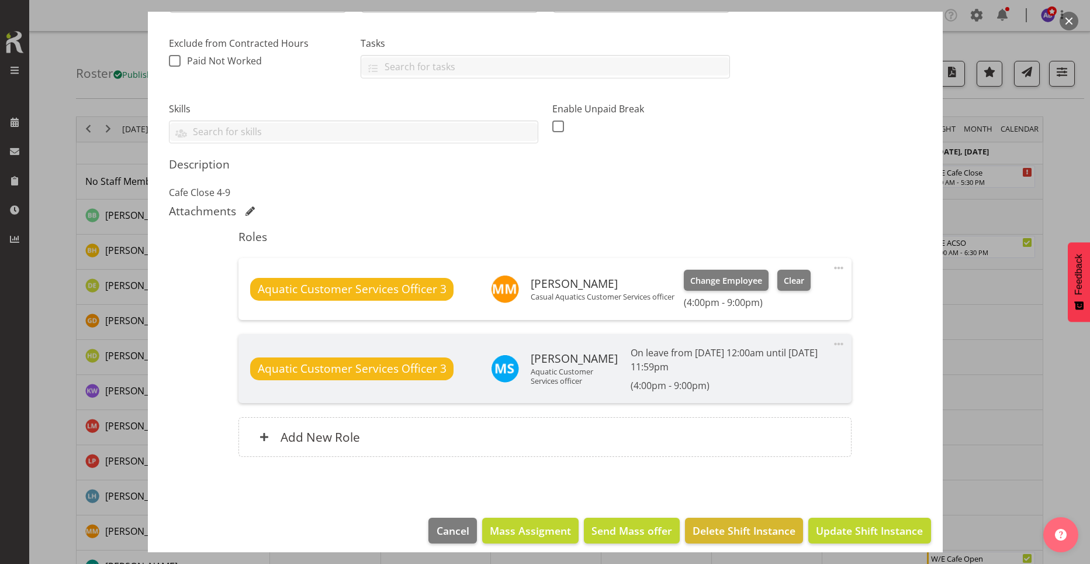
click at [832, 268] on span at bounding box center [839, 268] width 14 height 14
click at [788, 298] on link "Edit" at bounding box center [790, 293] width 112 height 21
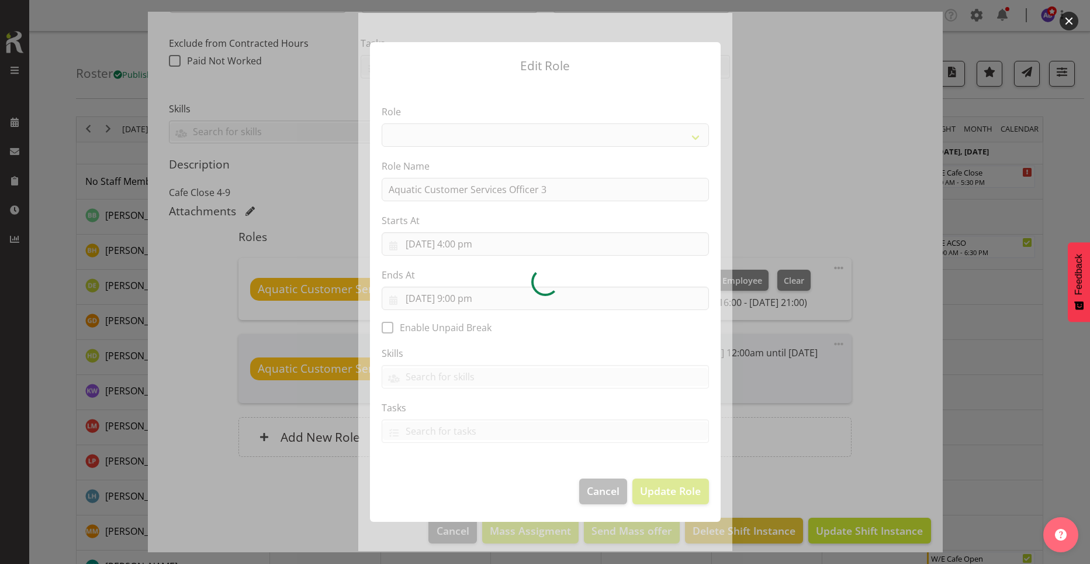
select select
click at [467, 246] on div at bounding box center [545, 281] width 374 height 537
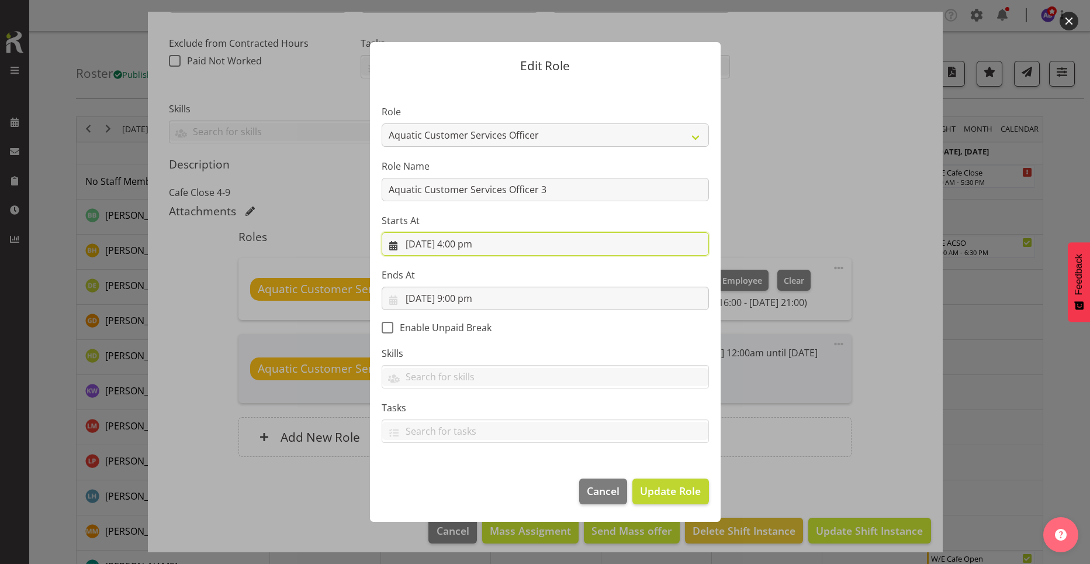
click at [468, 246] on input "15/10/2025, 4:00 pm" at bounding box center [545, 243] width 327 height 23
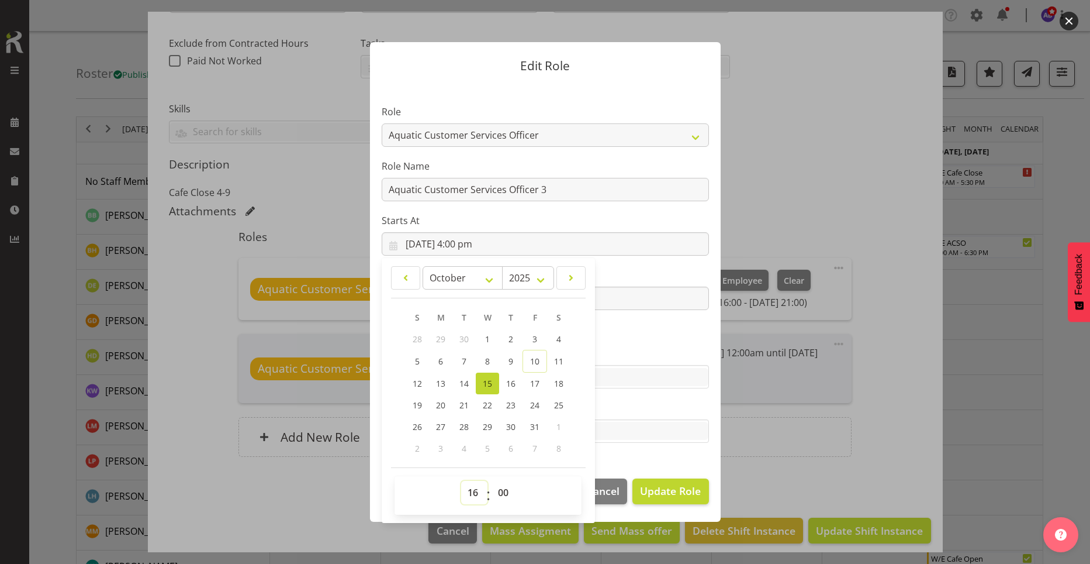
click at [476, 493] on select "00 01 02 03 04 05 06 07 08 09 10 11 12 13 14 15 16 17 18 19 20 21 22 23" at bounding box center [474, 492] width 26 height 23
select select "13"
type input "15/10/2025, 1:00 pm"
click at [558, 469] on footer "00 01 02 03 04 05 06 07 08 09 10 11 12 13 14 15 16 17 18 19 20 21 22 23 : 00 01…" at bounding box center [488, 490] width 195 height 47
click at [648, 491] on span "Update Role" at bounding box center [670, 490] width 61 height 15
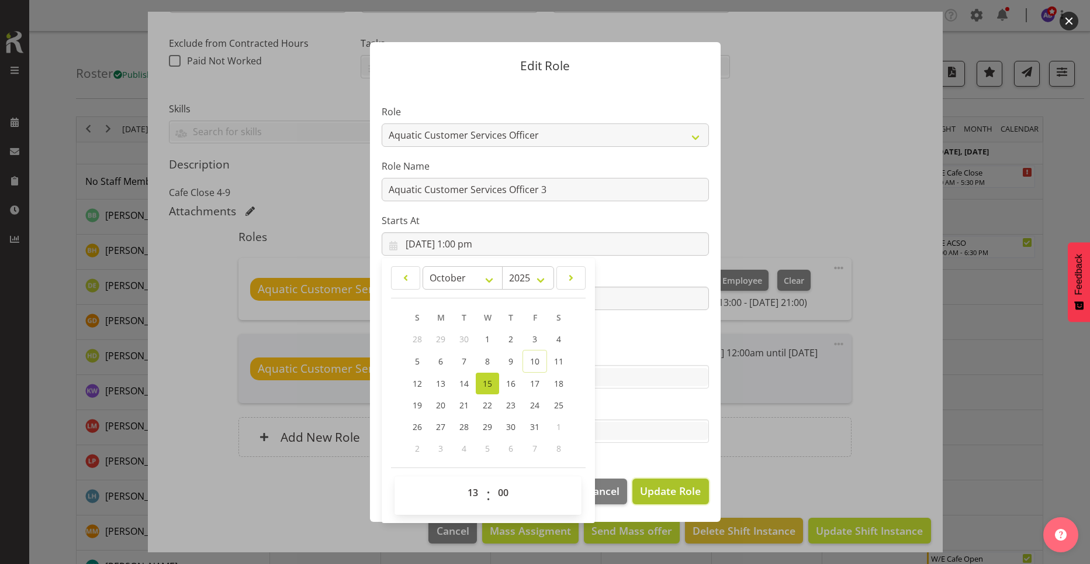
select select
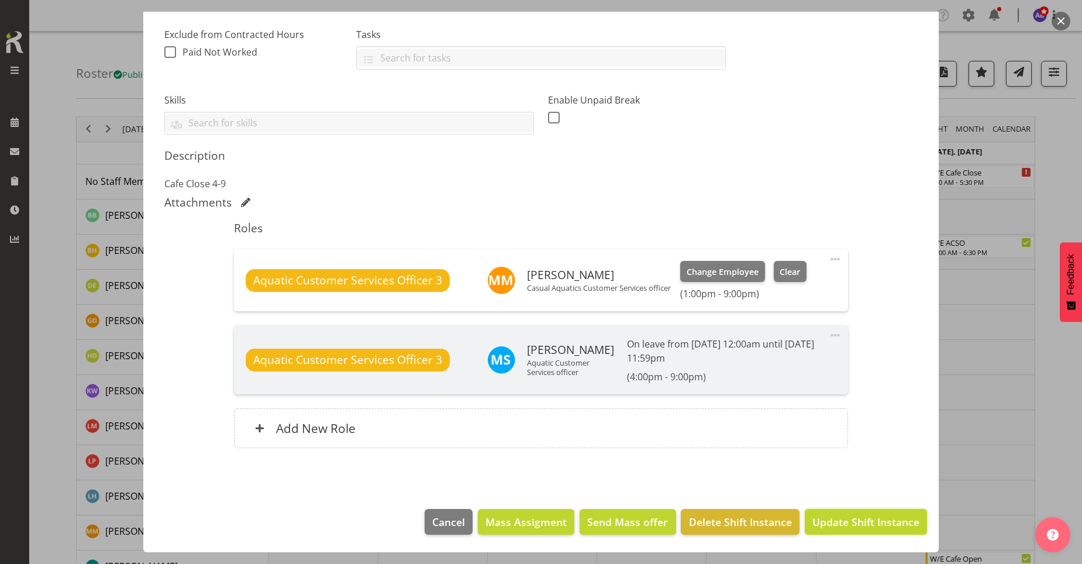
drag, startPoint x: 901, startPoint y: 522, endPoint x: 908, endPoint y: 561, distance: 39.2
click at [901, 521] on span "Update Shift Instance" at bounding box center [865, 521] width 107 height 15
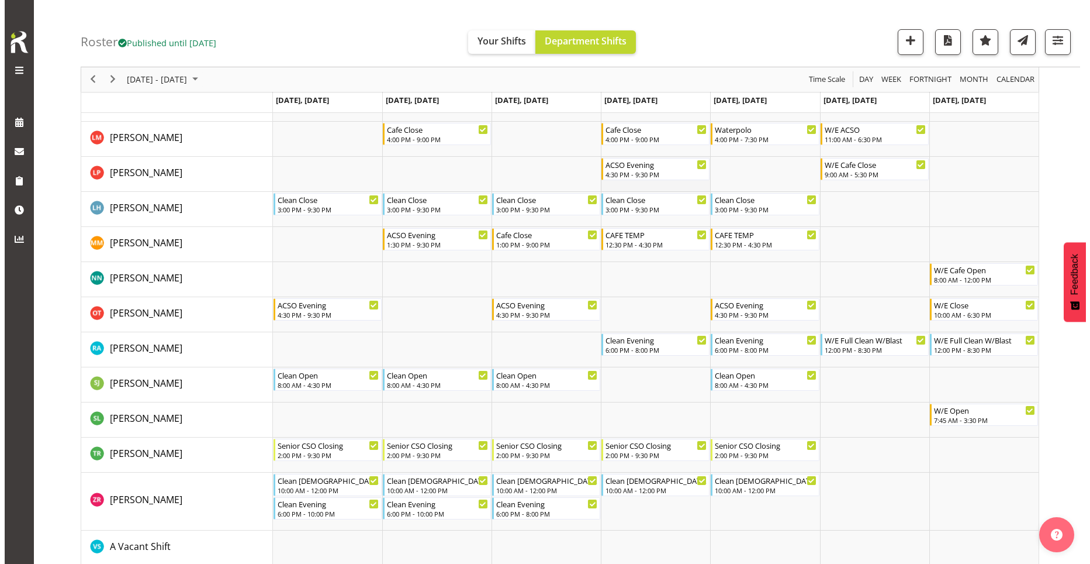
scroll to position [217, 0]
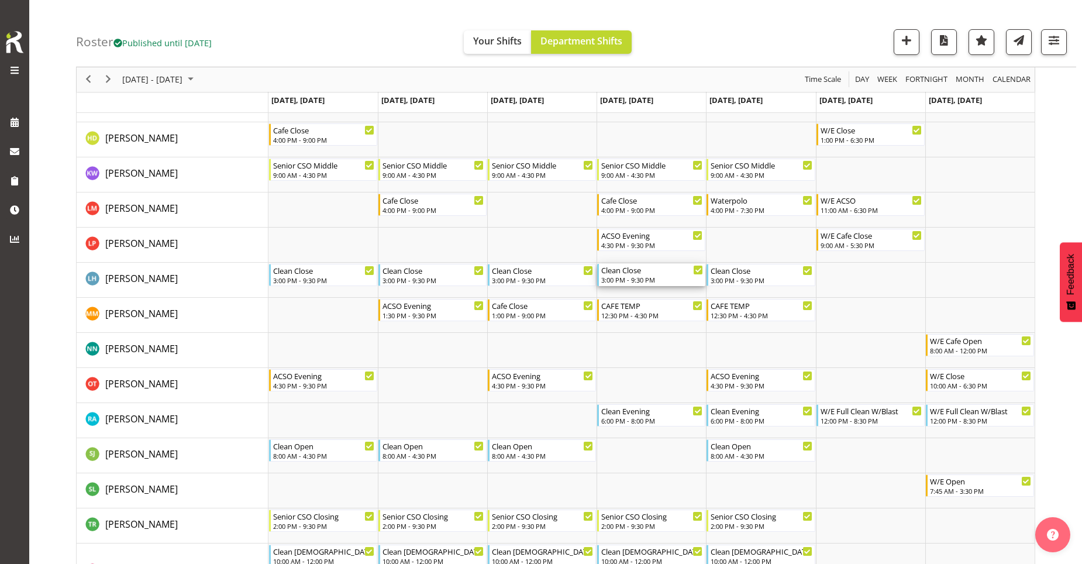
click at [648, 278] on div "3:00 PM - 9:30 PM" at bounding box center [652, 279] width 102 height 9
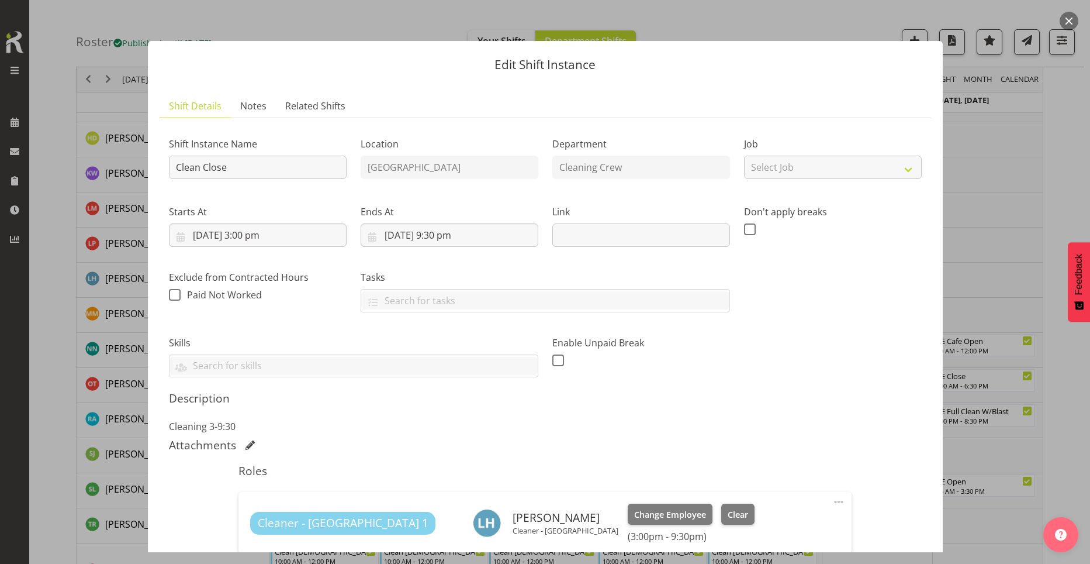
click at [832, 503] on span at bounding box center [839, 502] width 14 height 14
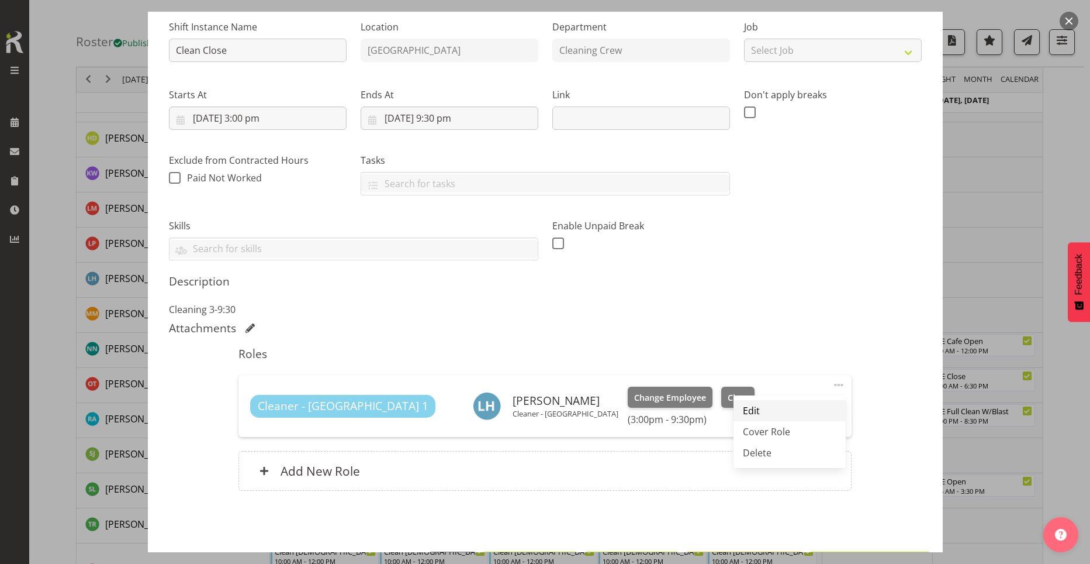
click at [755, 408] on link "Edit" at bounding box center [790, 410] width 112 height 21
select select "9"
select select "2025"
select select "15"
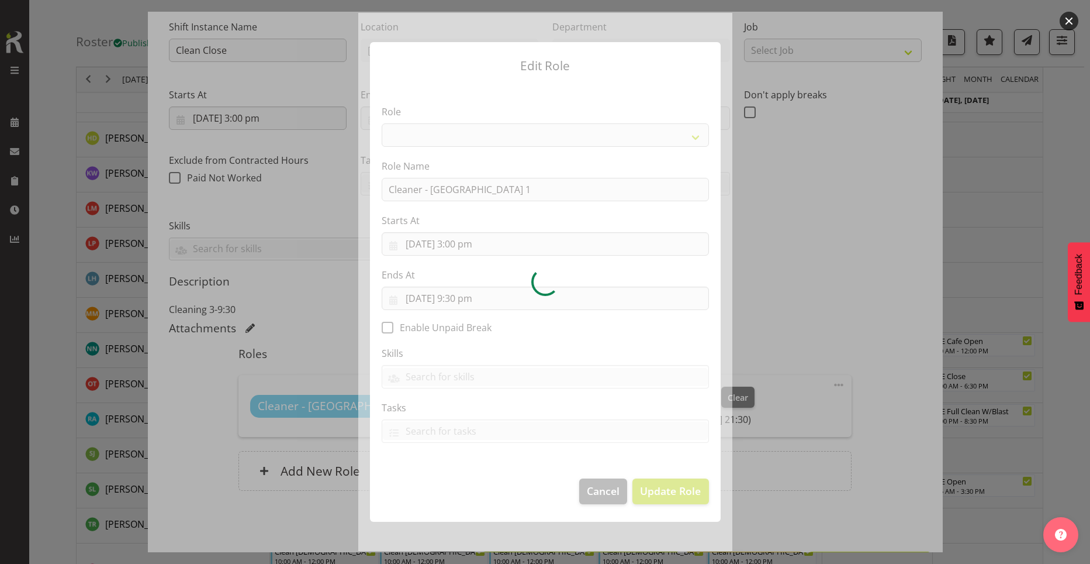
select select "95"
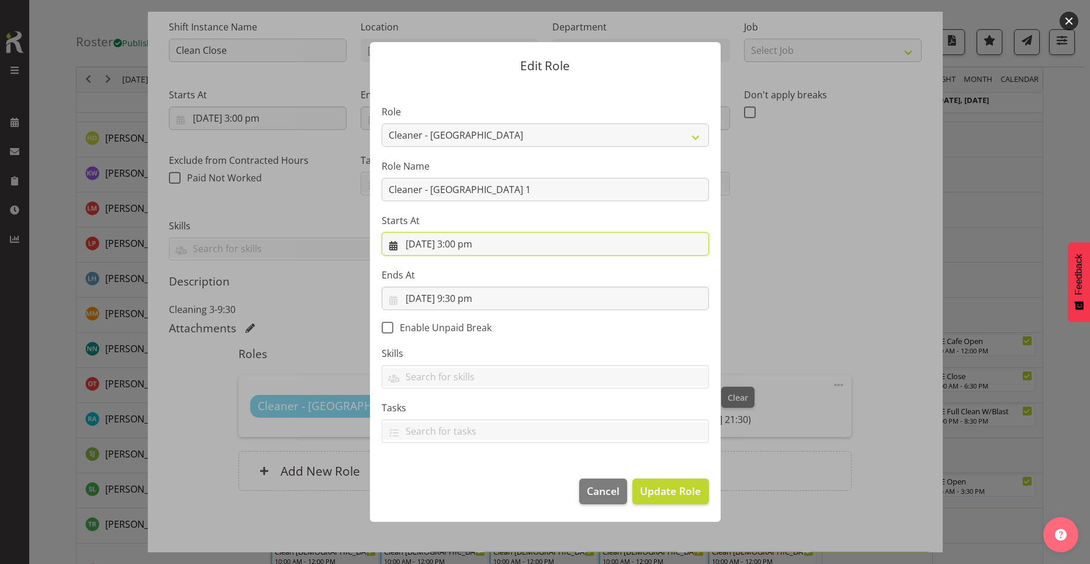
click at [464, 243] on input "16/10/2025, 3:00 pm" at bounding box center [545, 243] width 327 height 23
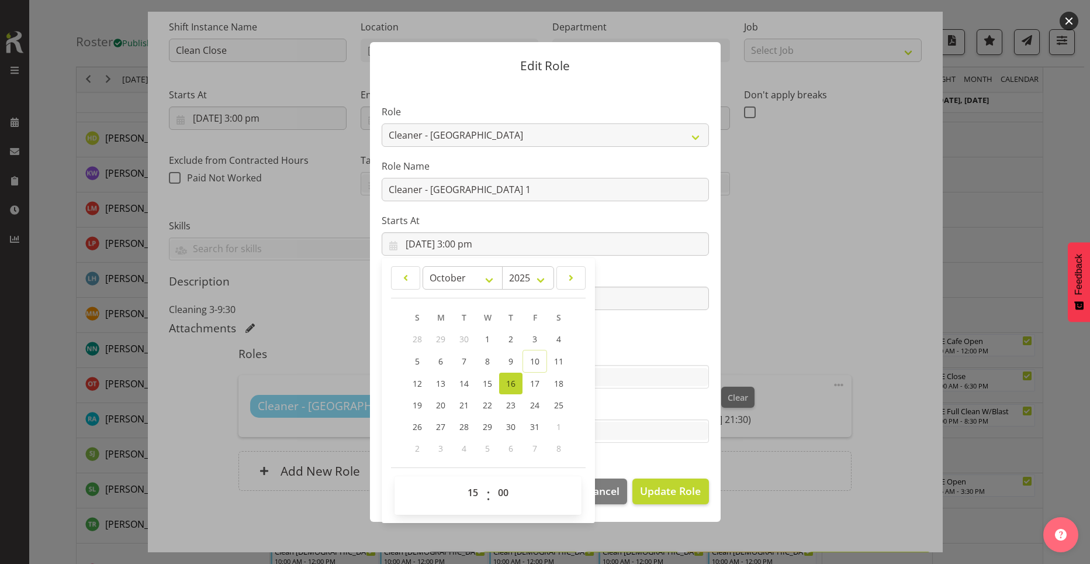
click at [690, 364] on div "Skills PLPC PLSA" at bounding box center [545, 367] width 327 height 42
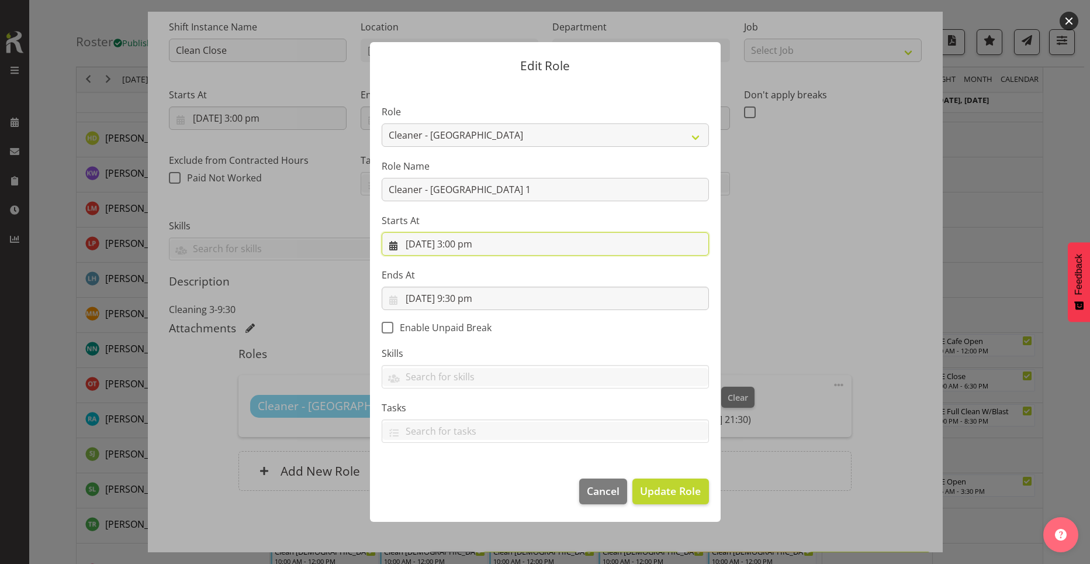
click at [465, 241] on input "16/10/2025, 3:00 pm" at bounding box center [545, 243] width 327 height 23
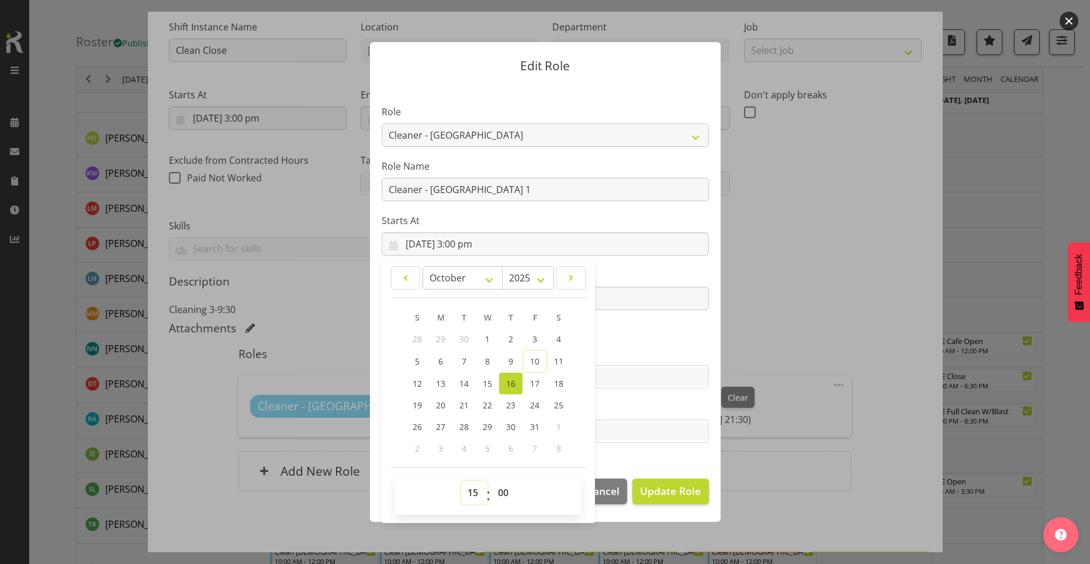
click at [477, 496] on select "00 01 02 03 04 05 06 07 08 09 10 11 12 13 14 15 16 17 18 19 20 21 22 23" at bounding box center [474, 492] width 26 height 23
select select "13"
type input "16/10/2025, 1:00 pm"
click at [665, 444] on section "Role Aquatic Customer Services Officer Cleaner - Splash Palace Facilties Mainte…" at bounding box center [545, 275] width 351 height 382
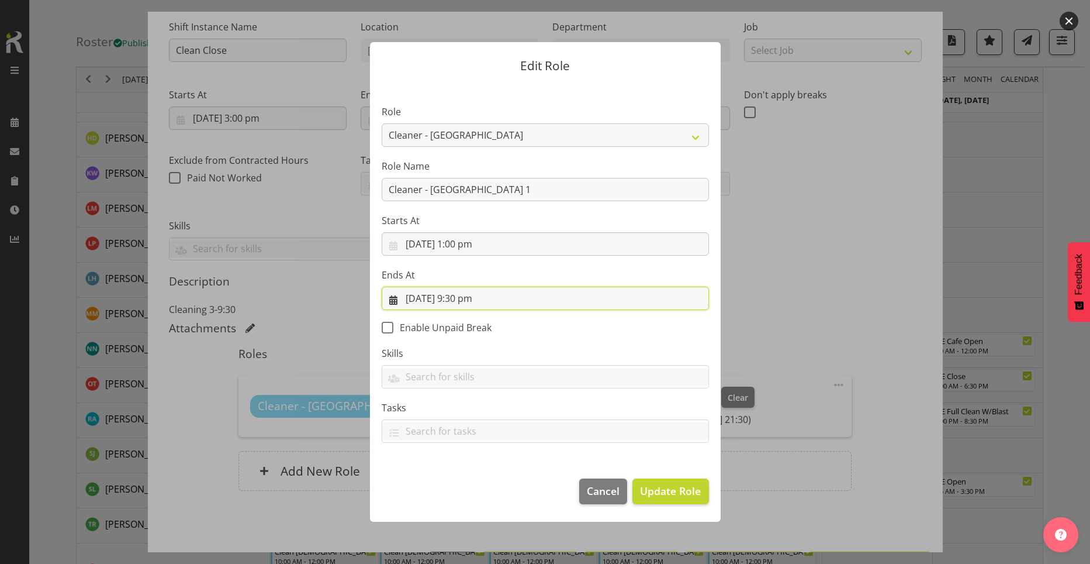
click at [473, 293] on input "16/10/2025, 9:30 pm" at bounding box center [545, 297] width 327 height 23
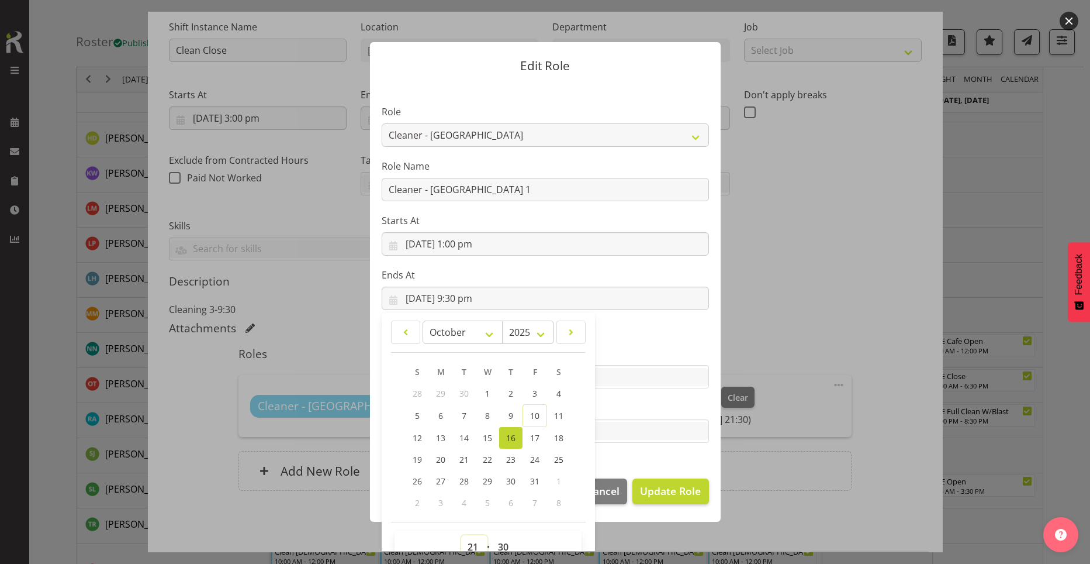
click at [463, 545] on select "00 01 02 03 04 05 06 07 08 09 10 11 12 13 14 15 16 17 18 19 20 21 22 23" at bounding box center [474, 546] width 26 height 23
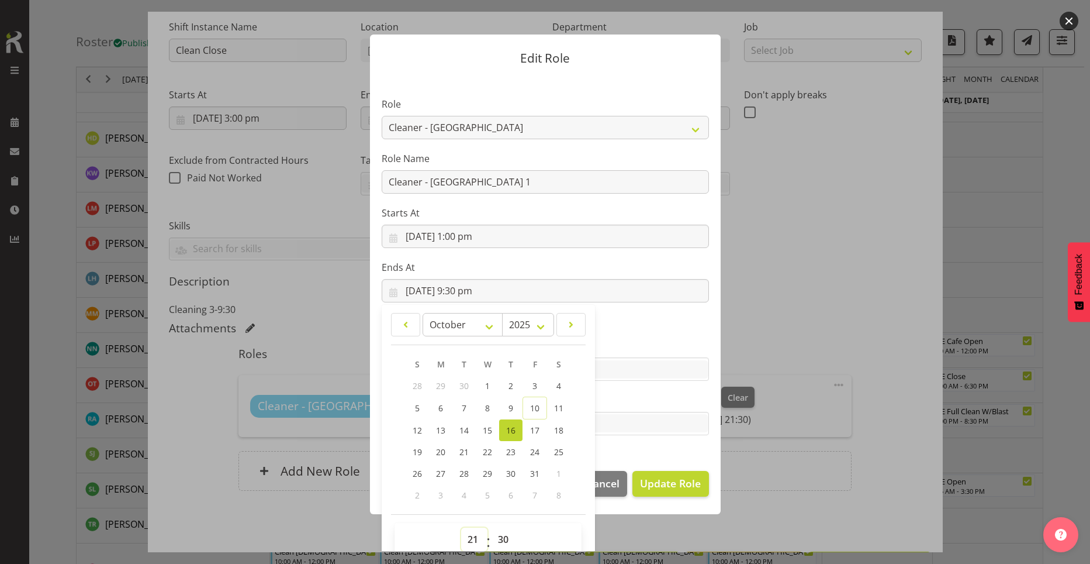
select select "19"
click at [461, 527] on select "00 01 02 03 04 05 06 07 08 09 10 11 12 13 14 15 16 17 18 19 20 21 22 23" at bounding box center [474, 538] width 26 height 23
type input "16/10/2025, 7:30 pm"
click at [588, 397] on div "January February March April May June July August September October November De…" at bounding box center [488, 436] width 213 height 255
click at [616, 374] on input "text" at bounding box center [545, 369] width 326 height 18
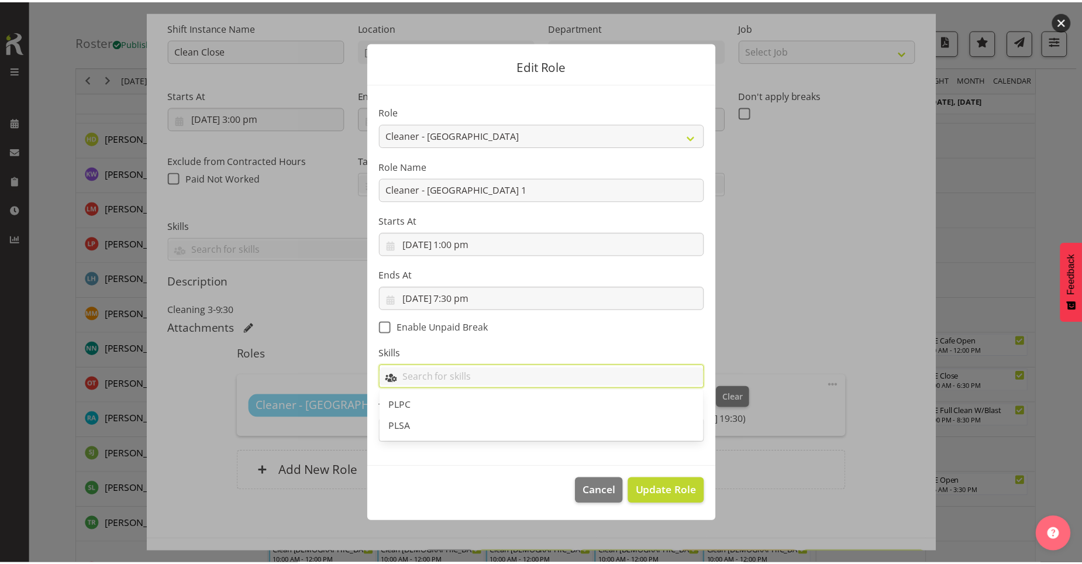
scroll to position [0, 0]
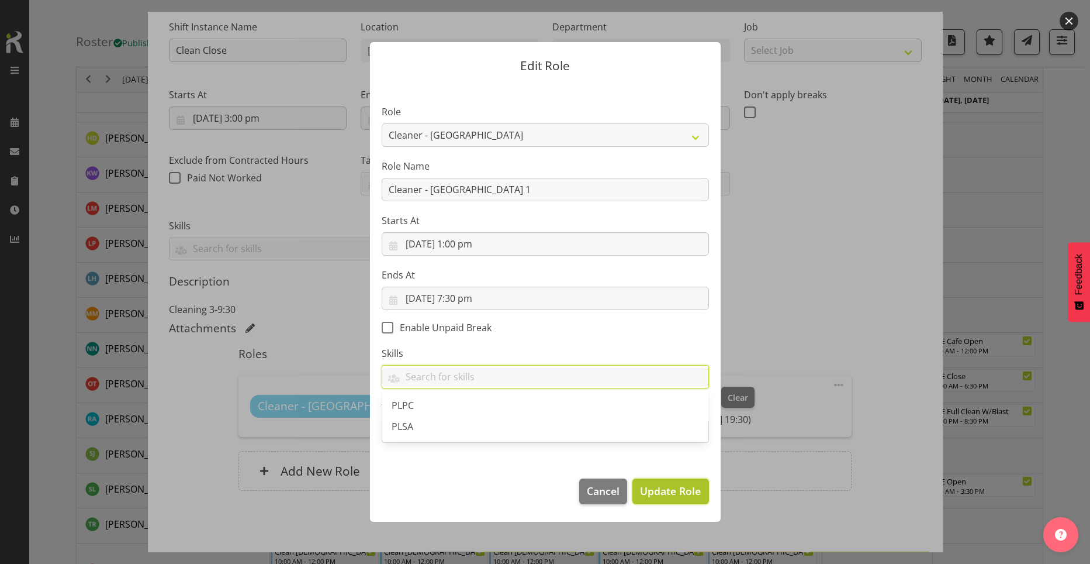
click at [697, 498] on span "Update Role" at bounding box center [670, 490] width 61 height 15
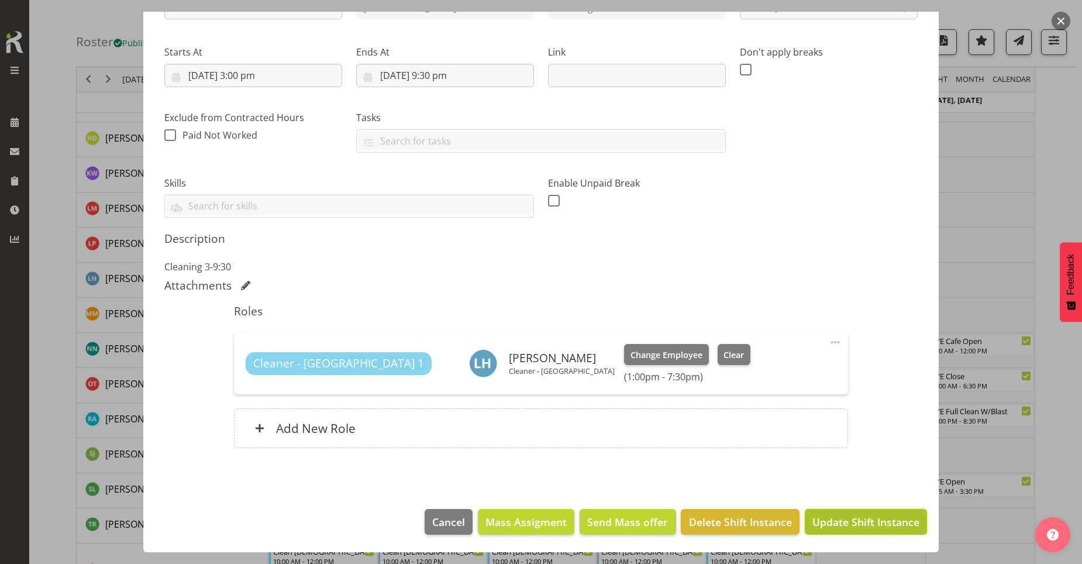
click at [870, 521] on span "Update Shift Instance" at bounding box center [865, 521] width 107 height 15
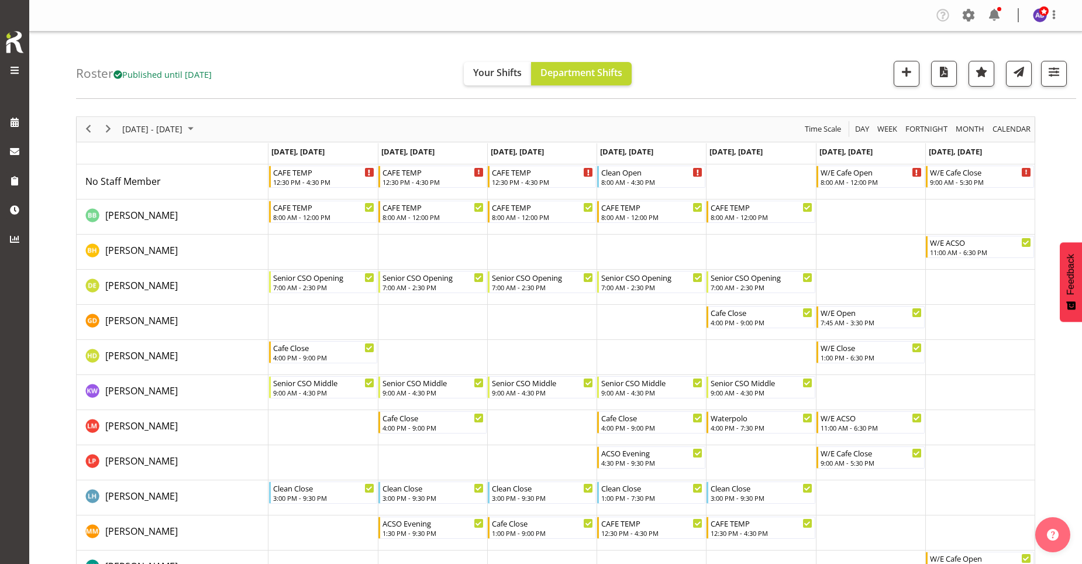
click at [728, 42] on div "Roster Published until Nov 9, 2025 Your Shifts Department Shifts All Locations …" at bounding box center [576, 65] width 1000 height 67
click at [679, 182] on div "8:00 AM - 4:30 PM" at bounding box center [652, 181] width 102 height 9
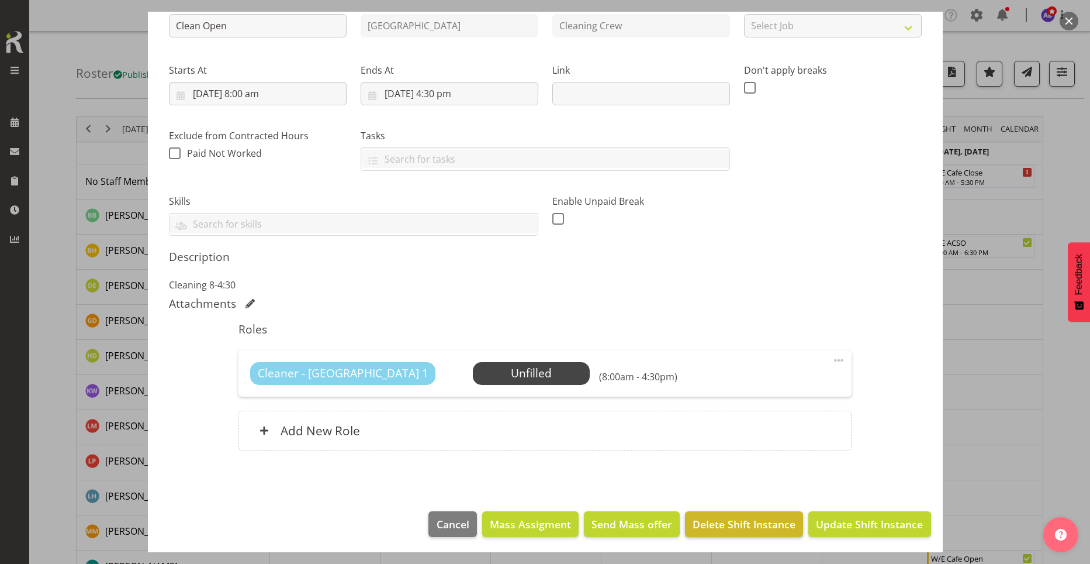
scroll to position [144, 0]
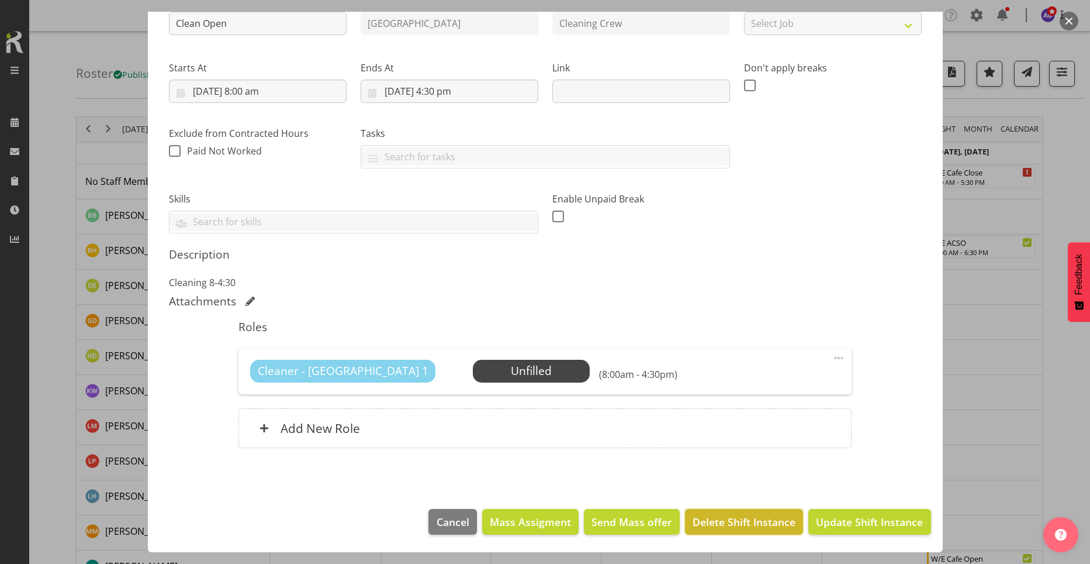
click at [733, 528] on span "Delete Shift Instance" at bounding box center [744, 521] width 103 height 15
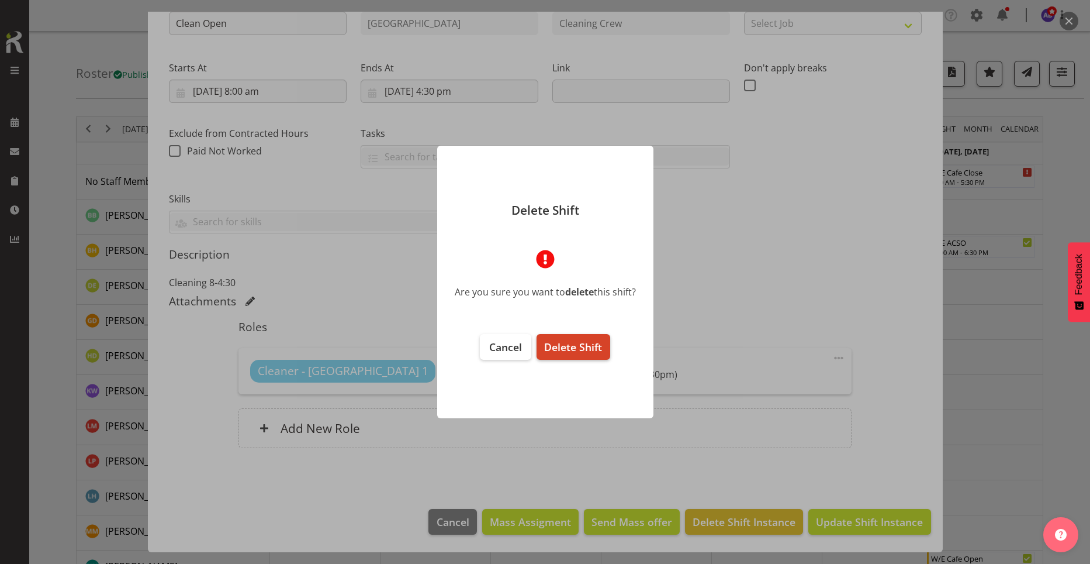
click at [563, 343] on span "Delete Shift" at bounding box center [573, 347] width 58 height 14
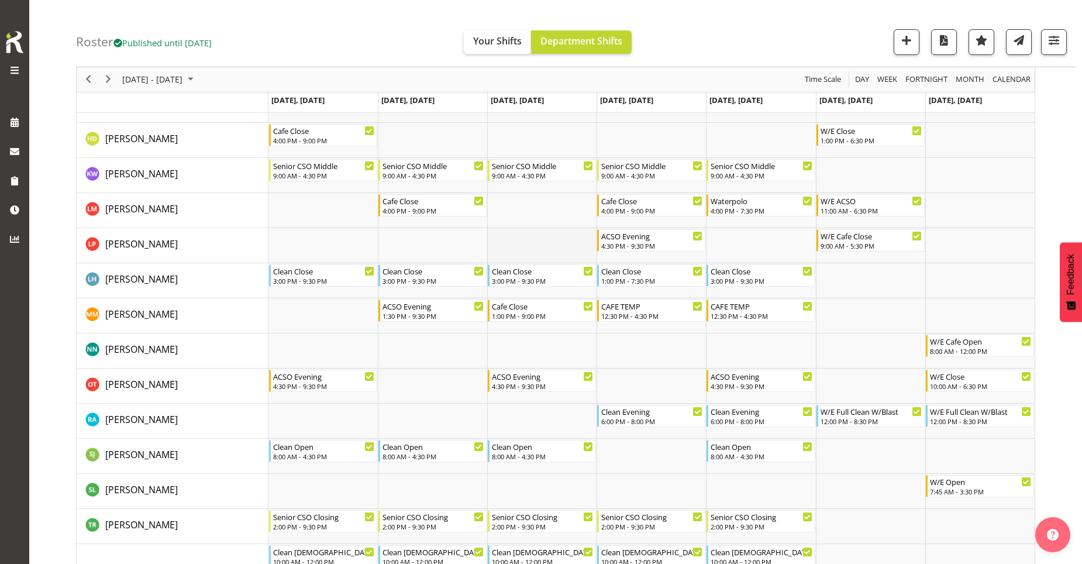
scroll to position [159, 0]
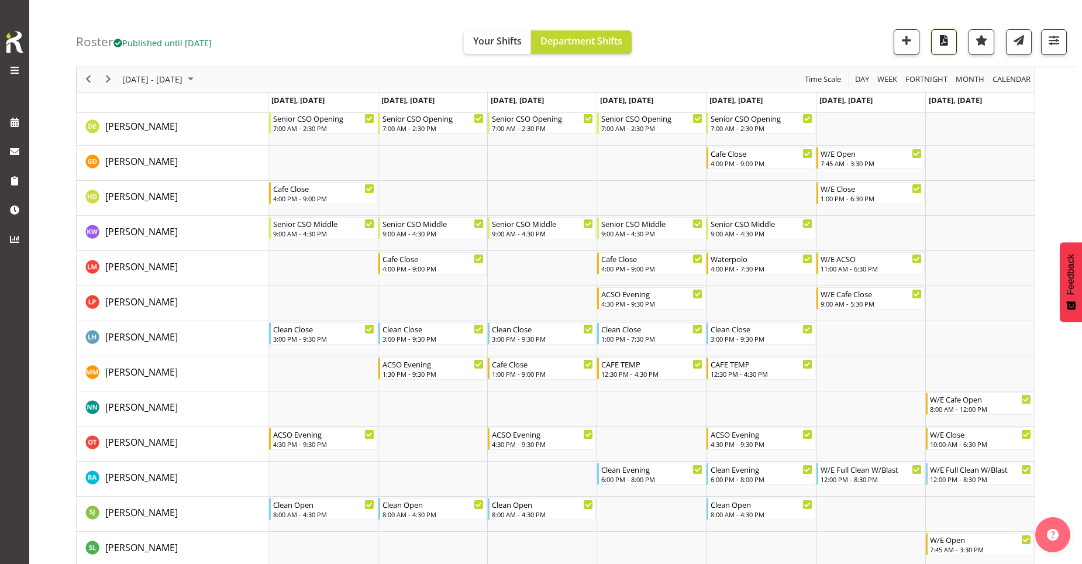
click at [951, 42] on span "button" at bounding box center [943, 40] width 15 height 15
click at [110, 77] on span "Next" at bounding box center [108, 79] width 14 height 15
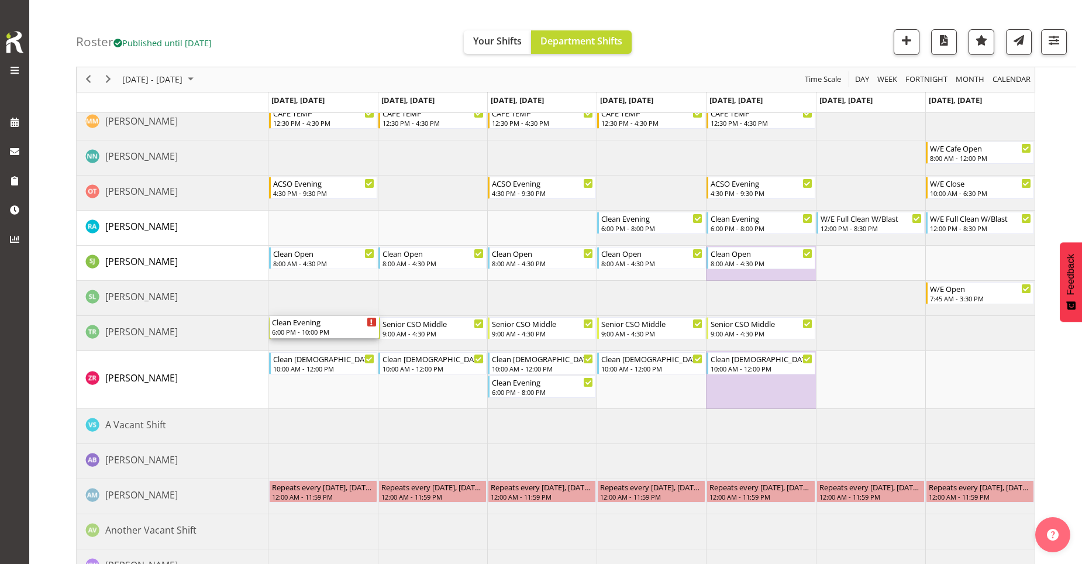
scroll to position [468, 0]
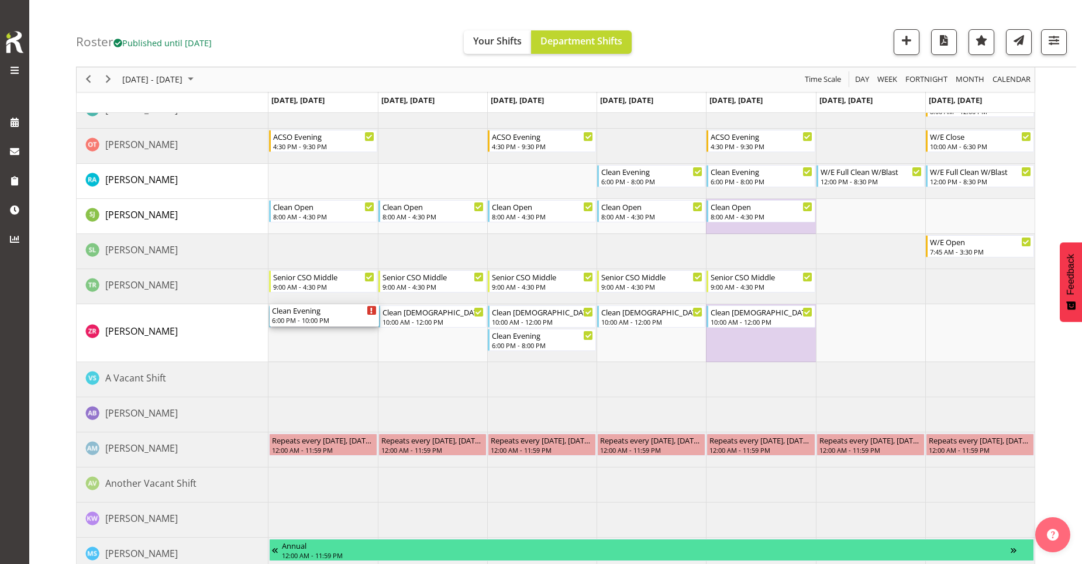
drag, startPoint x: 341, startPoint y: 251, endPoint x: 339, endPoint y: 346, distance: 94.2
click at [339, 346] on div "Senior CSO Opening 7:00 AM - 2:30 PM Clean Evening 6:00 PM - 10:00 PM Senior CS…" at bounding box center [651, 170] width 766 height 946
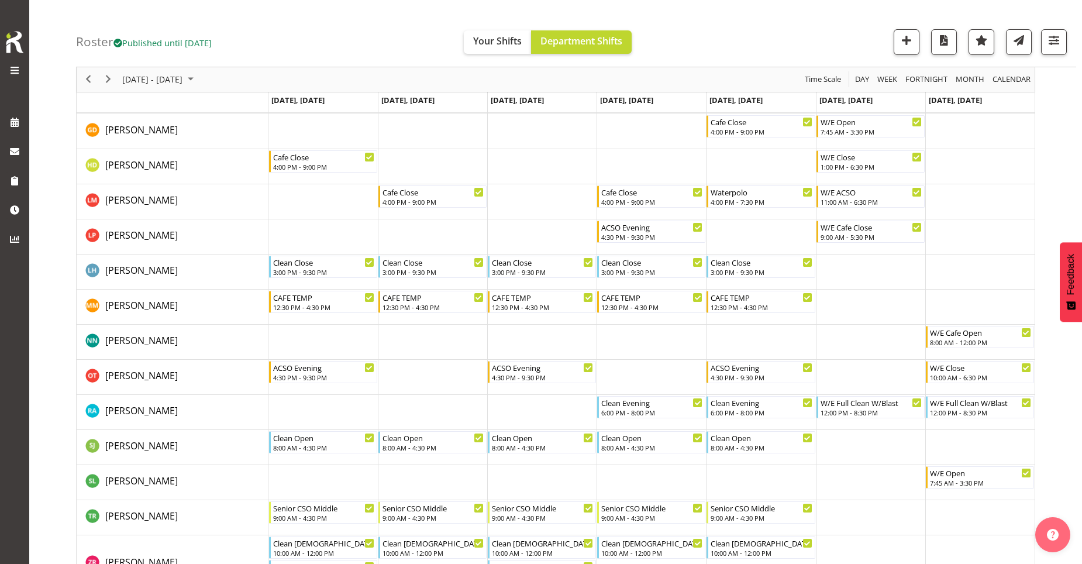
scroll to position [292, 0]
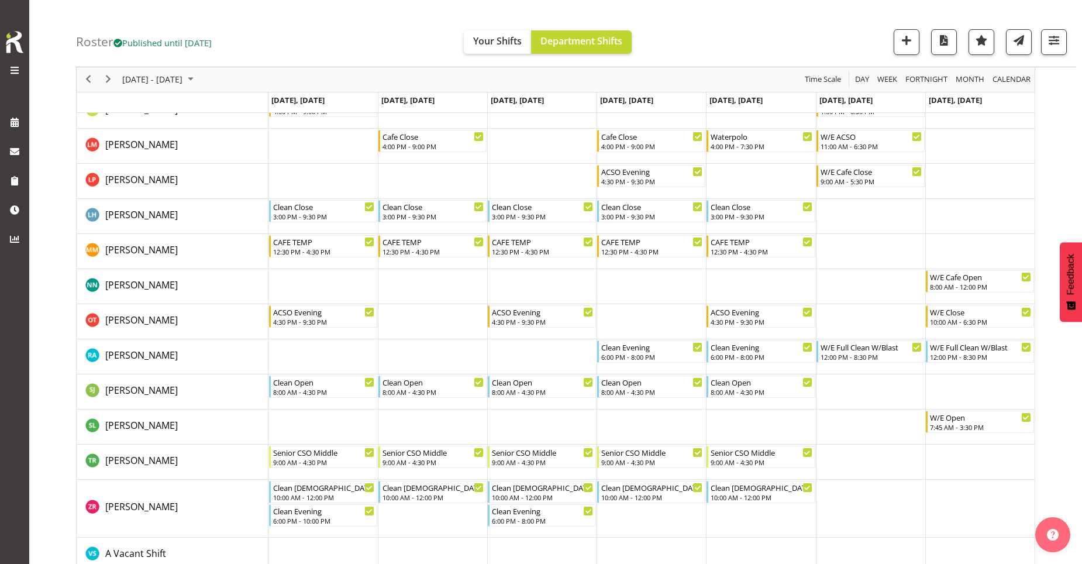
drag, startPoint x: 410, startPoint y: 355, endPoint x: 423, endPoint y: 228, distance: 127.5
click at [423, 228] on tbody "Timeline Week of October 20, 2025" at bounding box center [651, 345] width 766 height 946
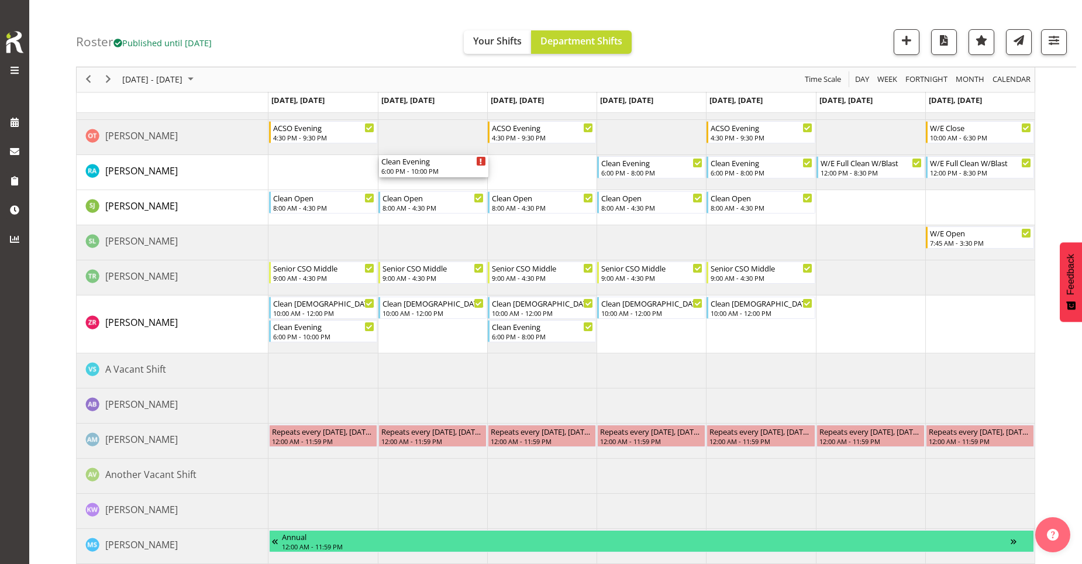
scroll to position [556, 0]
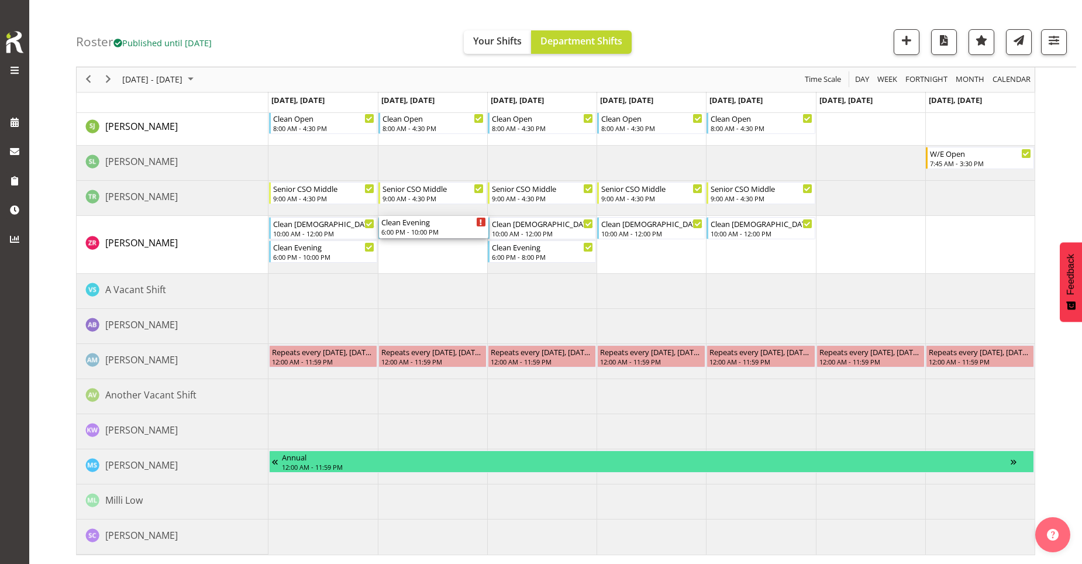
drag, startPoint x: 415, startPoint y: 220, endPoint x: 422, endPoint y: 265, distance: 45.6
click at [422, 265] on div "Senior CSO Opening 7:00 AM - 2:30 PM Senior CSO Opening 7:00 AM - 2:30 PM ACSO …" at bounding box center [651, 81] width 766 height 946
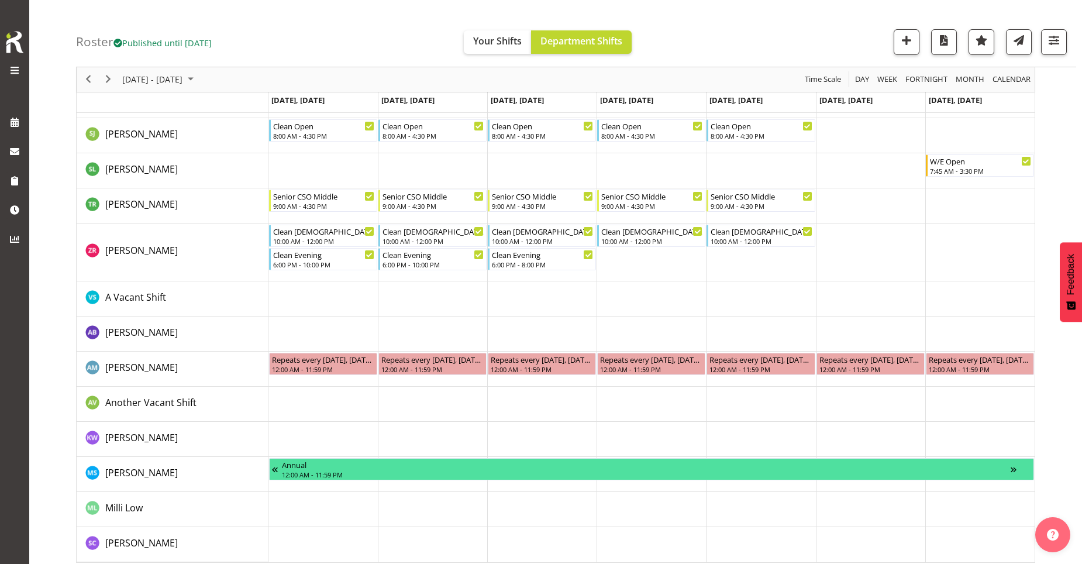
scroll to position [526, 0]
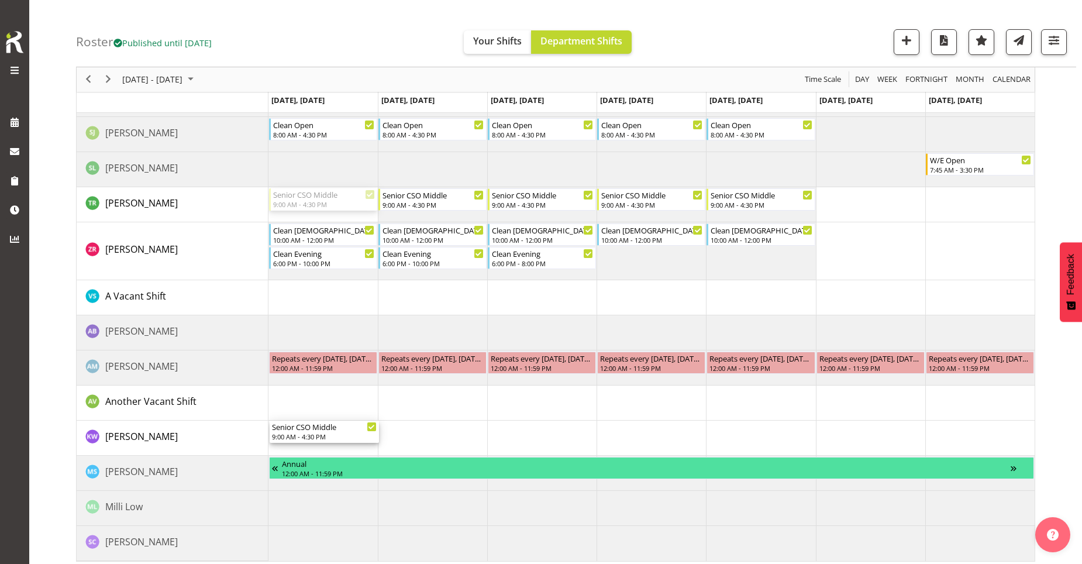
drag, startPoint x: 303, startPoint y: 201, endPoint x: 308, endPoint y: 435, distance: 234.5
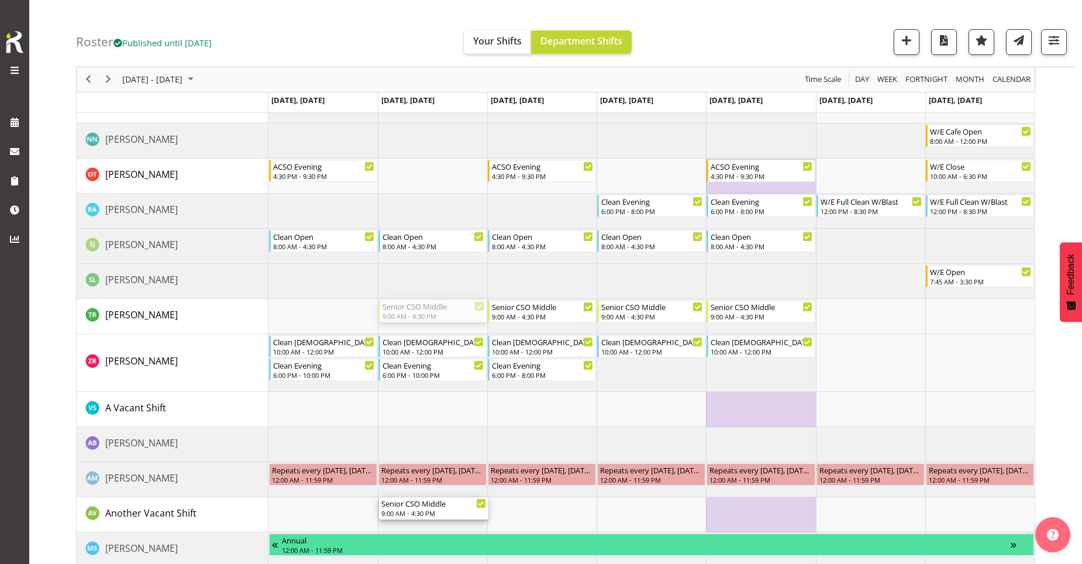
scroll to position [299, 0]
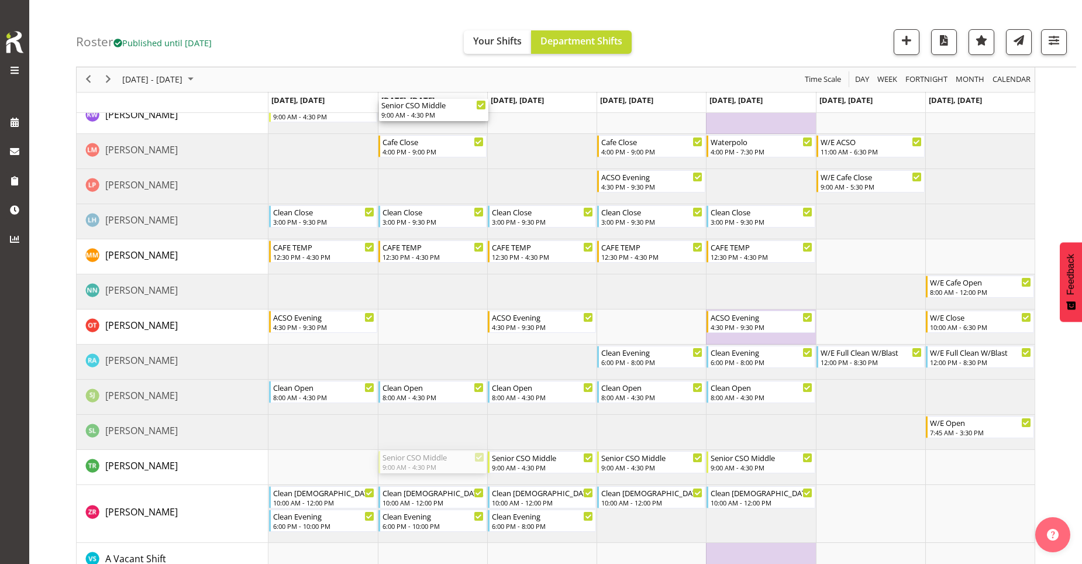
drag, startPoint x: 427, startPoint y: 402, endPoint x: 455, endPoint y: 122, distance: 280.9
click at [455, 122] on div "Senior CSO Opening 7:00 AM - 2:30 PM Senior CSO Opening 7:00 AM - 2:30 PM ACSO …" at bounding box center [651, 327] width 766 height 923
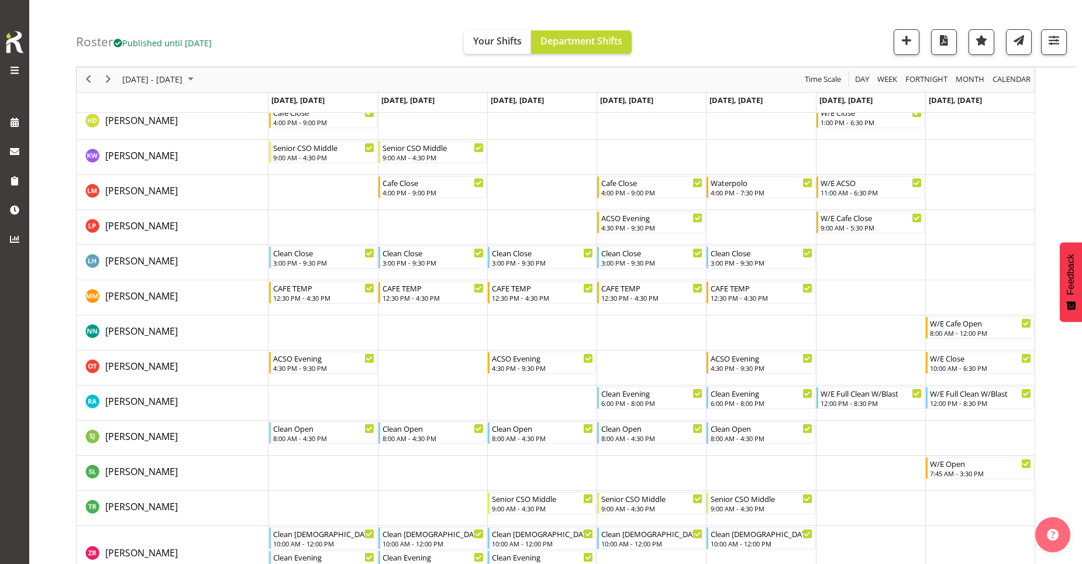
scroll to position [240, 0]
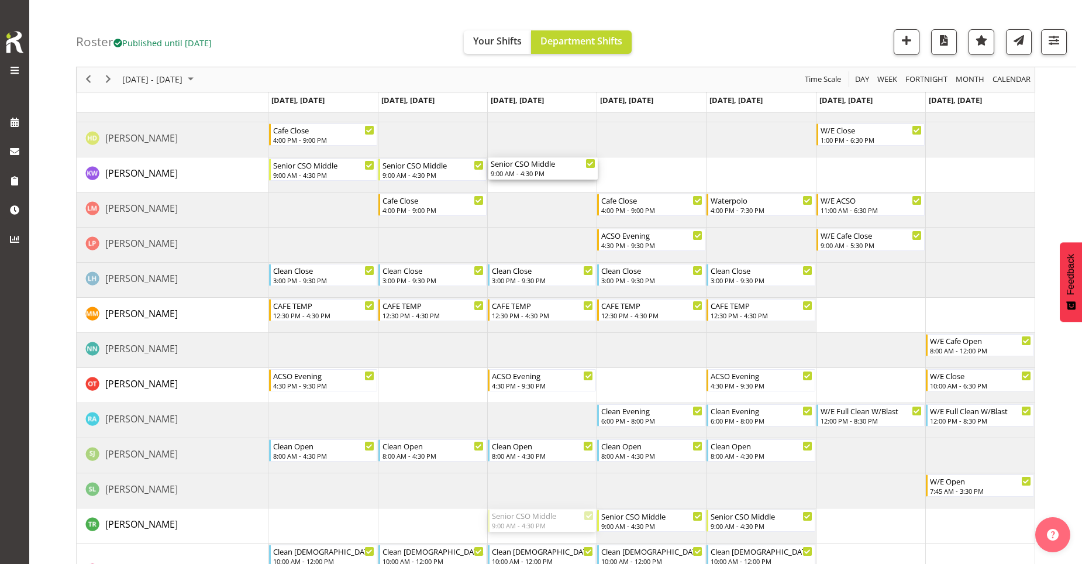
drag, startPoint x: 565, startPoint y: 522, endPoint x: 541, endPoint y: 181, distance: 342.3
click at [541, 181] on div "Senior CSO Opening 7:00 AM - 2:30 PM Senior CSO Opening 7:00 AM - 2:30 PM ACSO …" at bounding box center [651, 385] width 766 height 923
drag, startPoint x: 633, startPoint y: 523, endPoint x: 633, endPoint y: 169, distance: 354.3
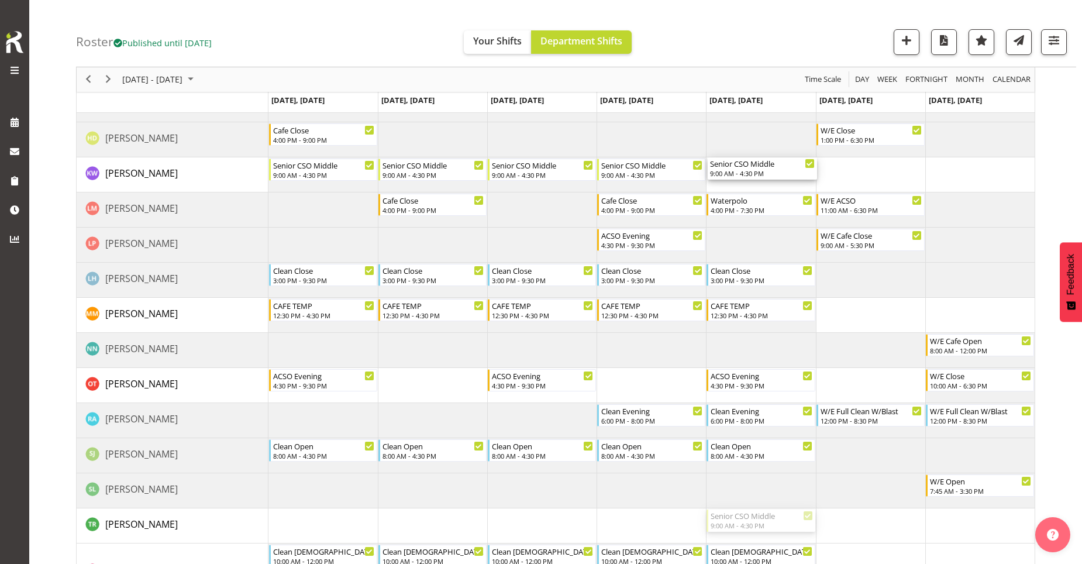
drag, startPoint x: 771, startPoint y: 490, endPoint x: 735, endPoint y: 166, distance: 325.8
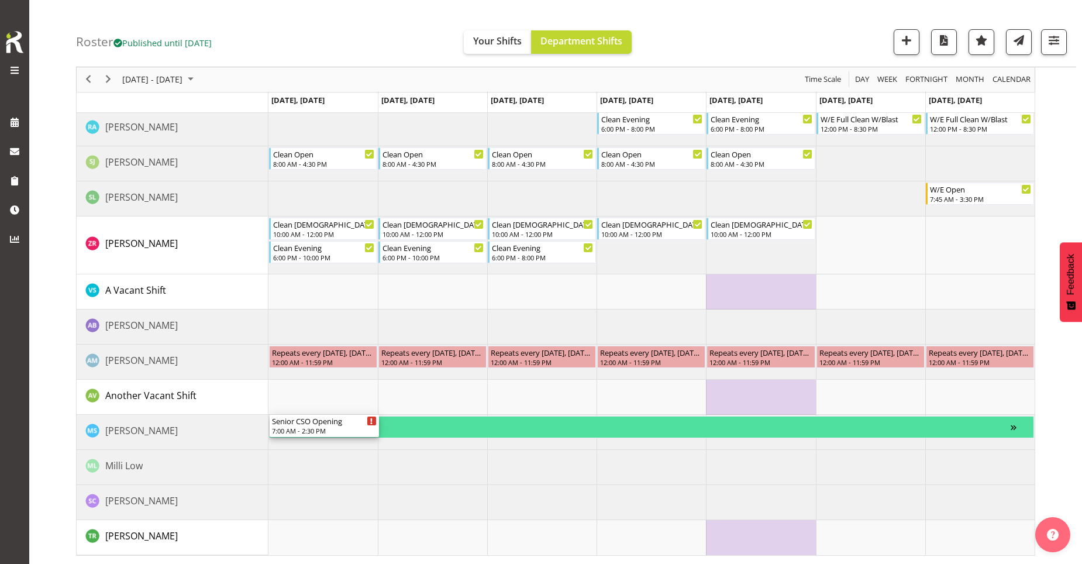
scroll to position [533, 0]
drag, startPoint x: 316, startPoint y: 211, endPoint x: 305, endPoint y: 533, distance: 322.3
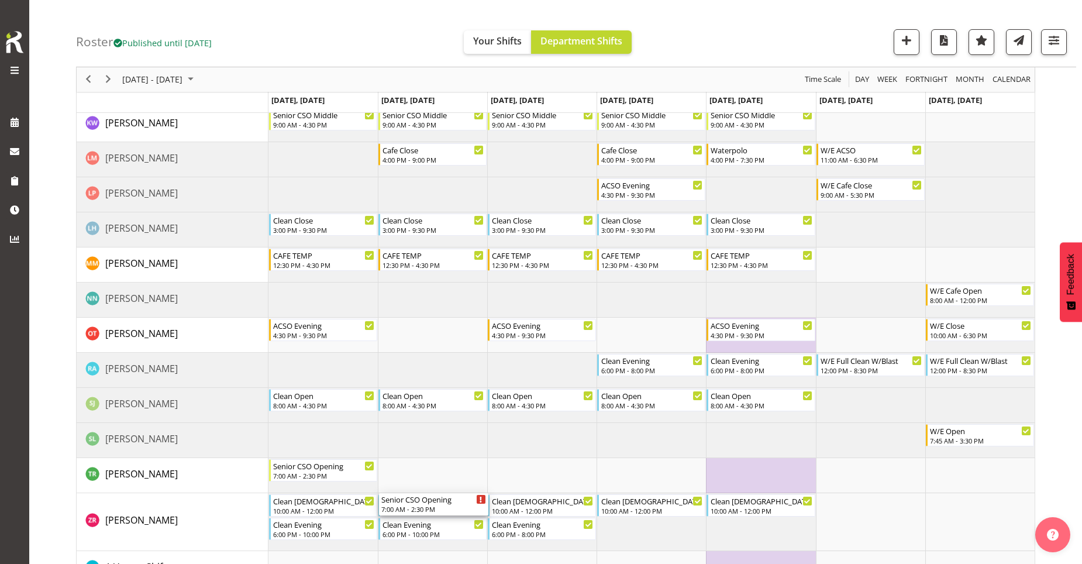
scroll to position [351, 0]
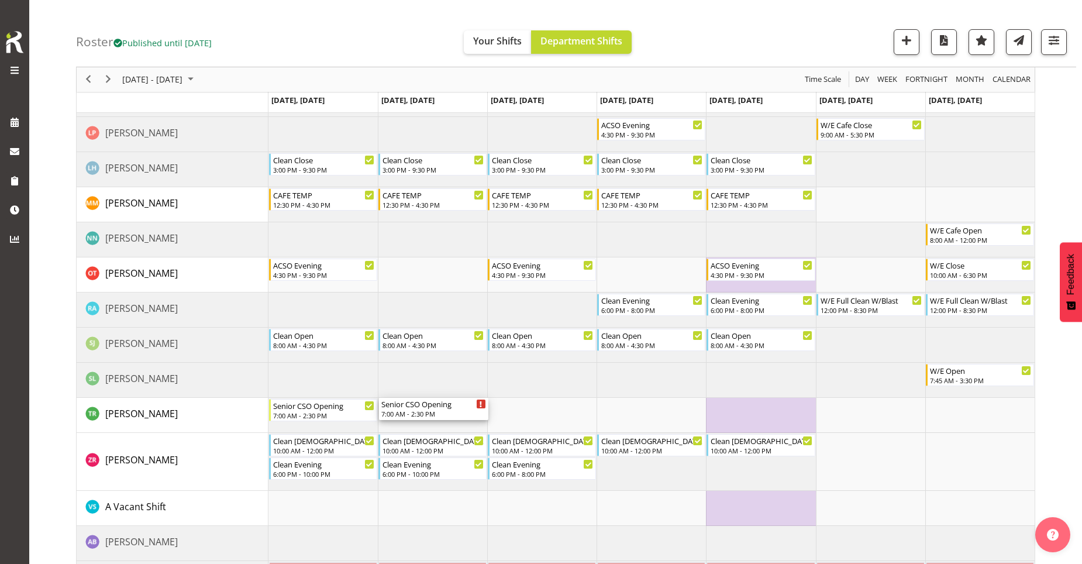
drag, startPoint x: 423, startPoint y: 179, endPoint x: 434, endPoint y: 420, distance: 240.5
click at [434, 420] on div "Senior CSO Opening 7:00 AM - 2:30 PM ACSO Evening 4:30 PM - 9:30 PM Senior CSO …" at bounding box center [651, 275] width 766 height 923
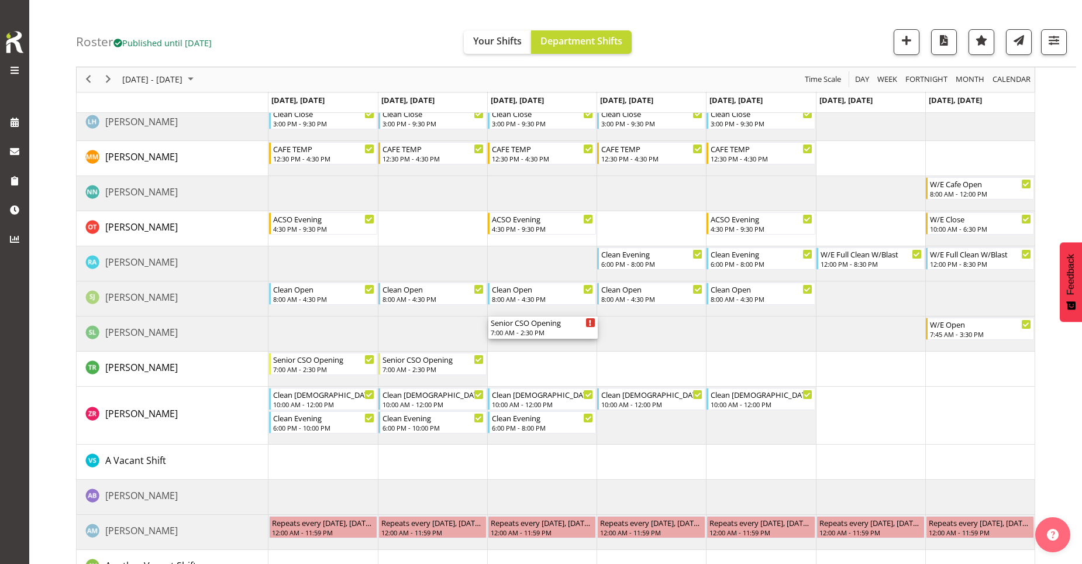
scroll to position [409, 0]
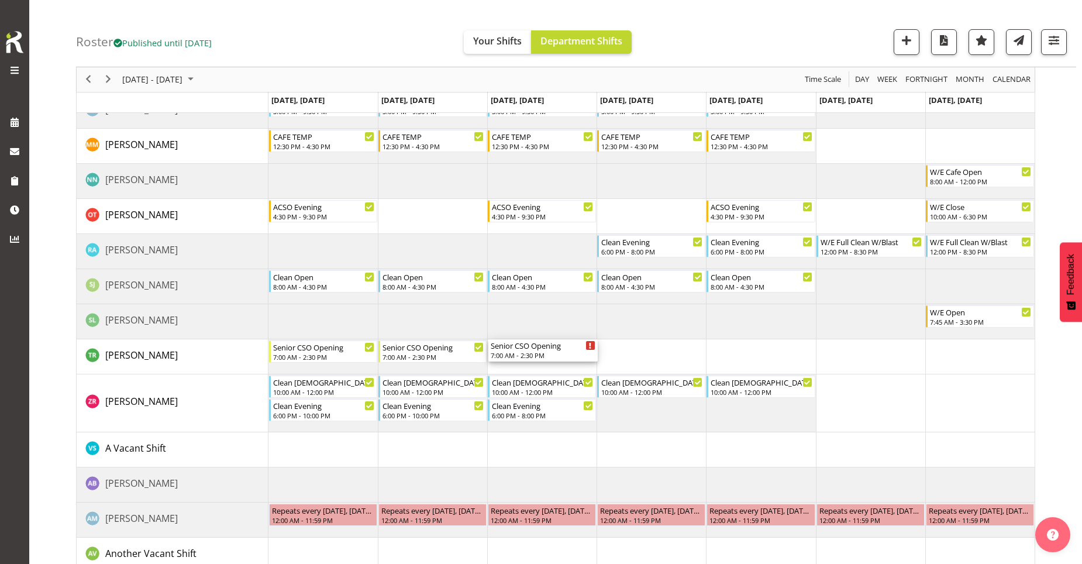
drag, startPoint x: 530, startPoint y: 179, endPoint x: 544, endPoint y: 361, distance: 182.4
click at [544, 361] on div "ACSO Evening 4:30 PM - 9:30 PM Senior CSO Opening 7:00 AM - 2:30 PM Cafe Close …" at bounding box center [651, 216] width 766 height 923
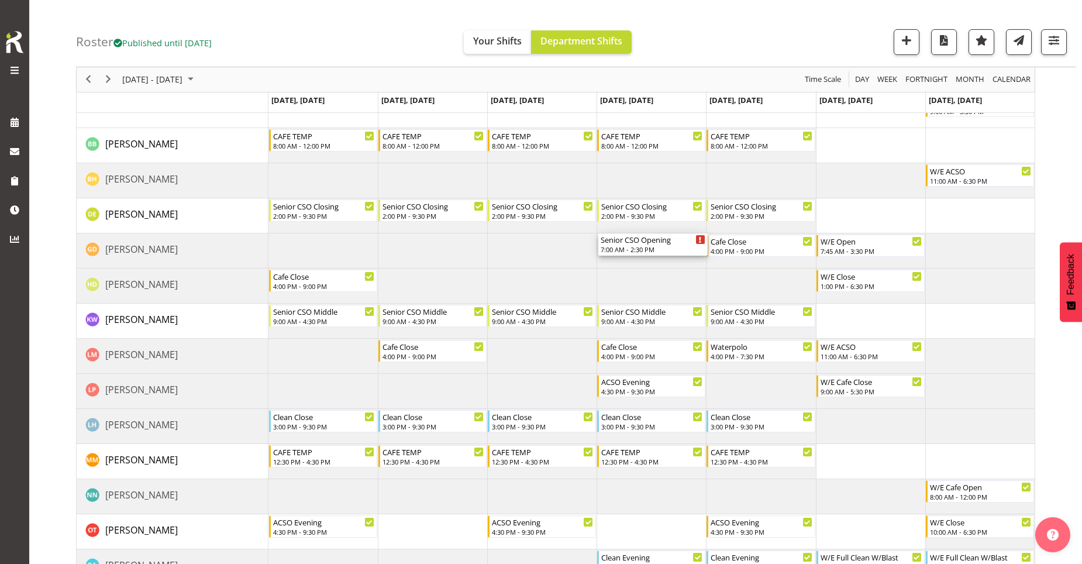
scroll to position [234, 0]
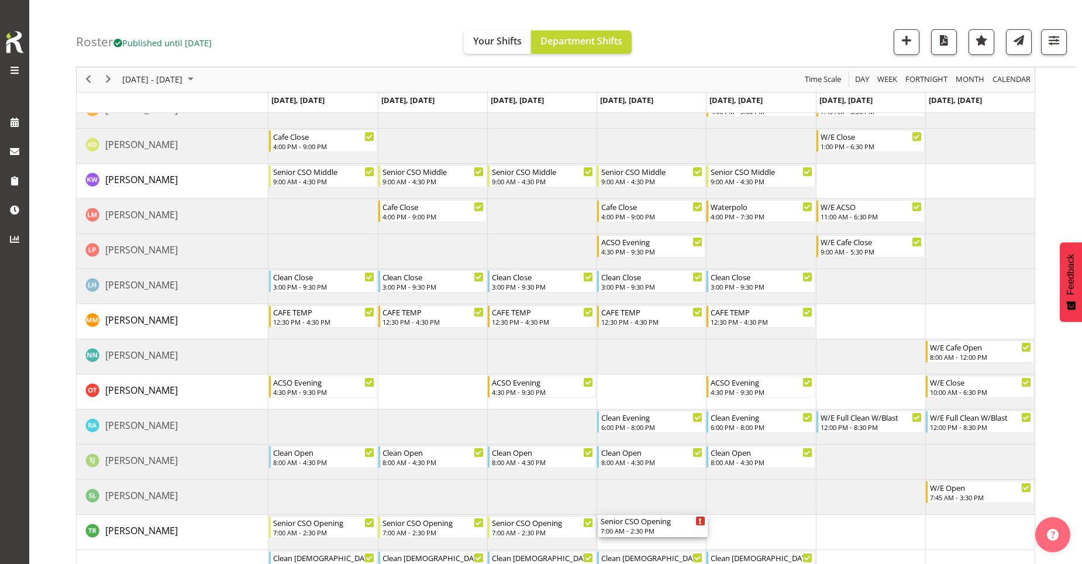
drag, startPoint x: 632, startPoint y: 173, endPoint x: 643, endPoint y: 520, distance: 346.9
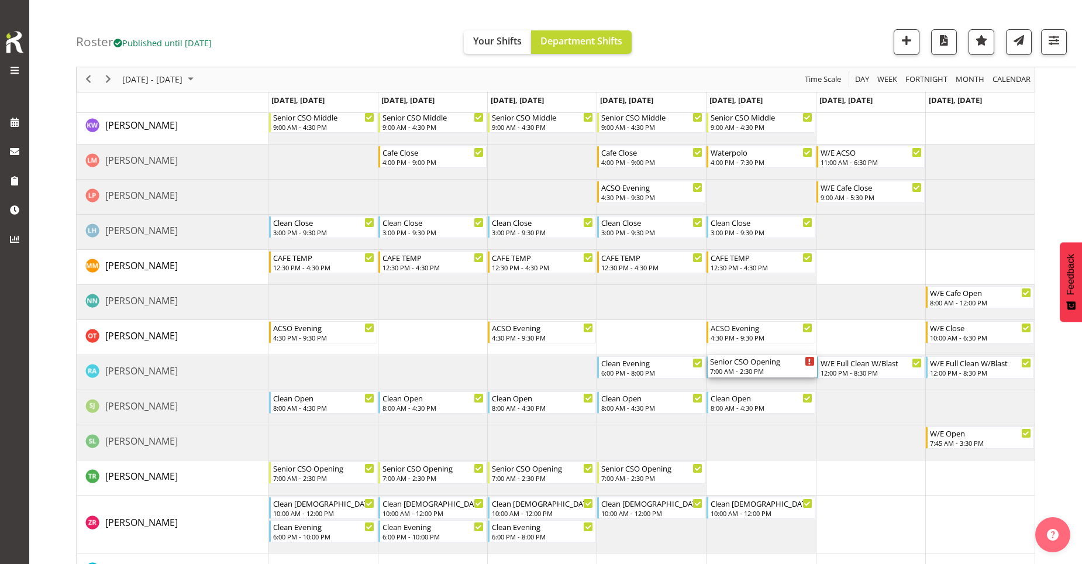
scroll to position [292, 0]
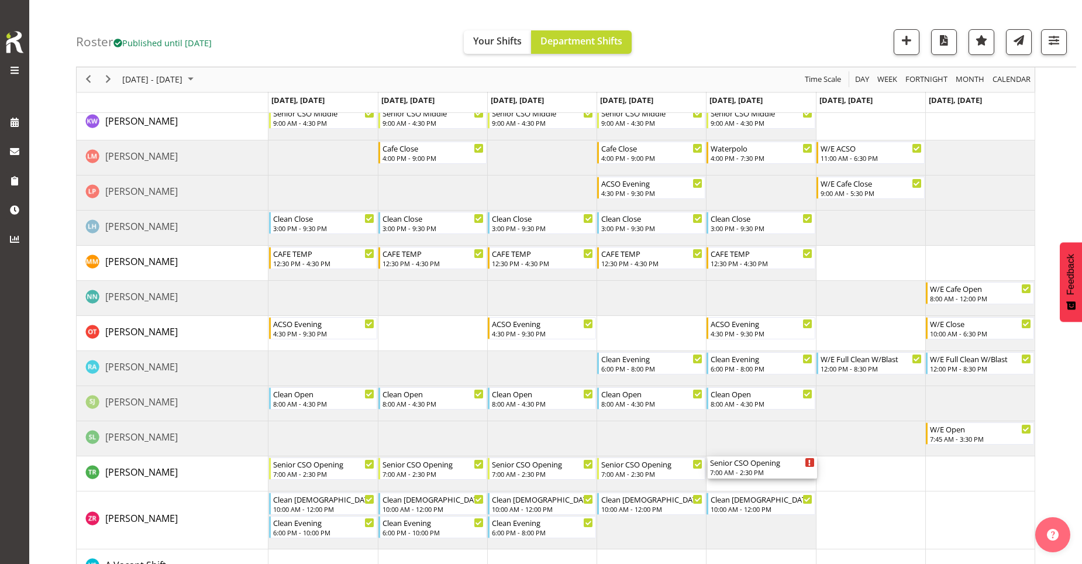
drag, startPoint x: 744, startPoint y: 172, endPoint x: 781, endPoint y: 472, distance: 302.2
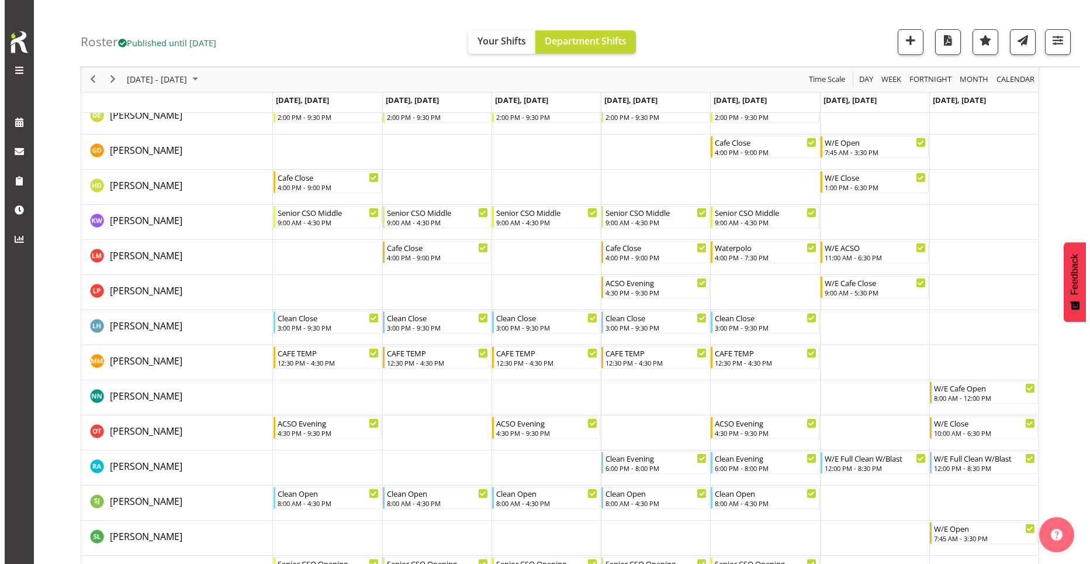
scroll to position [175, 0]
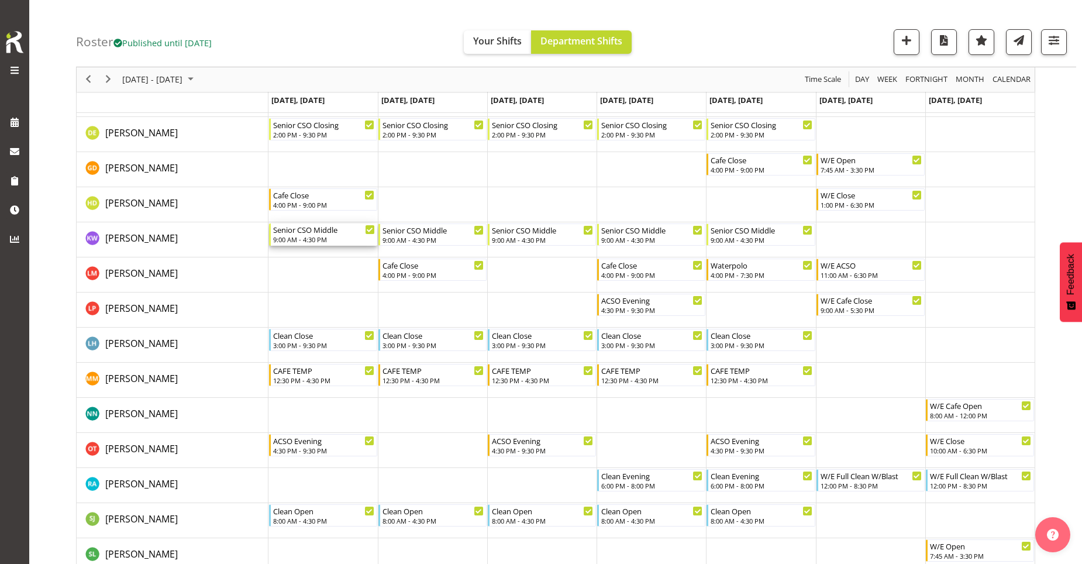
click at [332, 230] on div "Senior CSO Middle" at bounding box center [324, 229] width 102 height 12
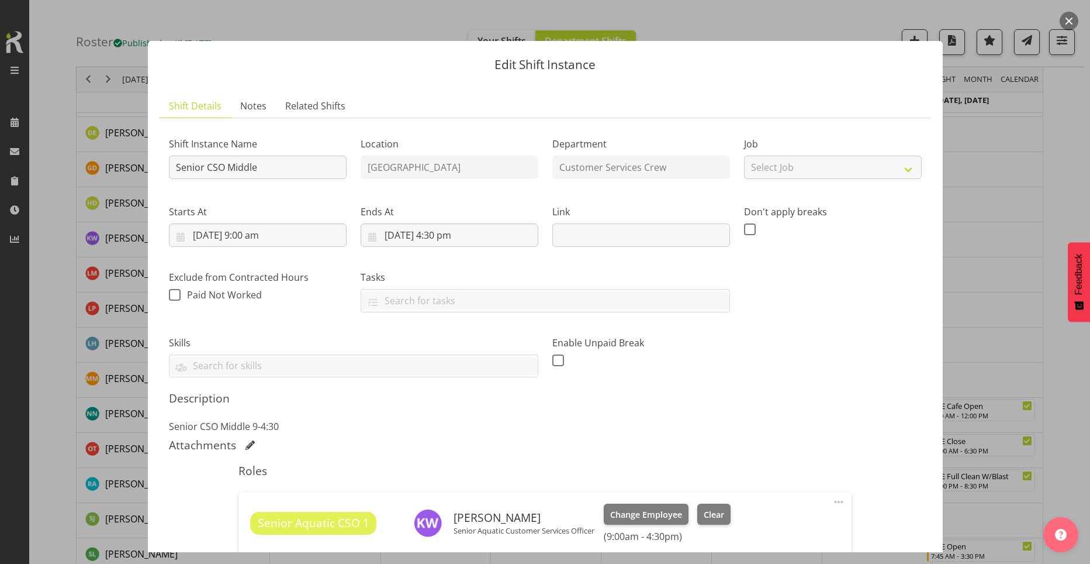
scroll to position [160, 0]
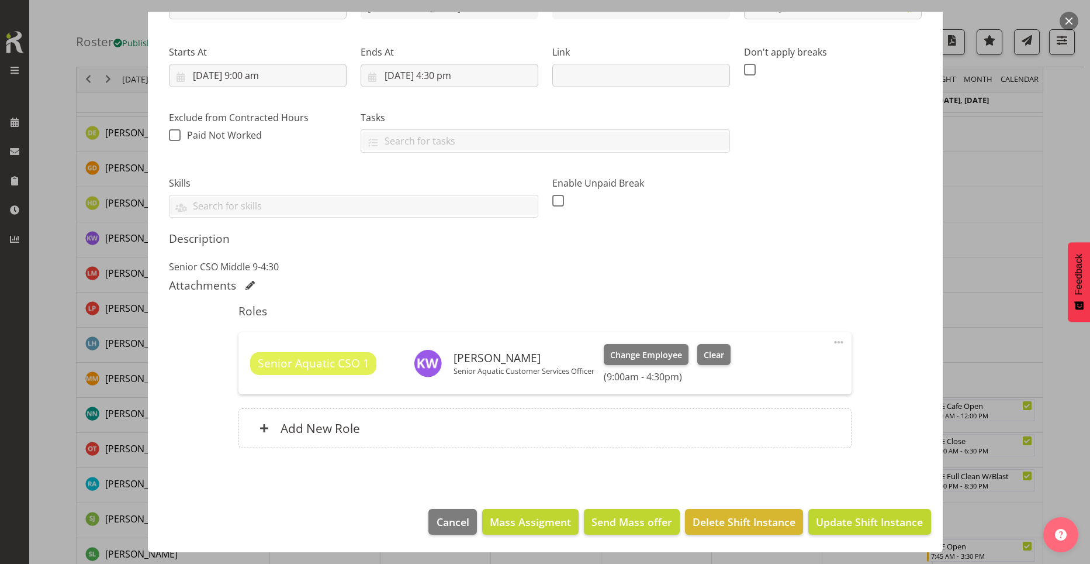
click at [668, 382] on h6 "(9:00am - 4:30pm)" at bounding box center [667, 377] width 126 height 12
click at [832, 336] on span at bounding box center [839, 342] width 14 height 14
click at [799, 363] on link "Edit" at bounding box center [790, 367] width 112 height 21
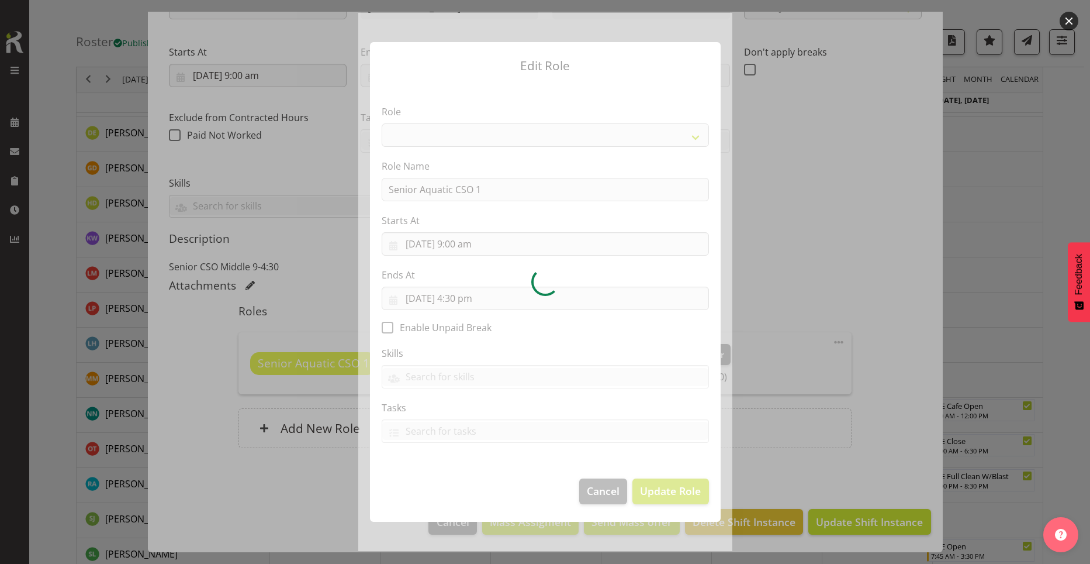
select select "1490"
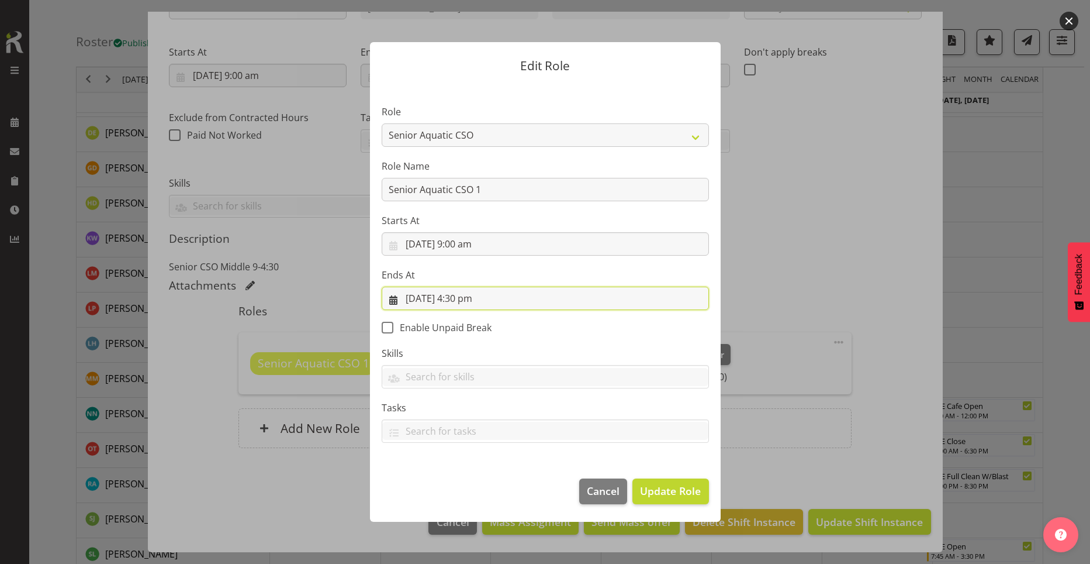
click at [467, 295] on input "20/10/2025, 4:30 pm" at bounding box center [545, 297] width 327 height 23
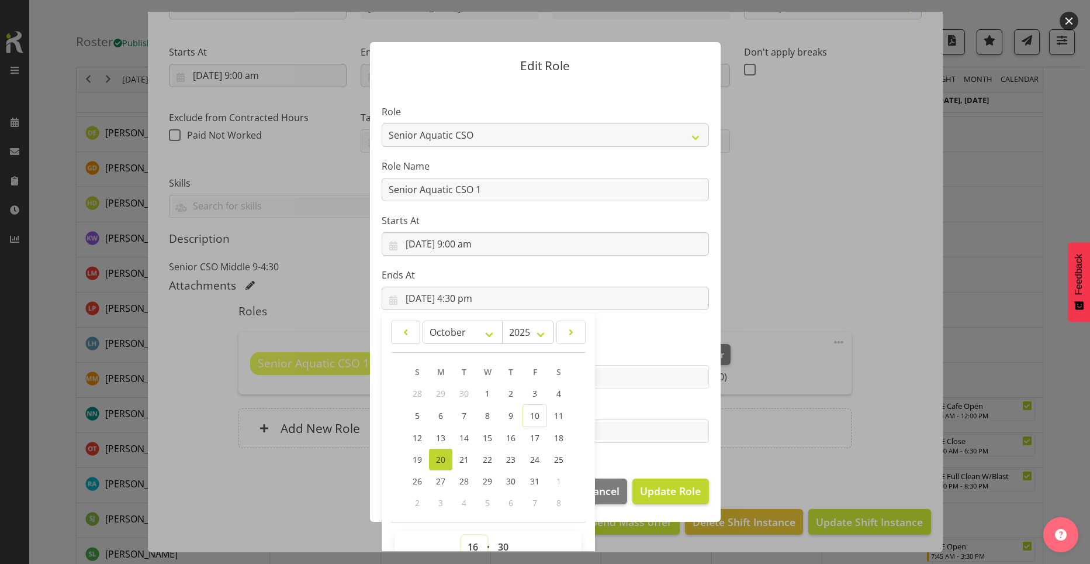
click at [469, 544] on select "00 01 02 03 04 05 06 07 08 09 10 11 12 13 14 15 16 17 18 19 20 21 22 23" at bounding box center [474, 546] width 26 height 23
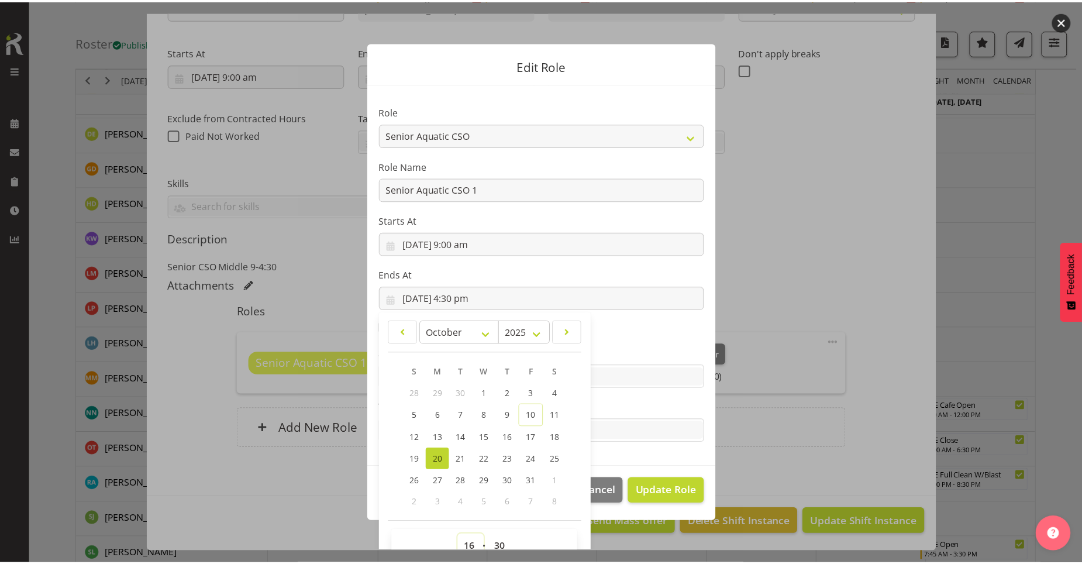
scroll to position [8, 0]
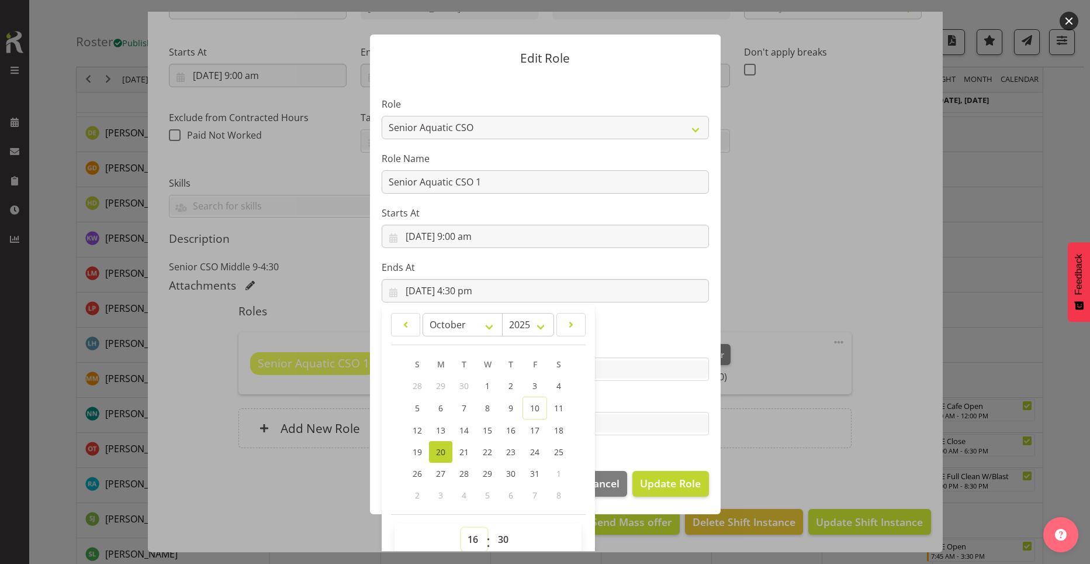
select select "13"
click at [461, 527] on select "00 01 02 03 04 05 06 07 08 09 10 11 12 13 14 15 16 17 18 19 20 21 22 23" at bounding box center [474, 538] width 26 height 23
type input "20/10/2025, 1:30 pm"
click at [505, 537] on select "00 01 02 03 04 05 06 07 08 09 10 11 12 13 14 15 16 17 18 19 20 21 22 23 24 25 2…" at bounding box center [505, 538] width 26 height 23
select select "0"
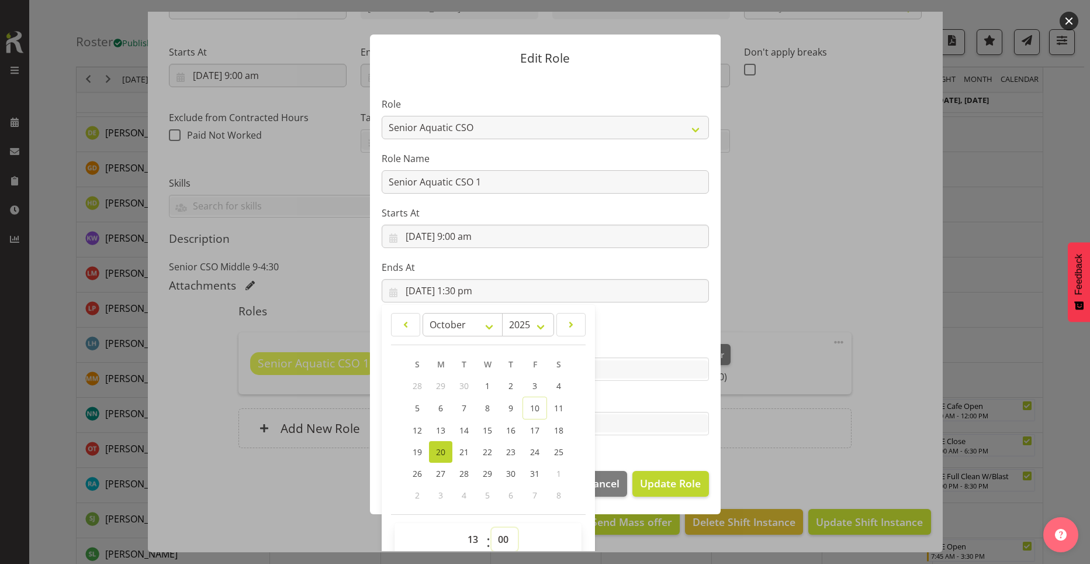
click at [492, 527] on select "00 01 02 03 04 05 06 07 08 09 10 11 12 13 14 15 16 17 18 19 20 21 22 23 24 25 2…" at bounding box center [505, 538] width 26 height 23
type input "20/10/2025, 1:00 pm"
click at [663, 488] on span "Update Role" at bounding box center [670, 482] width 61 height 15
select select
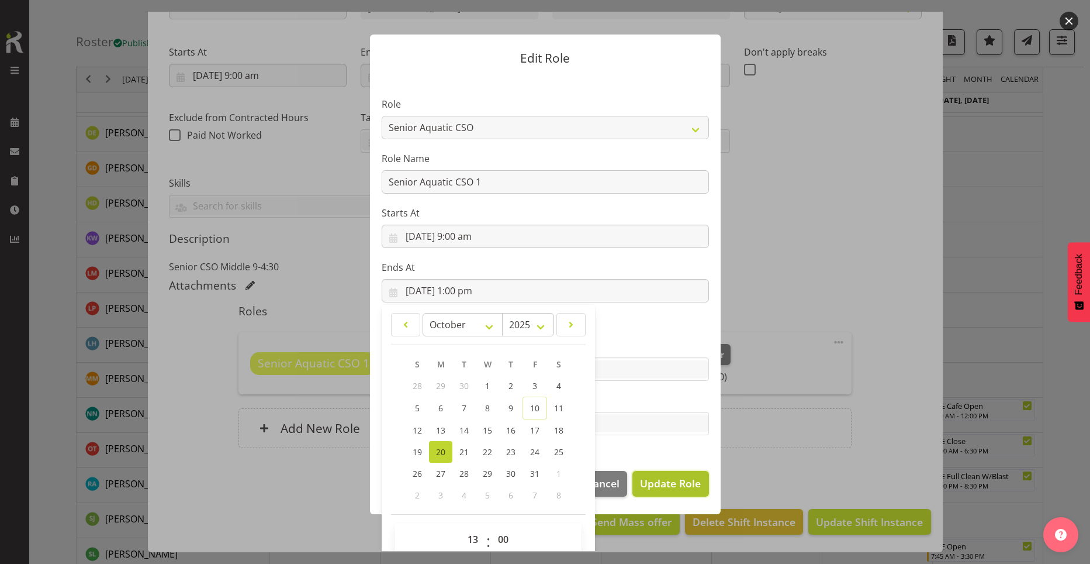
select select
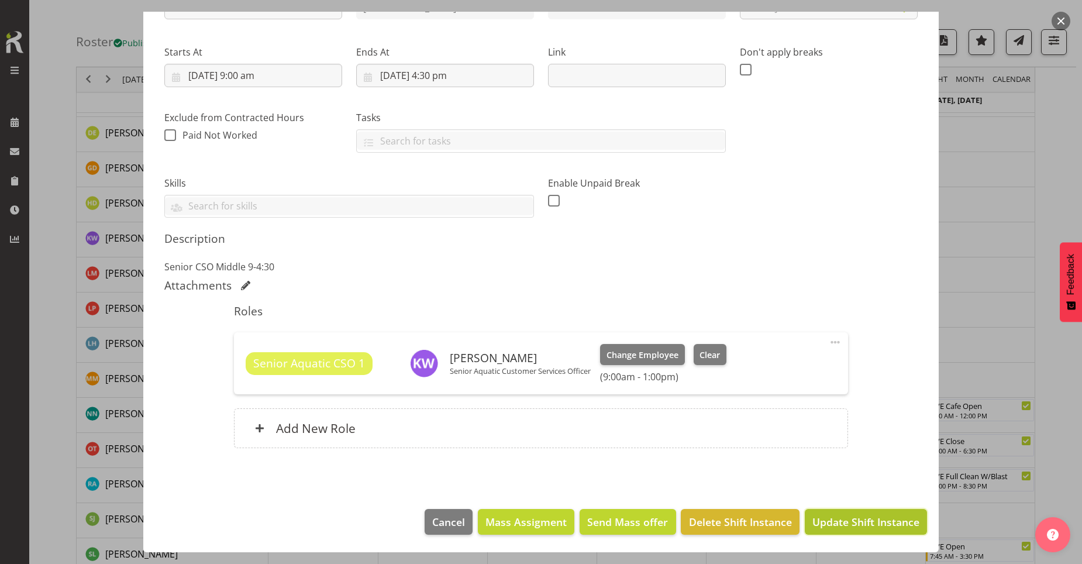
click at [876, 516] on span "Update Shift Instance" at bounding box center [865, 521] width 107 height 15
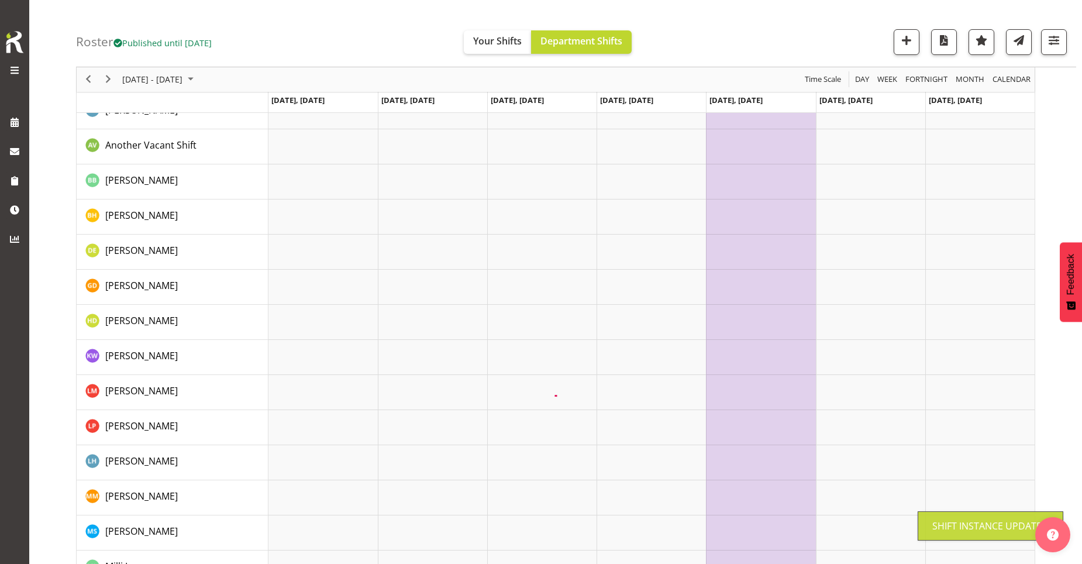
scroll to position [0, 0]
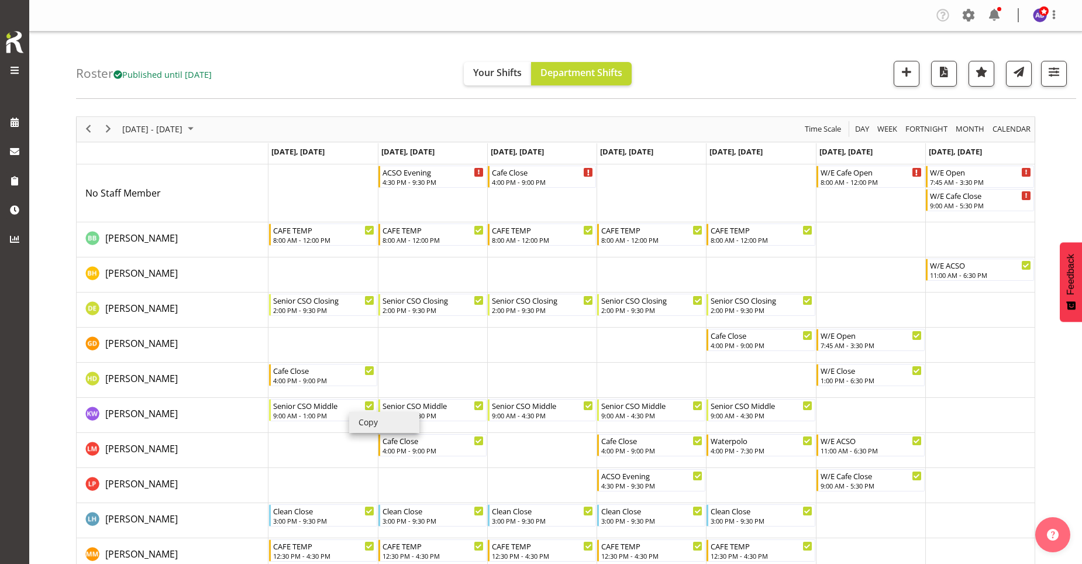
click at [360, 420] on li "Copy" at bounding box center [384, 422] width 70 height 21
click at [398, 422] on li "Copy" at bounding box center [384, 422] width 70 height 21
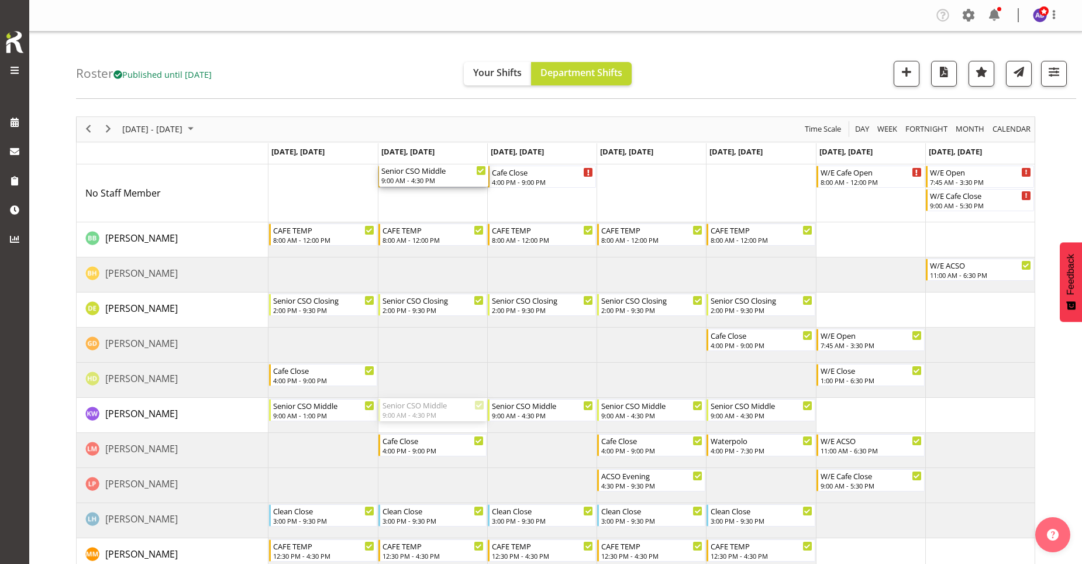
drag, startPoint x: 478, startPoint y: 391, endPoint x: 442, endPoint y: 215, distance: 180.2
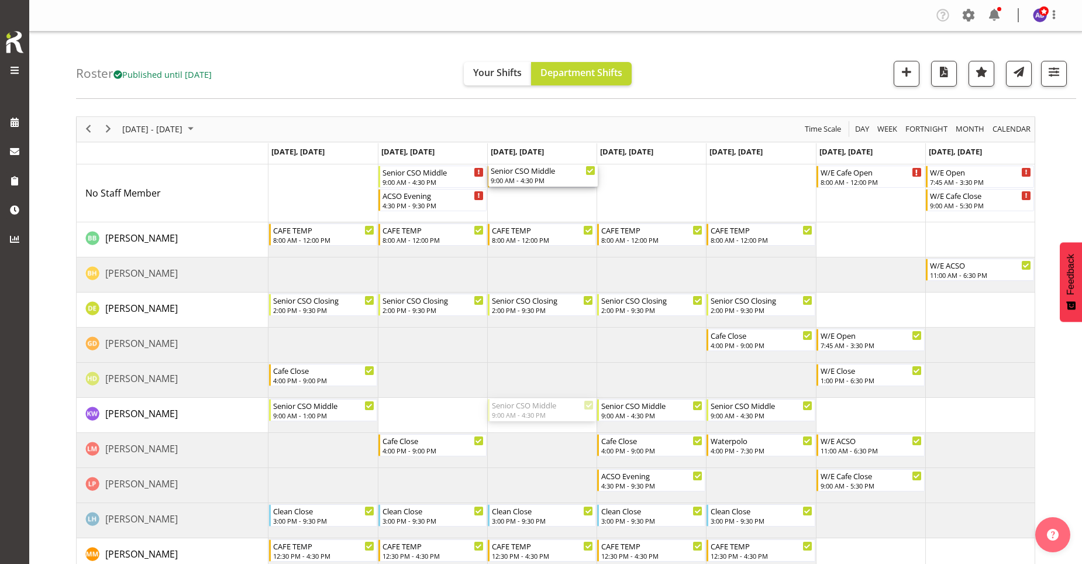
drag, startPoint x: 543, startPoint y: 409, endPoint x: 541, endPoint y: 203, distance: 205.8
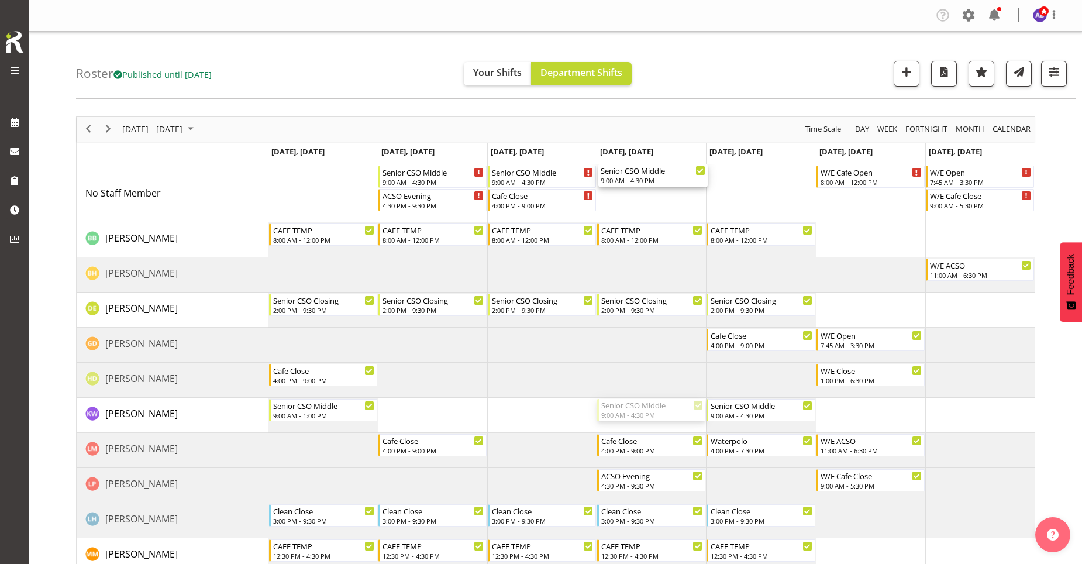
drag, startPoint x: 654, startPoint y: 347, endPoint x: 651, endPoint y: 208, distance: 139.2
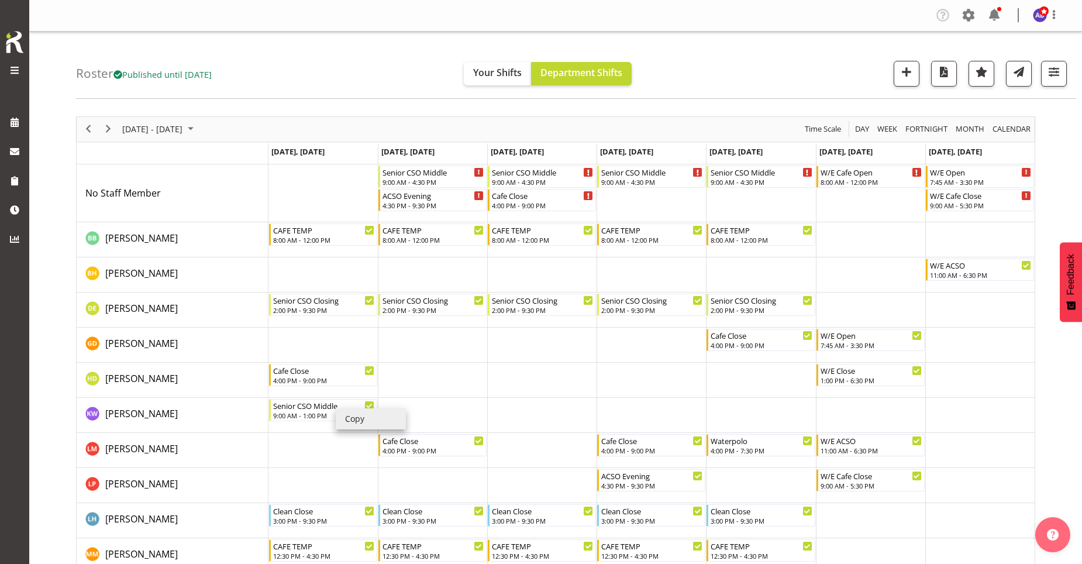
click at [343, 417] on li "Copy" at bounding box center [371, 418] width 70 height 21
click at [368, 418] on li "Copy" at bounding box center [371, 418] width 70 height 21
click at [363, 427] on li "Copy" at bounding box center [385, 425] width 70 height 21
click at [394, 424] on li "Copy" at bounding box center [385, 425] width 70 height 21
click at [530, 382] on td "Timeline Week of October 20, 2025" at bounding box center [541, 379] width 109 height 35
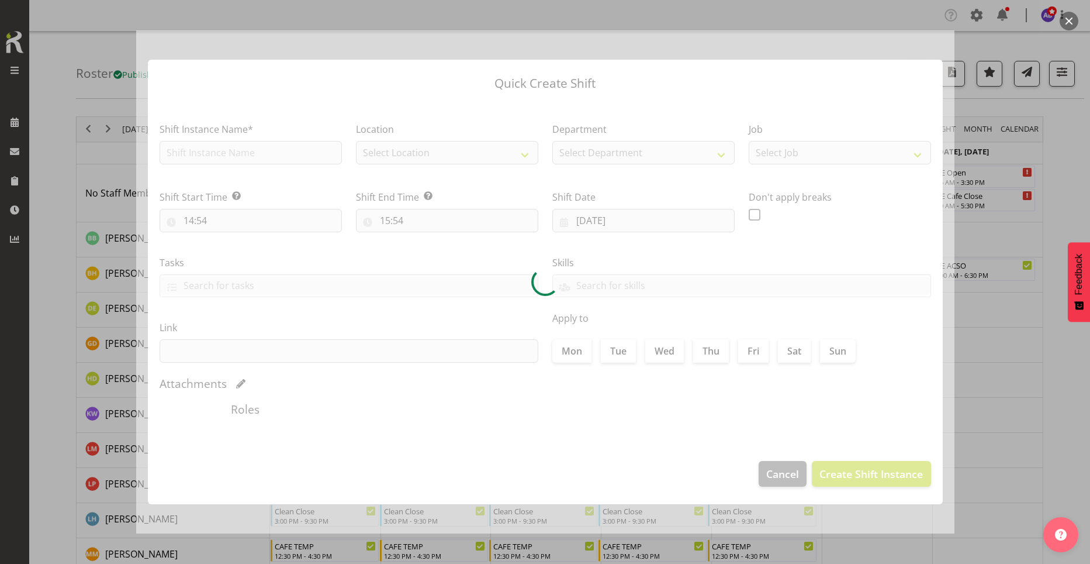
type input "[DATE]"
checkbox input "true"
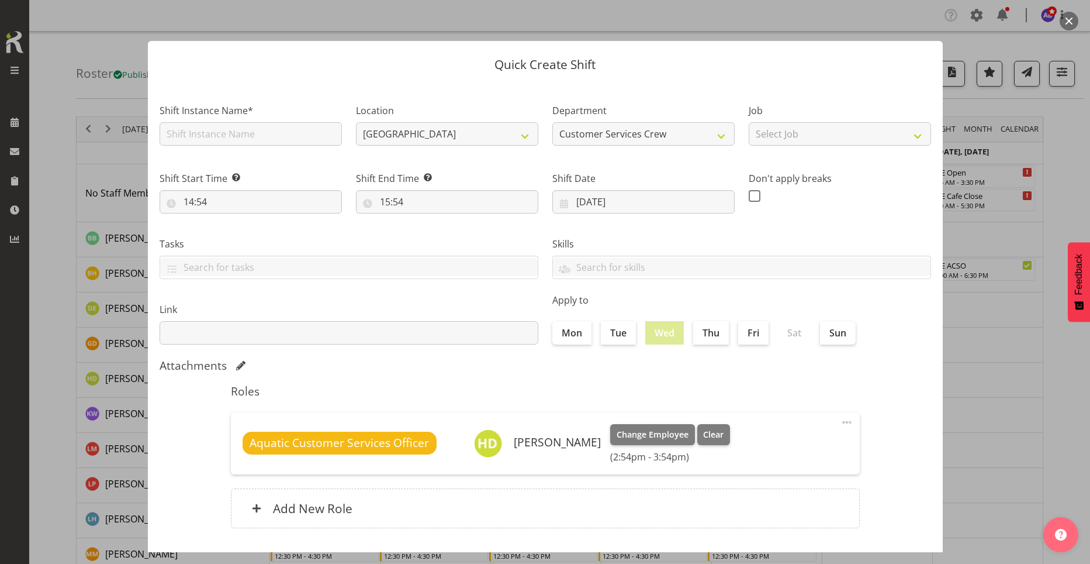
click at [1045, 177] on div at bounding box center [545, 282] width 1090 height 564
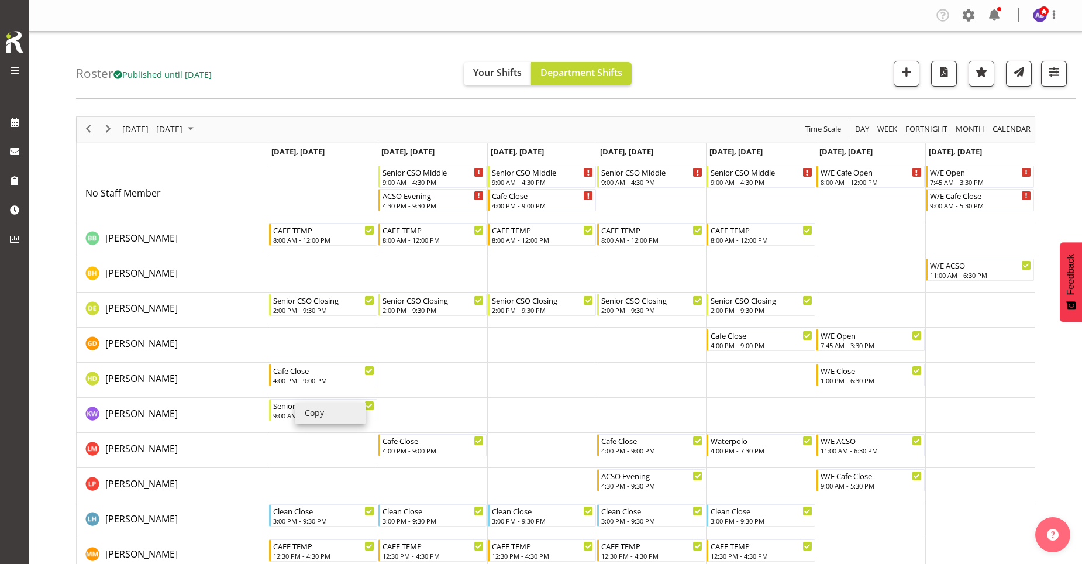
click at [313, 414] on li "Copy" at bounding box center [330, 412] width 70 height 21
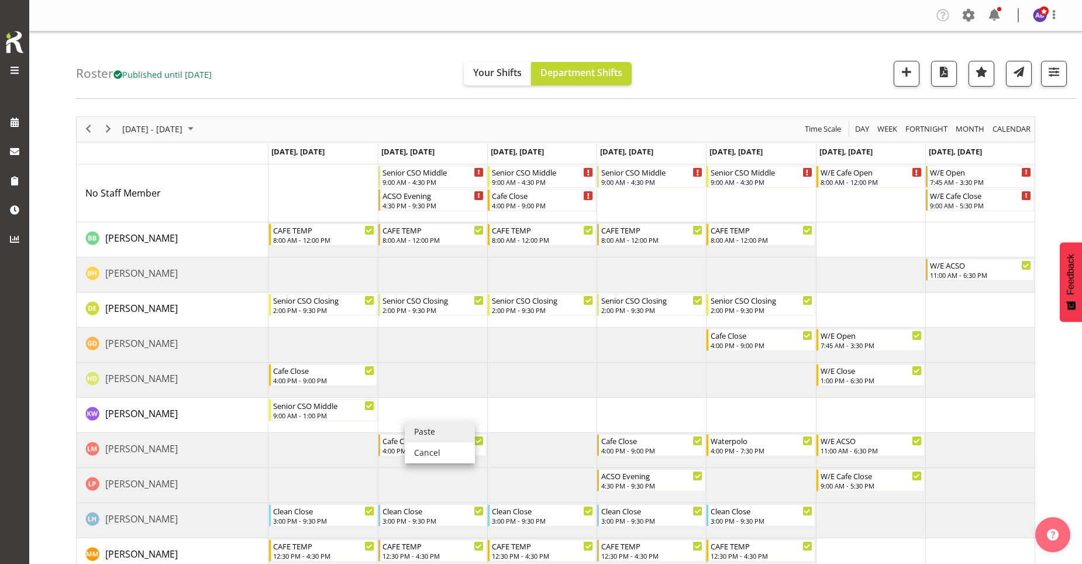
click at [415, 425] on li "Paste" at bounding box center [440, 431] width 70 height 21
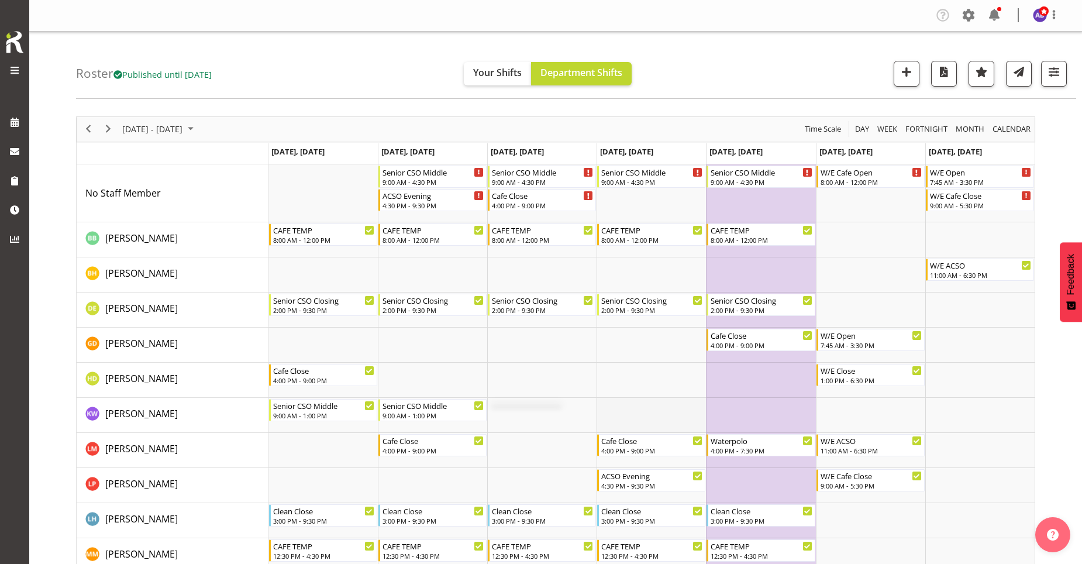
click at [671, 426] on td "Timeline Week of October 20, 2025" at bounding box center [650, 415] width 109 height 35
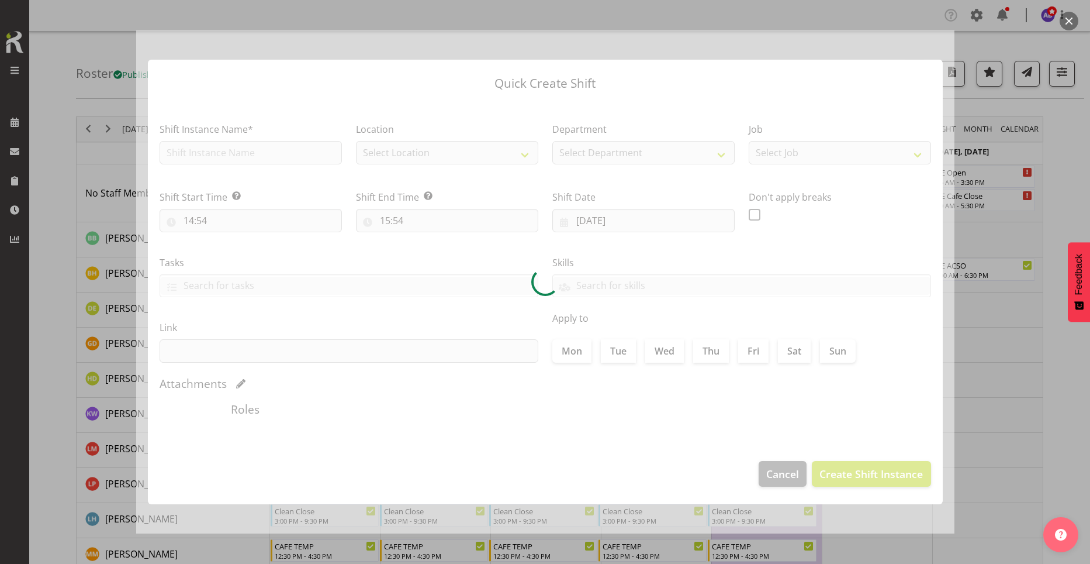
type input "[DATE]"
checkbox input "true"
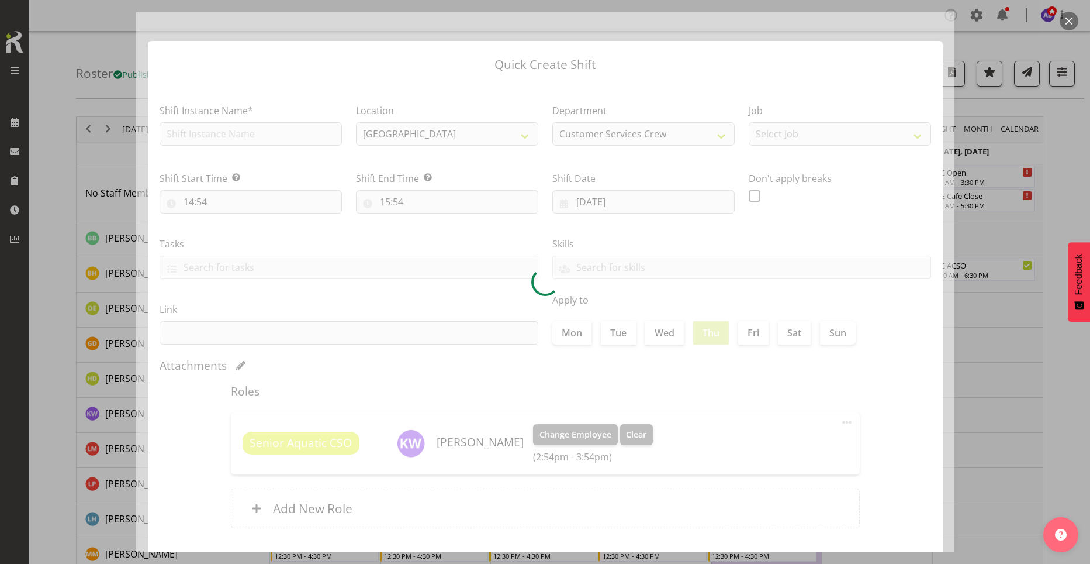
click at [1006, 320] on div at bounding box center [545, 282] width 1090 height 564
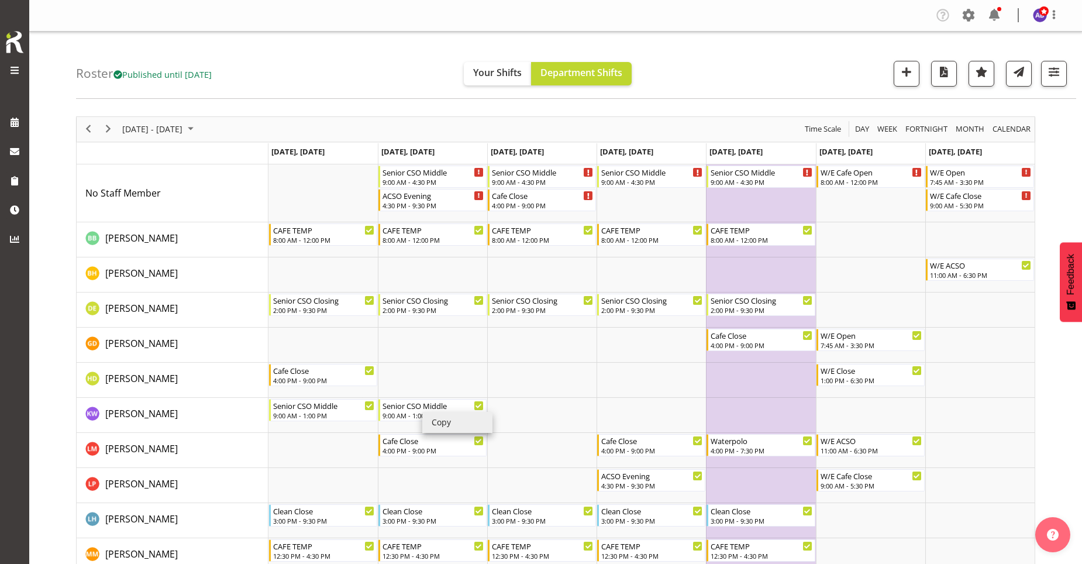
click at [438, 426] on li "Copy" at bounding box center [457, 422] width 70 height 21
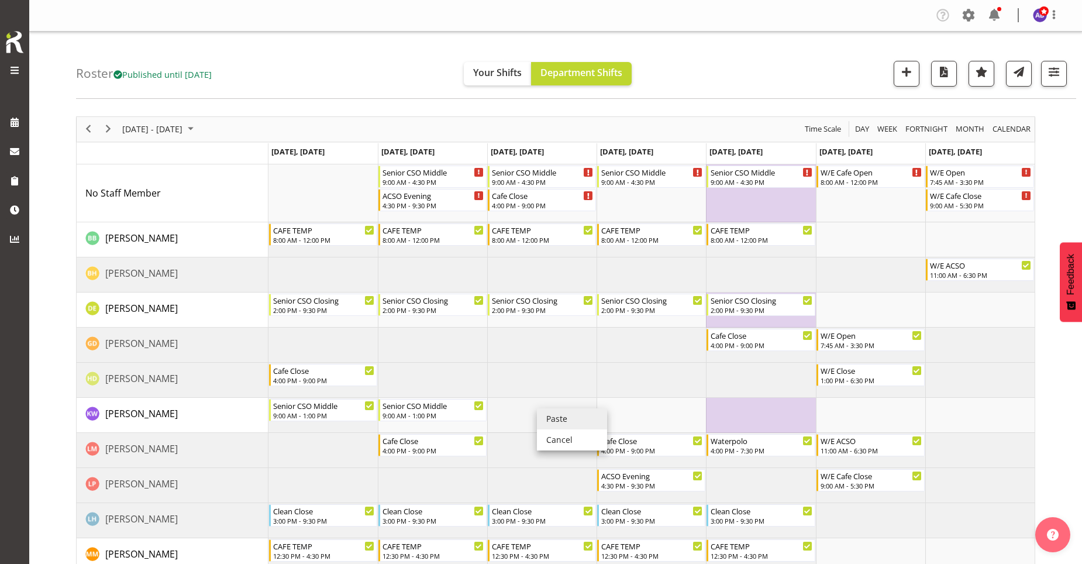
click at [544, 416] on li "Paste" at bounding box center [572, 418] width 70 height 21
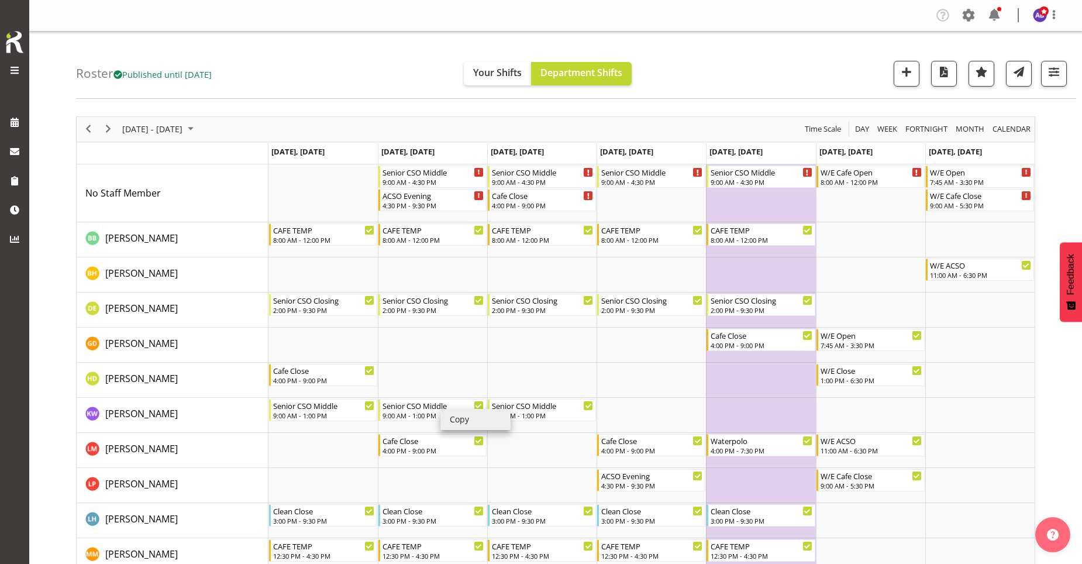
click at [447, 417] on li "Copy" at bounding box center [475, 419] width 70 height 21
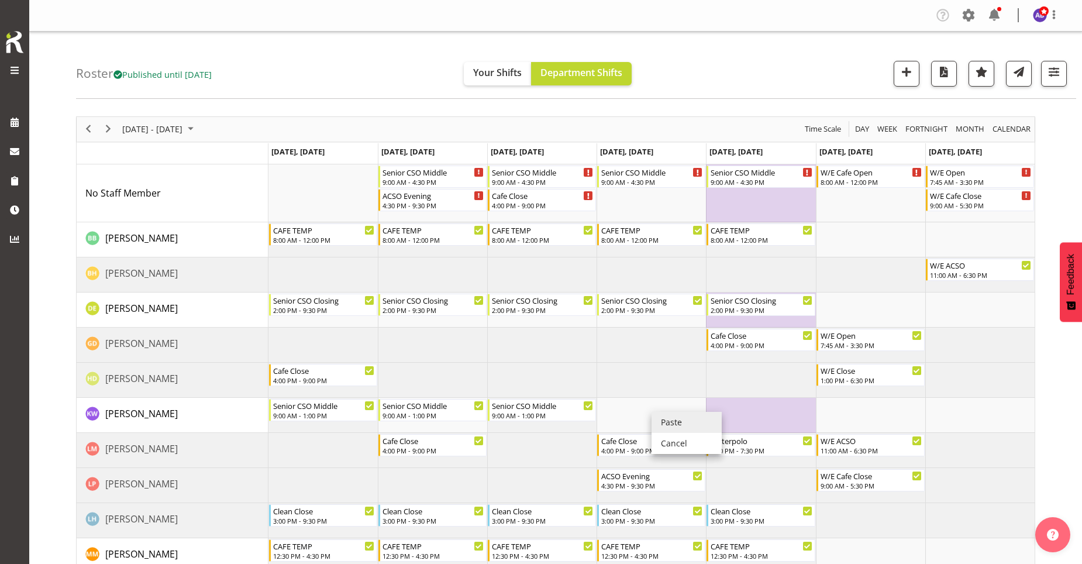
click at [658, 419] on li "Paste" at bounding box center [686, 422] width 70 height 21
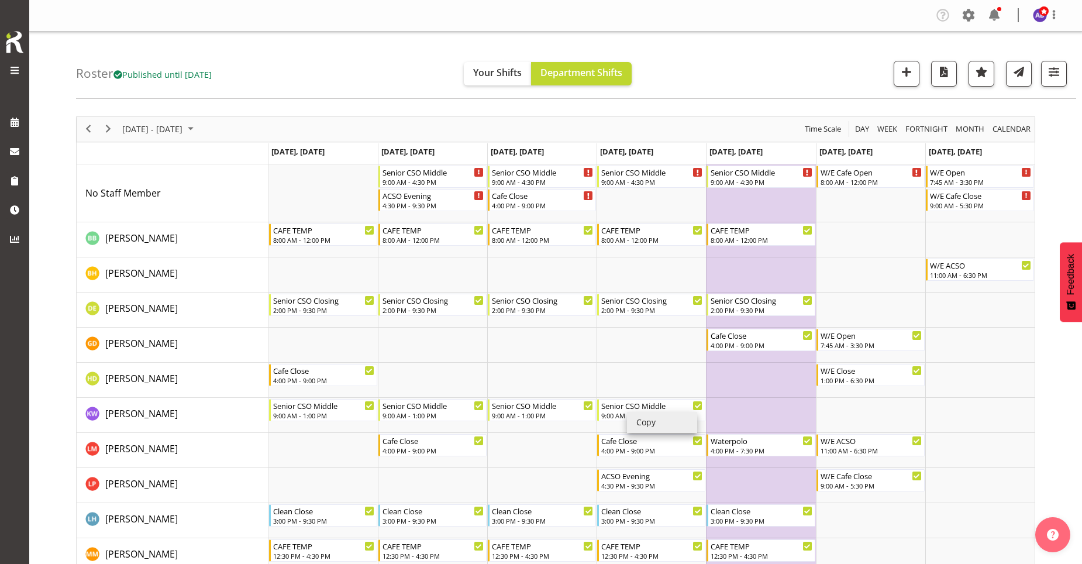
click at [640, 420] on li "Copy" at bounding box center [662, 422] width 70 height 21
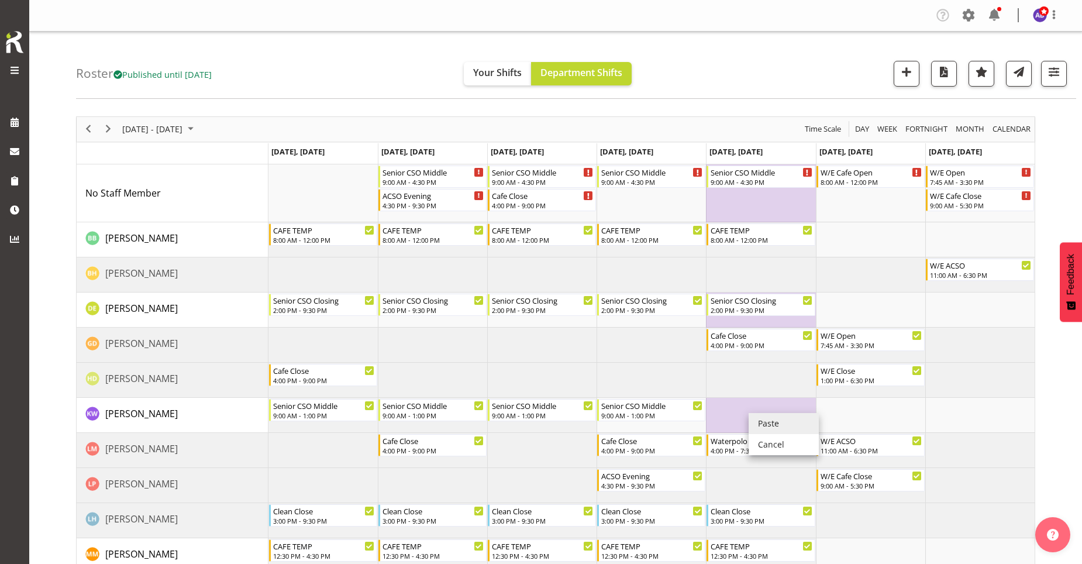
click at [757, 424] on li "Paste" at bounding box center [783, 423] width 70 height 21
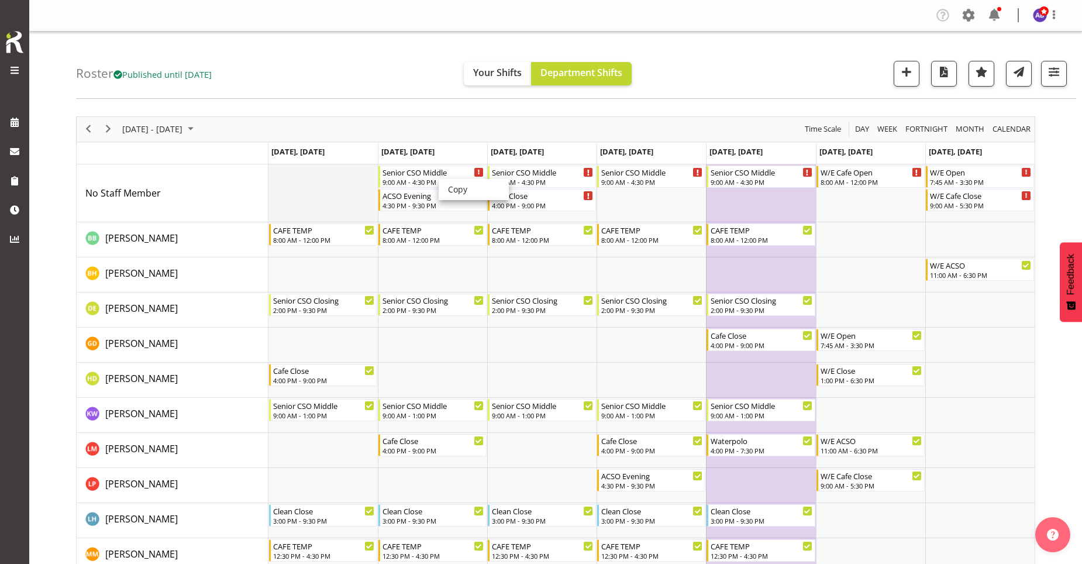
click at [332, 187] on td "Timeline Week of October 20, 2025" at bounding box center [322, 193] width 109 height 58
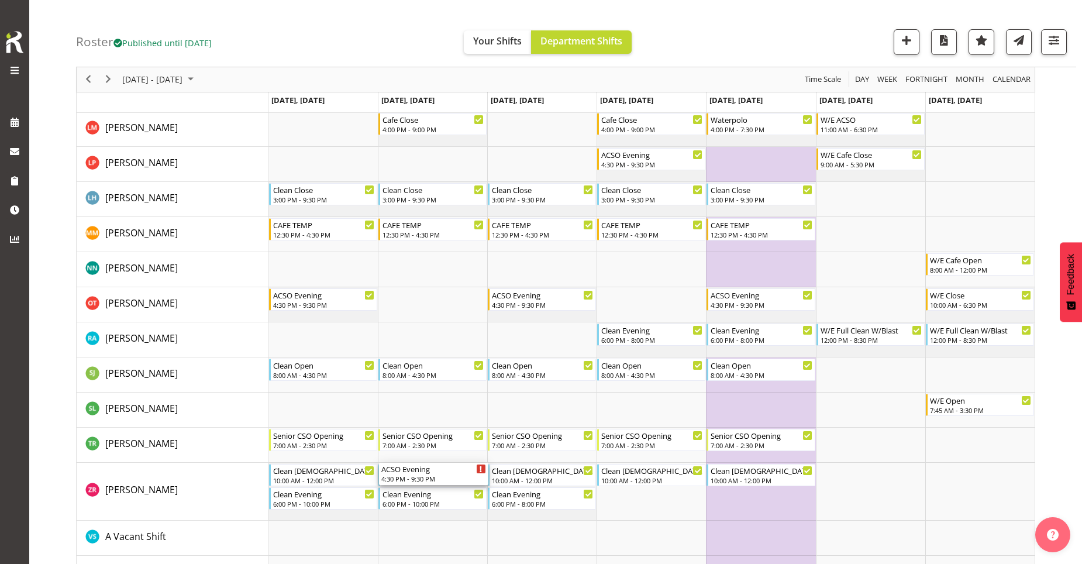
scroll to position [468, 0]
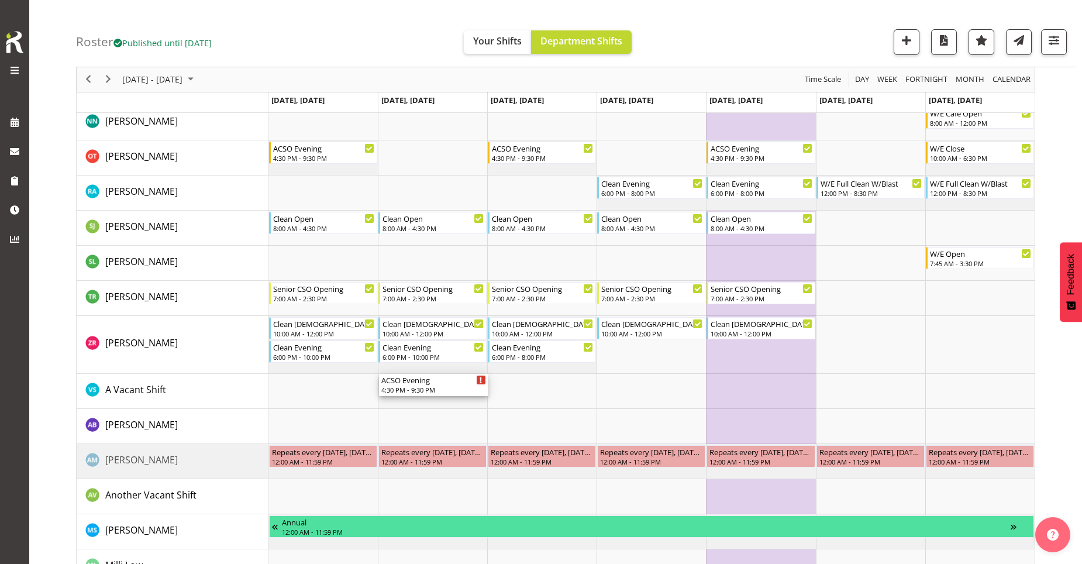
drag, startPoint x: 430, startPoint y: 202, endPoint x: 423, endPoint y: 399, distance: 196.6
click at [423, 399] on div "Senior CSO Middle 9:00 AM - 4:30 PM ACSO Evening 4:30 PM - 9:30 PM Senior CSO M…" at bounding box center [651, 158] width 766 height 923
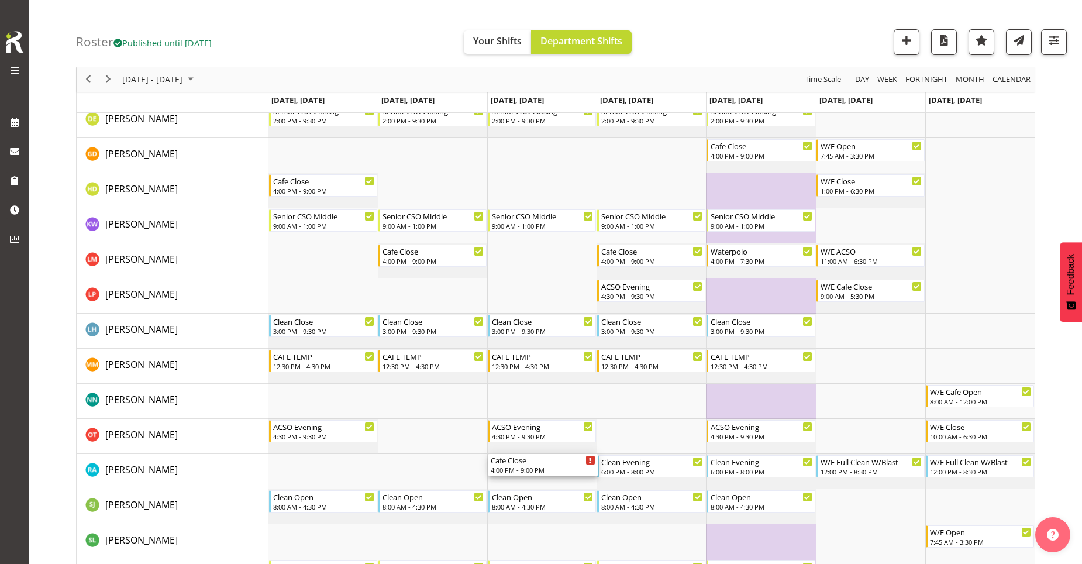
scroll to position [58, 0]
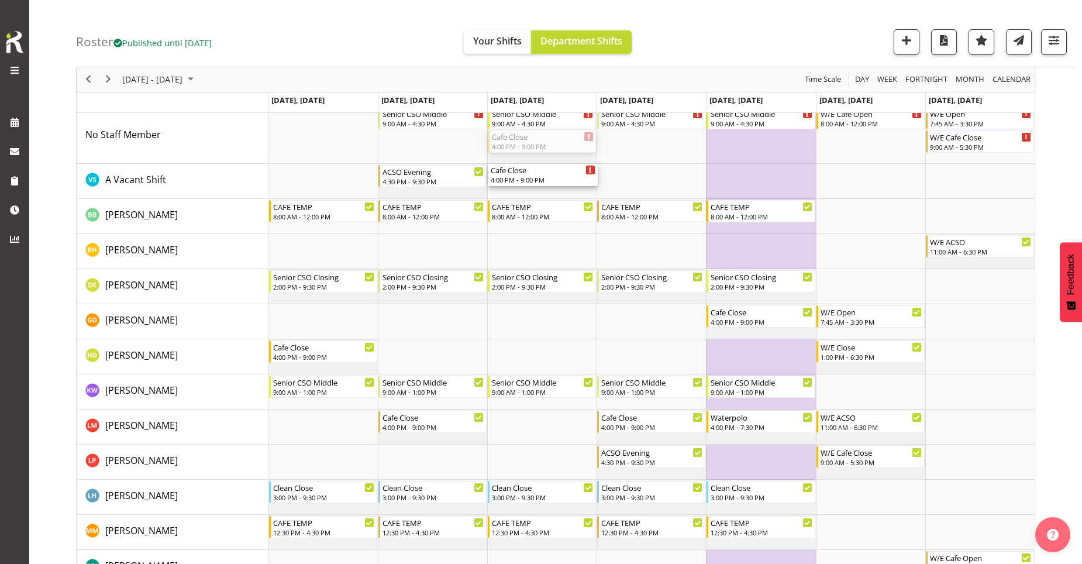
drag, startPoint x: 541, startPoint y: 206, endPoint x: 538, endPoint y: 179, distance: 27.7
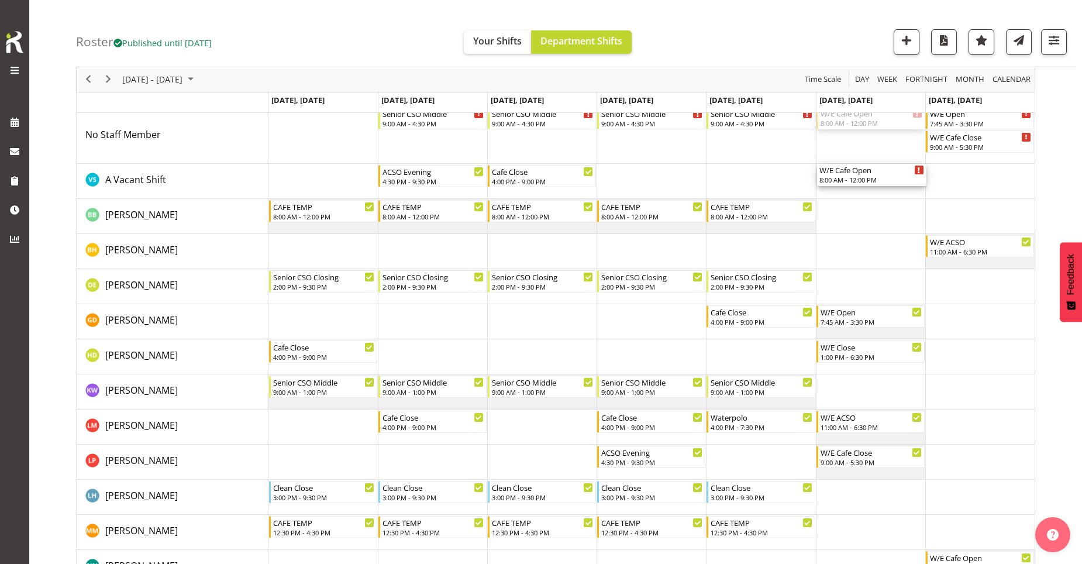
drag, startPoint x: 848, startPoint y: 132, endPoint x: 851, endPoint y: 185, distance: 53.3
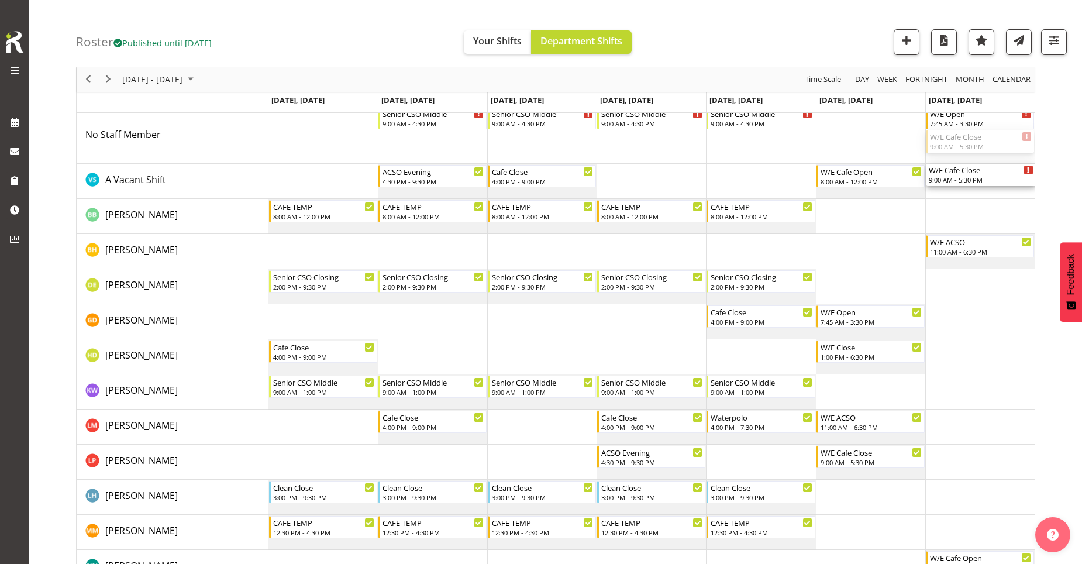
drag, startPoint x: 962, startPoint y: 144, endPoint x: 961, endPoint y: 174, distance: 29.3
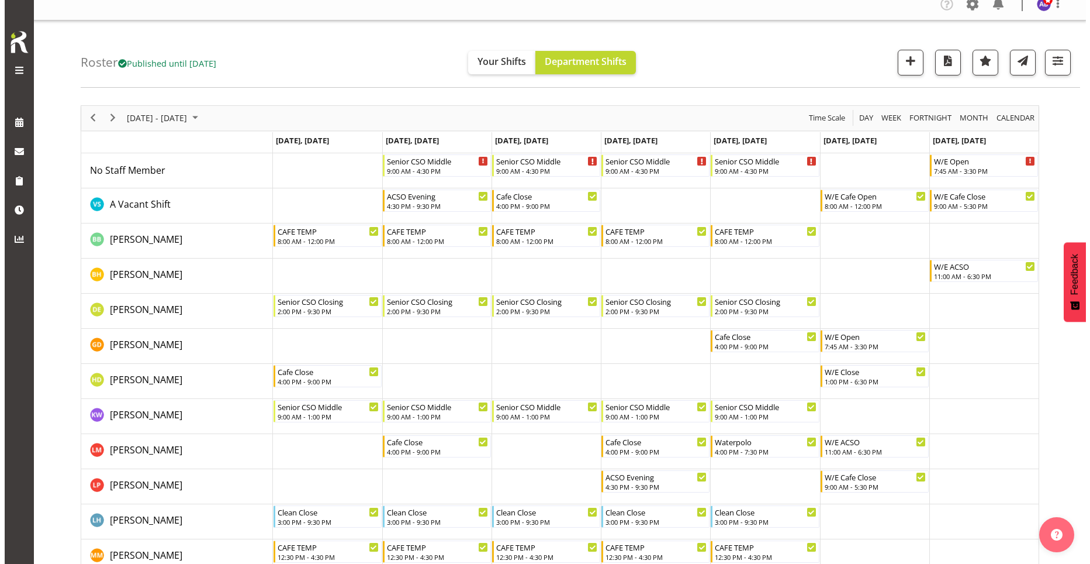
scroll to position [0, 0]
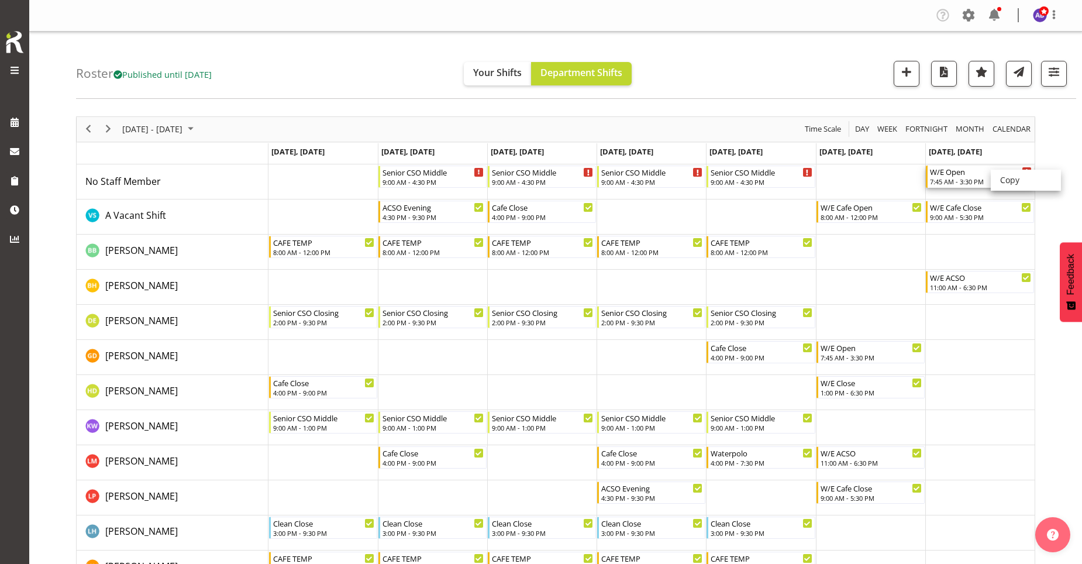
click at [963, 175] on div "W/E Open" at bounding box center [981, 171] width 102 height 12
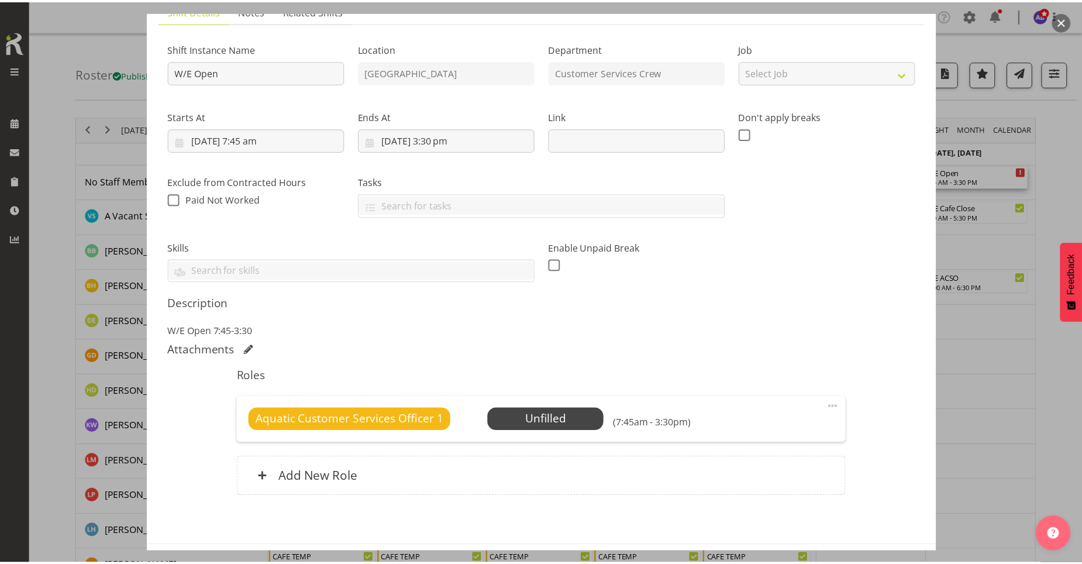
scroll to position [144, 0]
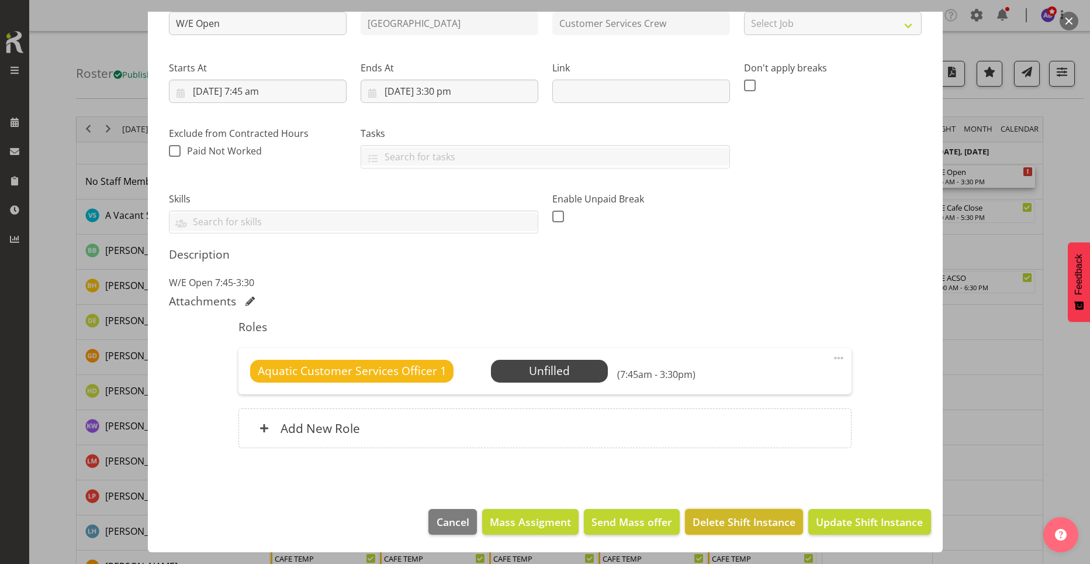
click at [747, 522] on span "Delete Shift Instance" at bounding box center [744, 521] width 103 height 15
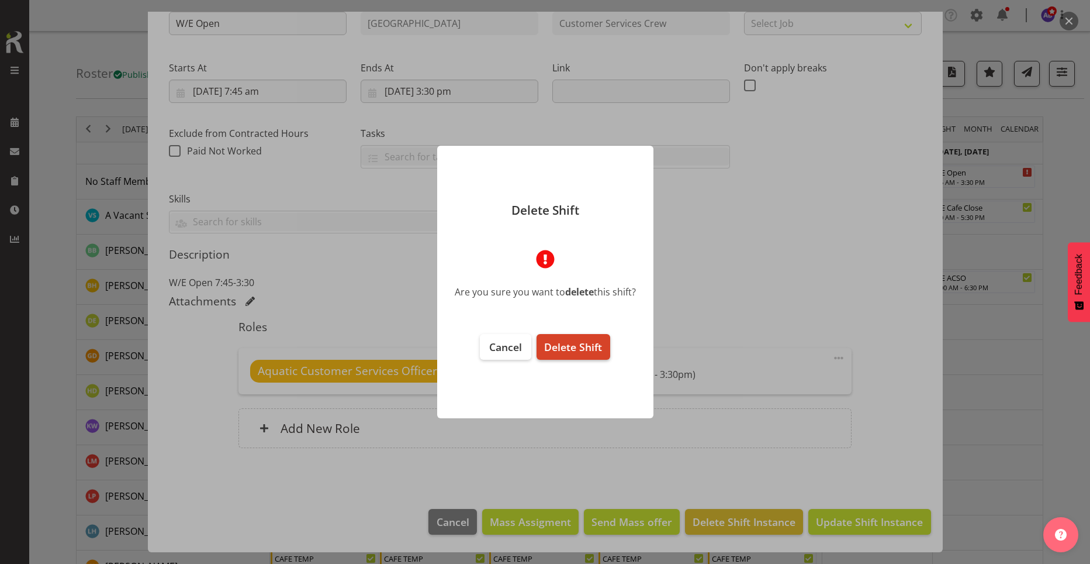
click at [606, 353] on button "Delete Shift" at bounding box center [573, 347] width 73 height 26
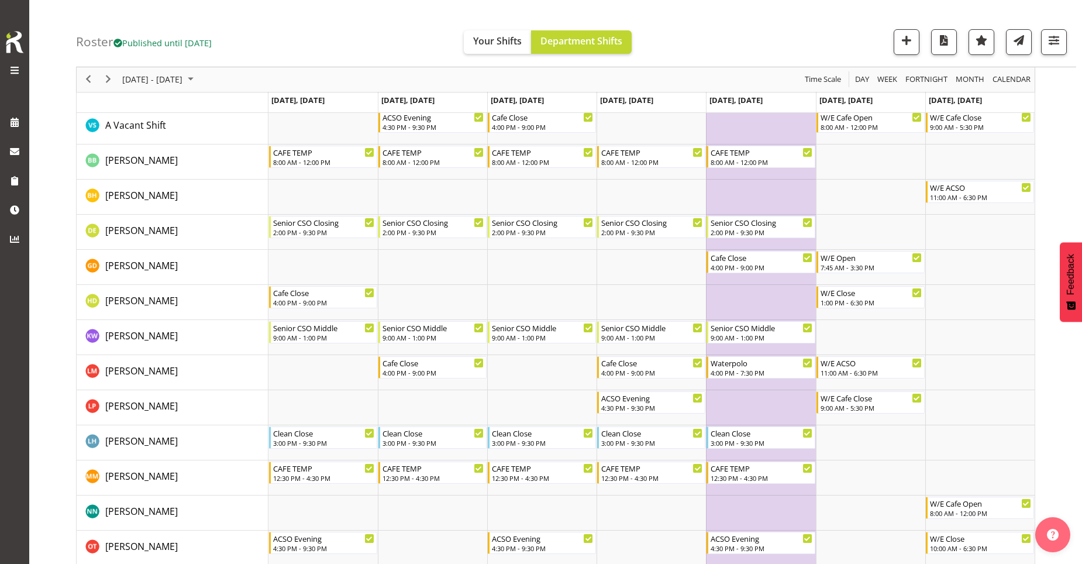
scroll to position [0, 0]
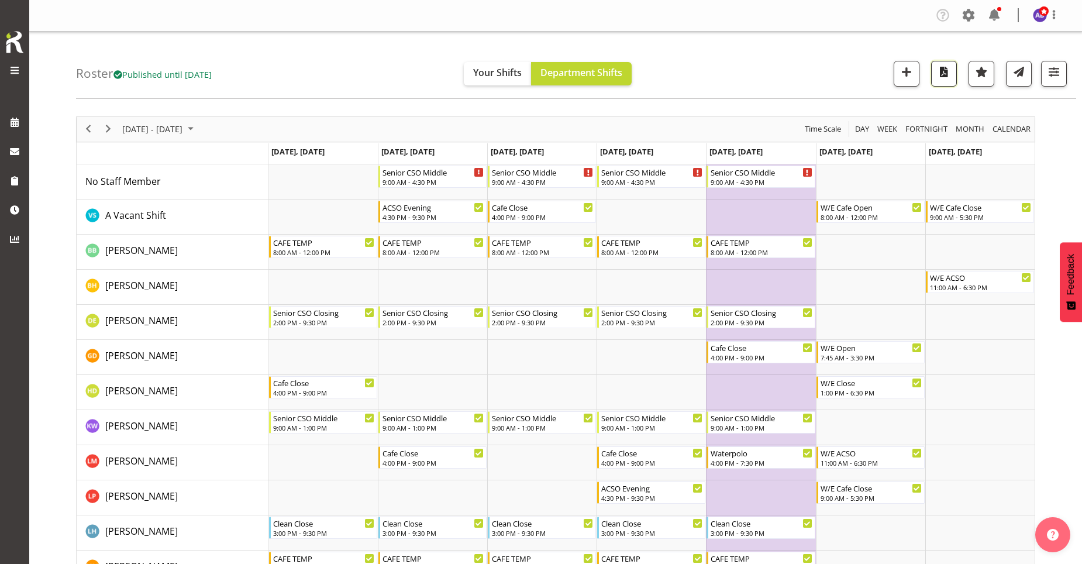
click at [947, 79] on span "button" at bounding box center [943, 71] width 15 height 15
click at [109, 127] on span "Next" at bounding box center [108, 129] width 14 height 15
